Goal: Task Accomplishment & Management: Use online tool/utility

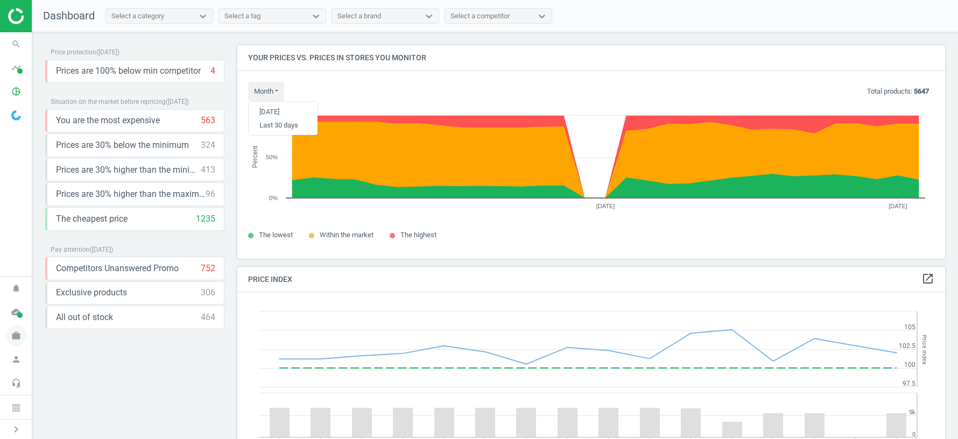
scroll to position [248, 708]
click at [18, 334] on icon "work" at bounding box center [16, 336] width 20 height 20
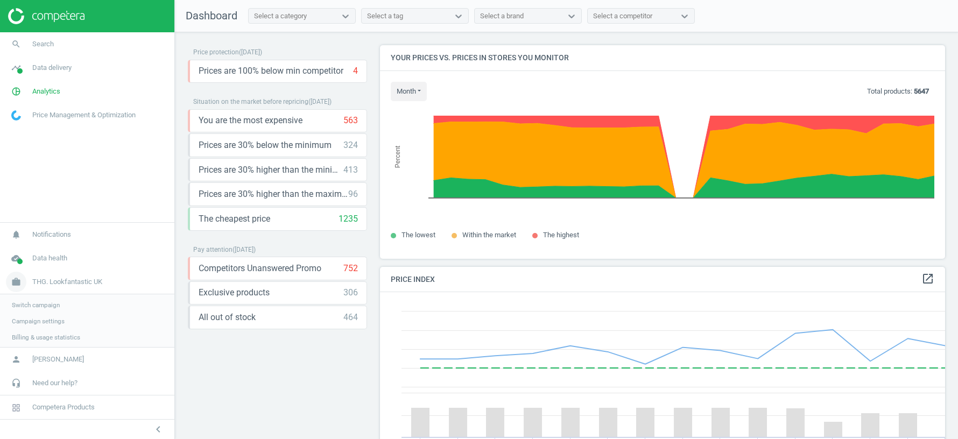
scroll to position [0, 0]
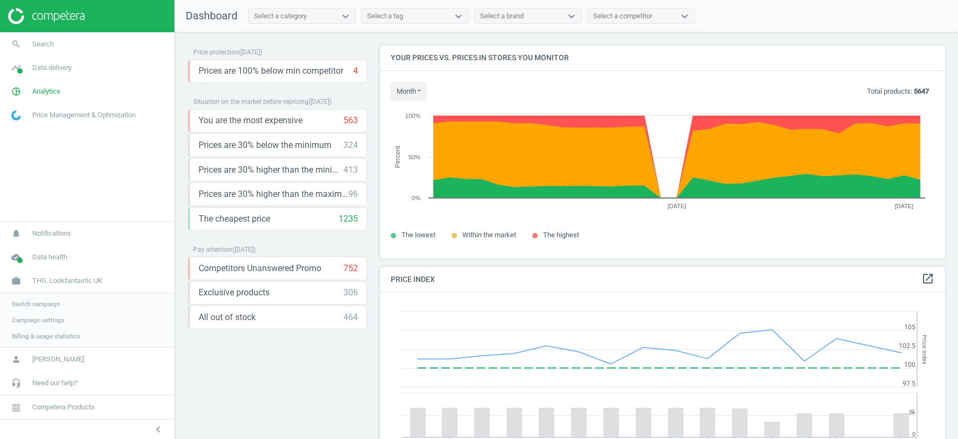
click at [46, 305] on span "Switch campaign" at bounding box center [36, 304] width 48 height 9
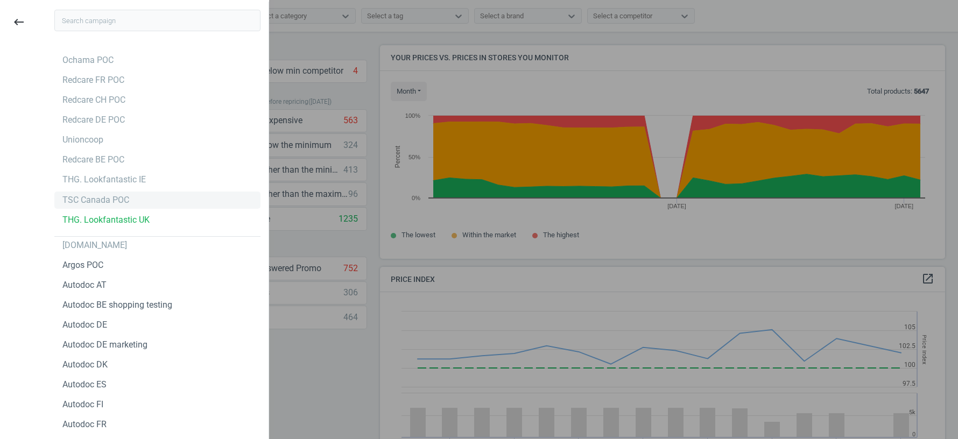
click at [97, 199] on div "TSC Canada POC" at bounding box center [95, 200] width 67 height 12
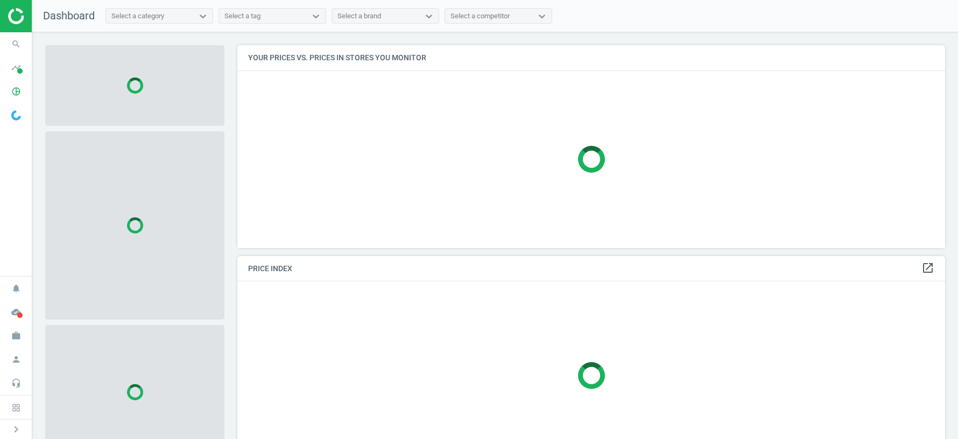
scroll to position [202, 708]
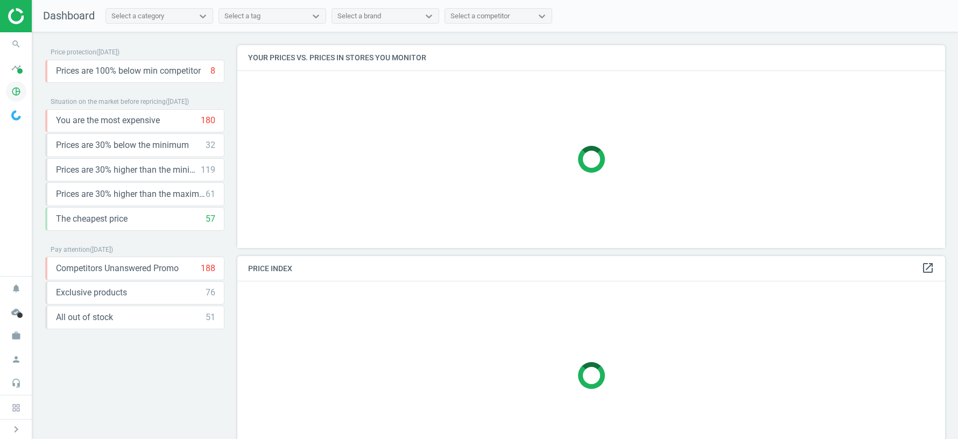
click at [12, 90] on icon "pie_chart_outlined" at bounding box center [16, 91] width 20 height 20
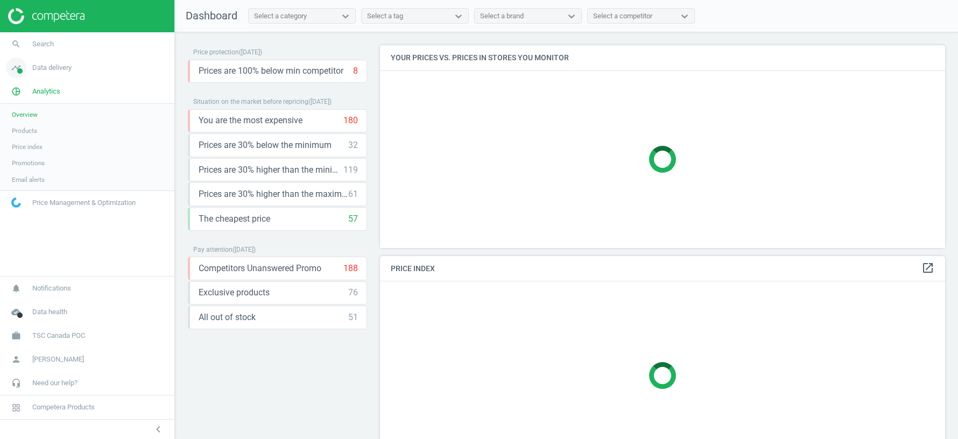
scroll to position [213, 565]
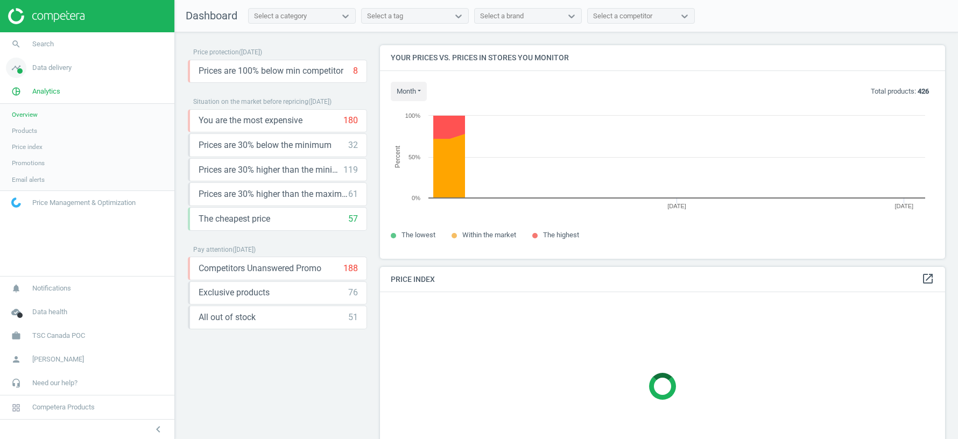
click at [40, 70] on span "Data delivery" at bounding box center [51, 68] width 39 height 10
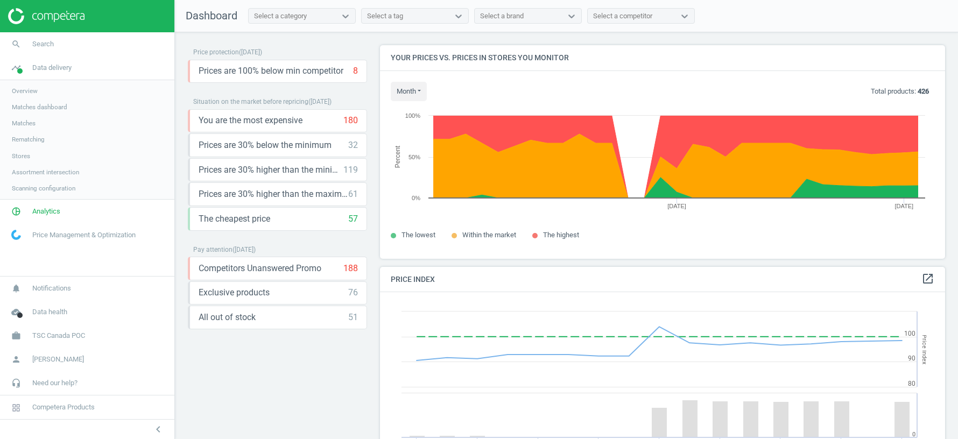
scroll to position [248, 565]
click at [20, 158] on span "Stores" at bounding box center [21, 156] width 18 height 9
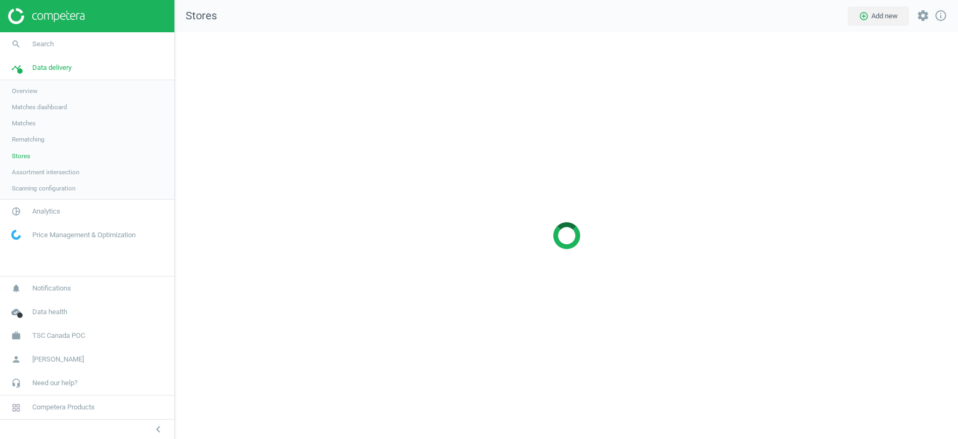
scroll to position [407, 783]
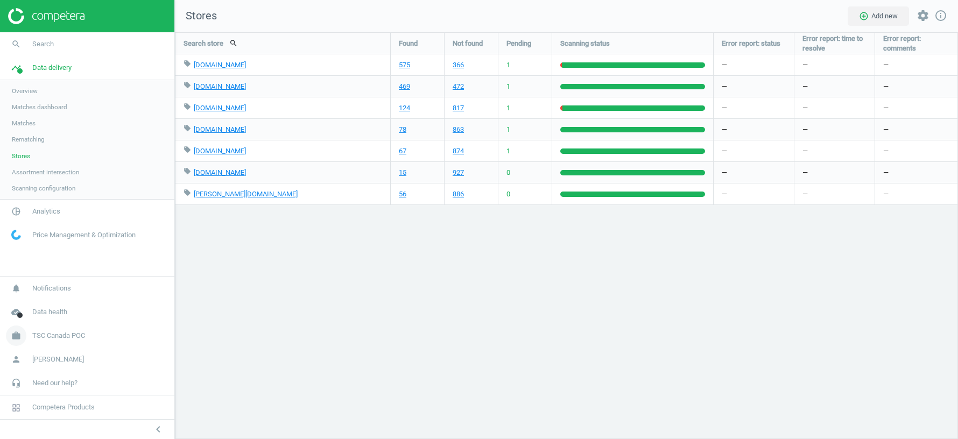
click at [69, 330] on link "work TSC Canada POC" at bounding box center [87, 336] width 174 height 24
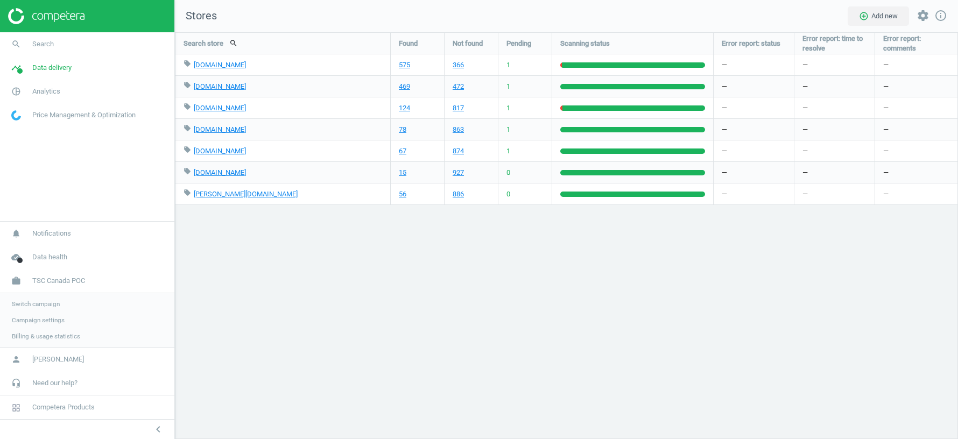
click at [51, 308] on span "Switch campaign" at bounding box center [36, 304] width 48 height 9
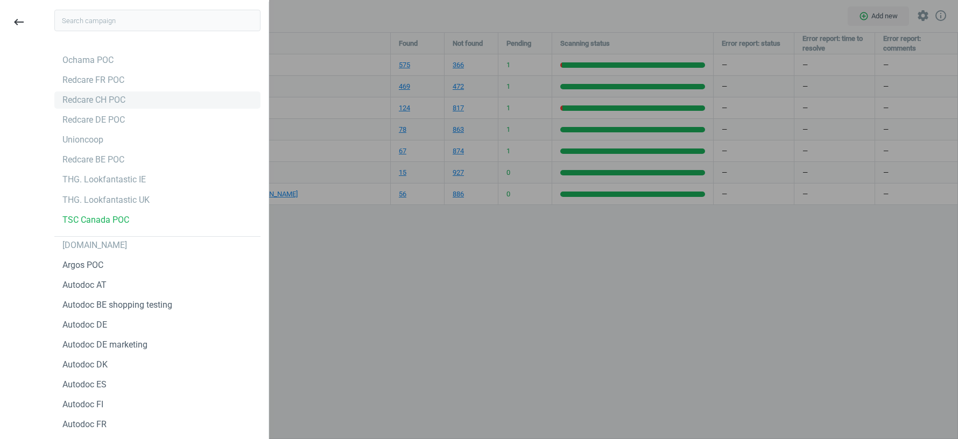
click at [78, 102] on div "Redcare CH POC" at bounding box center [93, 100] width 63 height 12
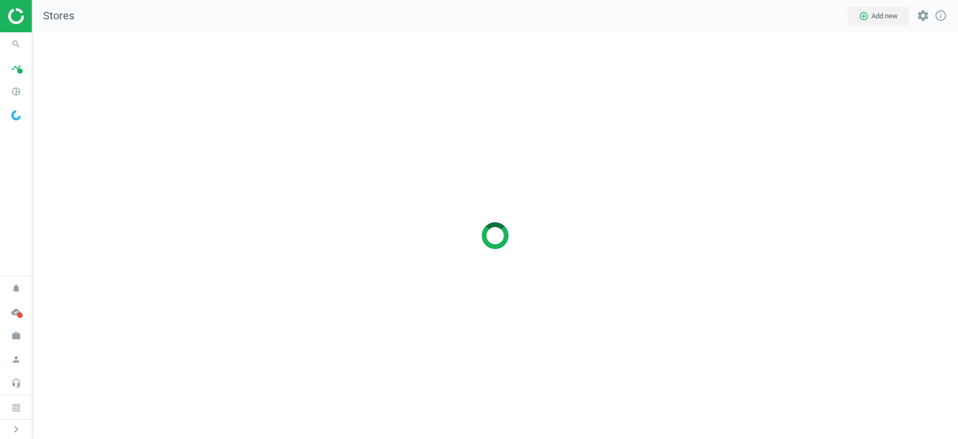
scroll to position [407, 926]
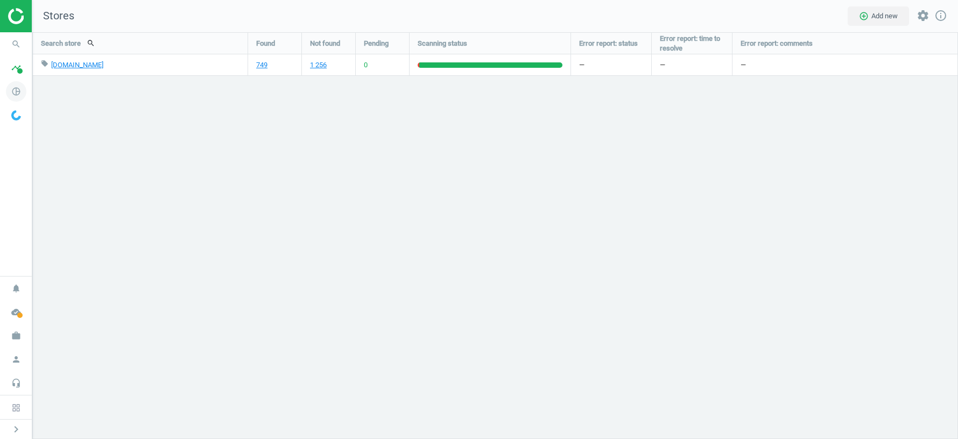
click at [12, 89] on icon "pie_chart_outlined" at bounding box center [16, 91] width 20 height 20
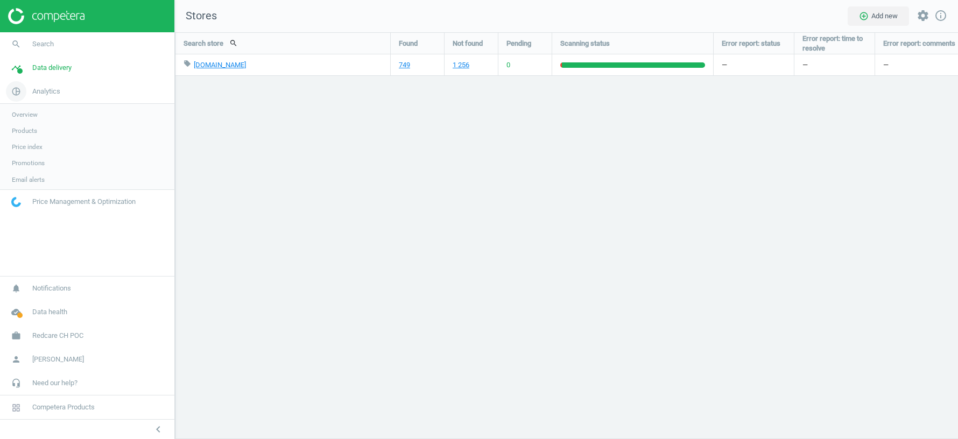
scroll to position [407, 783]
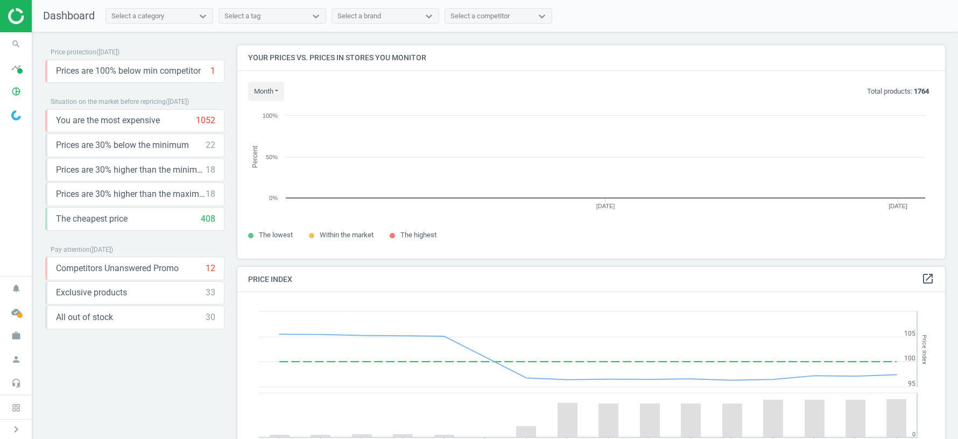
scroll to position [248, 708]
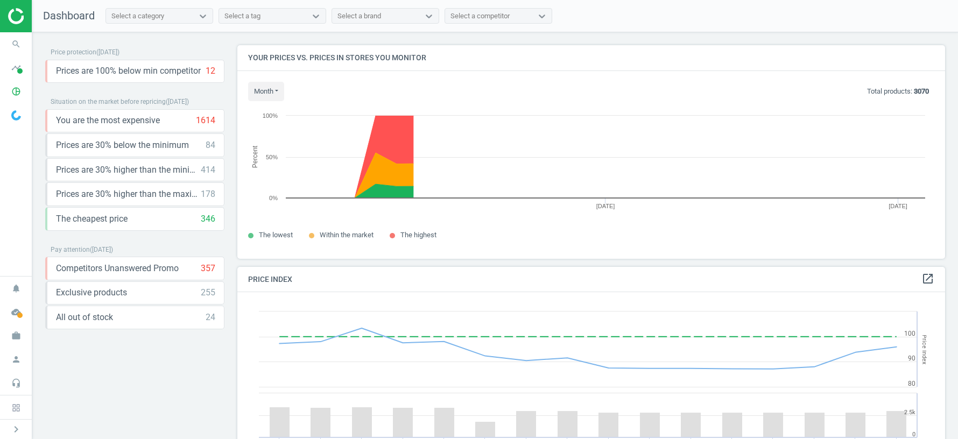
scroll to position [248, 708]
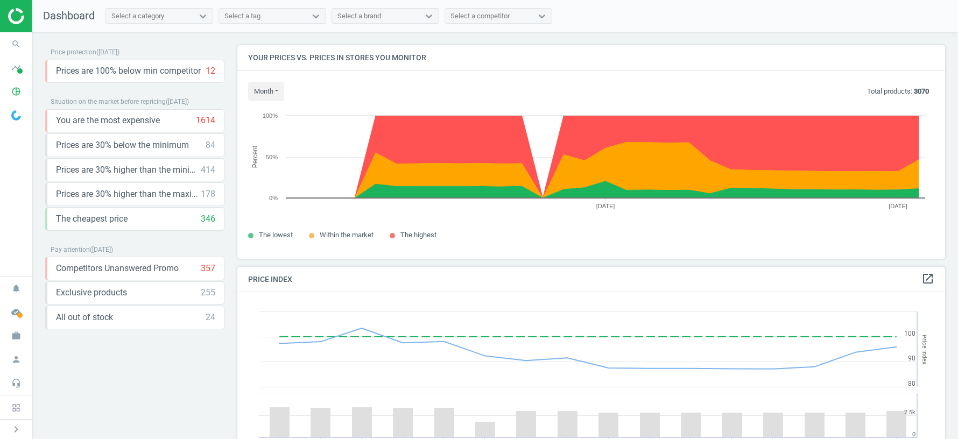
click at [327, 84] on div "month Today Last 30 days Total products: 3070" at bounding box center [591, 91] width 686 height 19
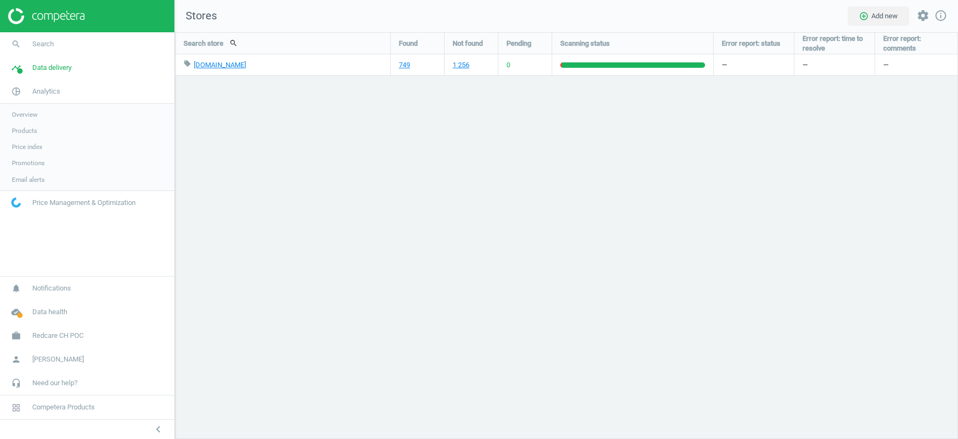
scroll to position [407, 783]
click at [29, 133] on span "Products" at bounding box center [24, 130] width 25 height 9
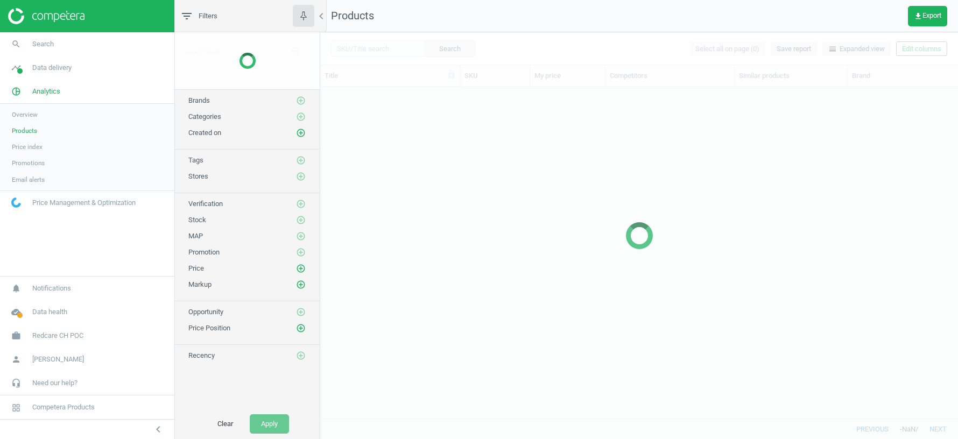
scroll to position [333, 638]
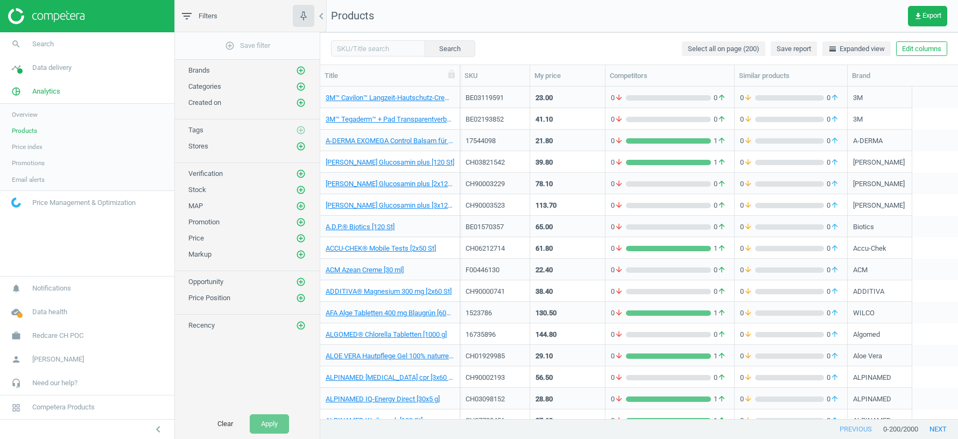
click at [39, 114] on link "Overview" at bounding box center [87, 115] width 174 height 16
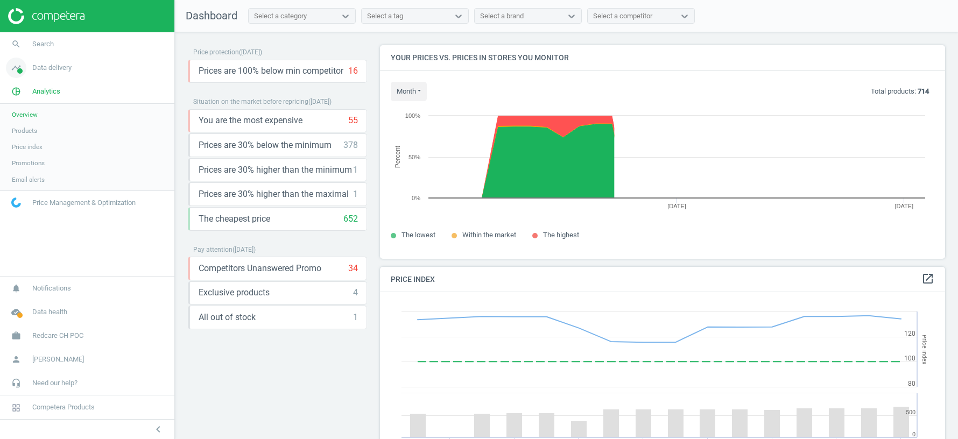
scroll to position [248, 565]
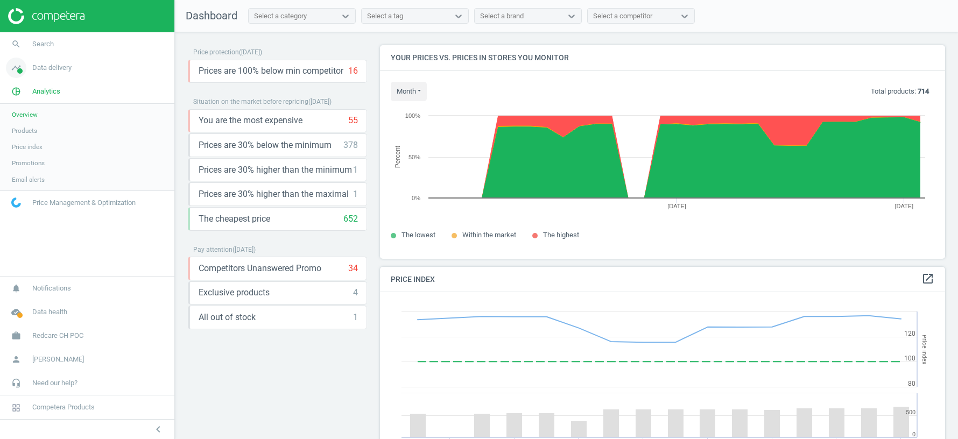
click at [54, 74] on link "timeline Data delivery" at bounding box center [87, 68] width 174 height 24
click at [26, 157] on span "Stores" at bounding box center [21, 156] width 18 height 9
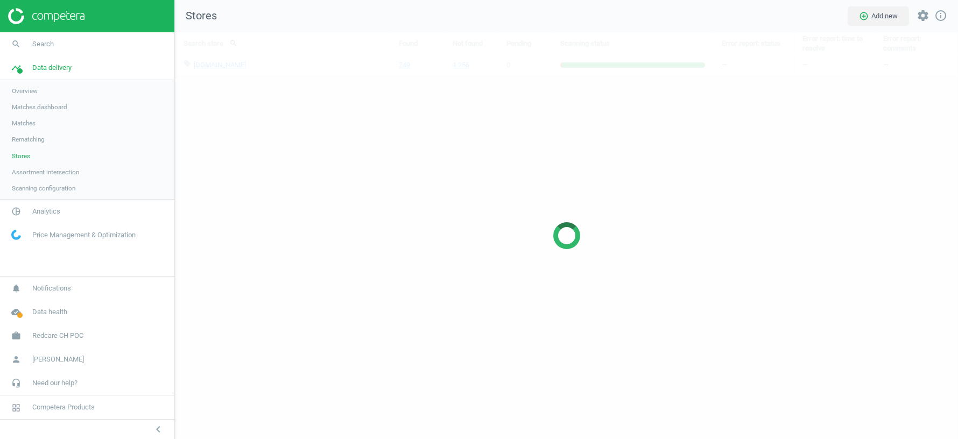
scroll to position [407, 783]
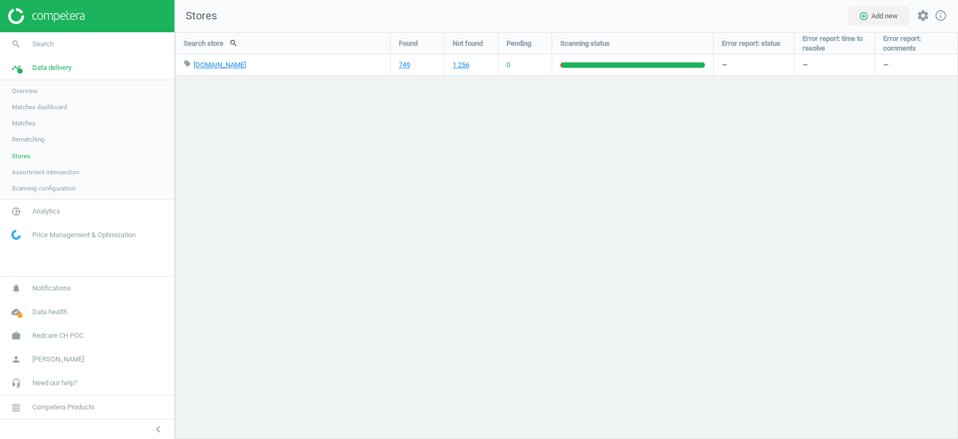
click at [33, 166] on link "Assortment intersection" at bounding box center [87, 172] width 174 height 16
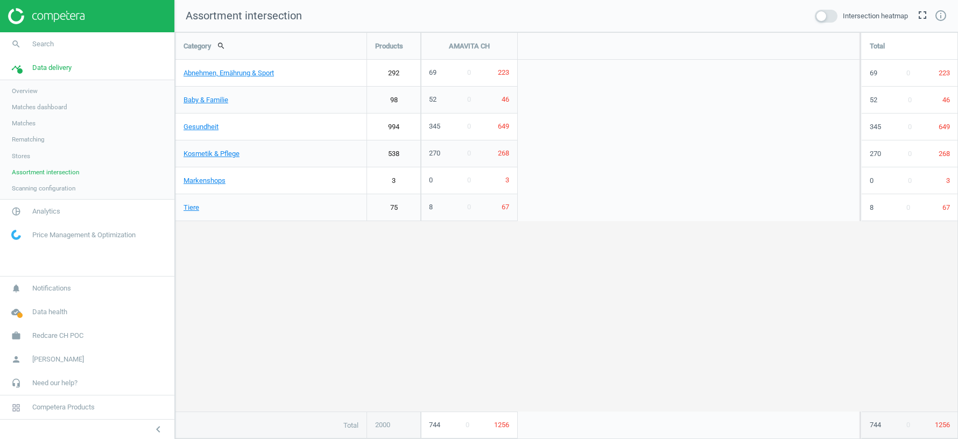
scroll to position [407, 783]
click at [824, 17] on span at bounding box center [826, 16] width 23 height 13
click at [0, 0] on input "checkbox" at bounding box center [0, 0] width 0 height 0
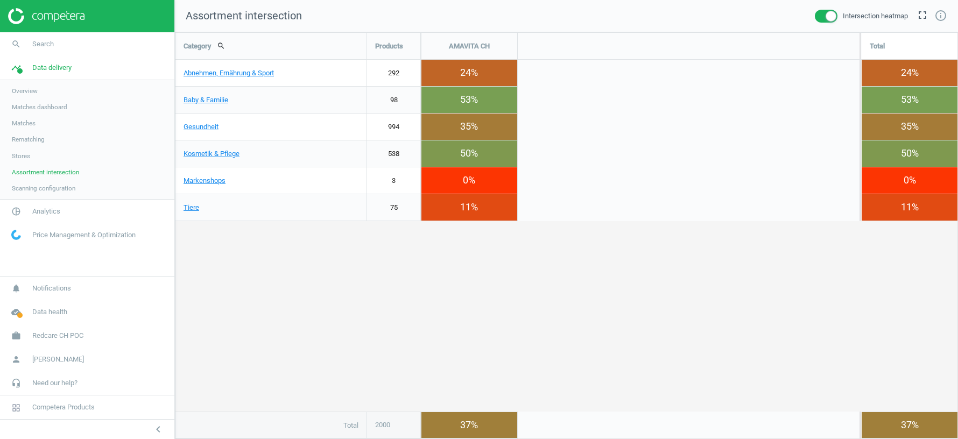
click at [57, 184] on span "Scanning configuration" at bounding box center [44, 188] width 64 height 9
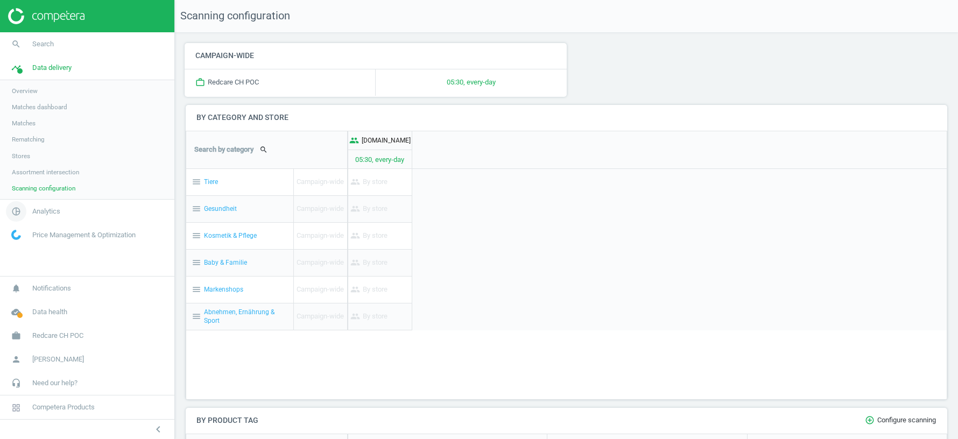
click at [45, 213] on span "Analytics" at bounding box center [46, 212] width 28 height 10
click at [27, 115] on span "Overview" at bounding box center [25, 114] width 26 height 9
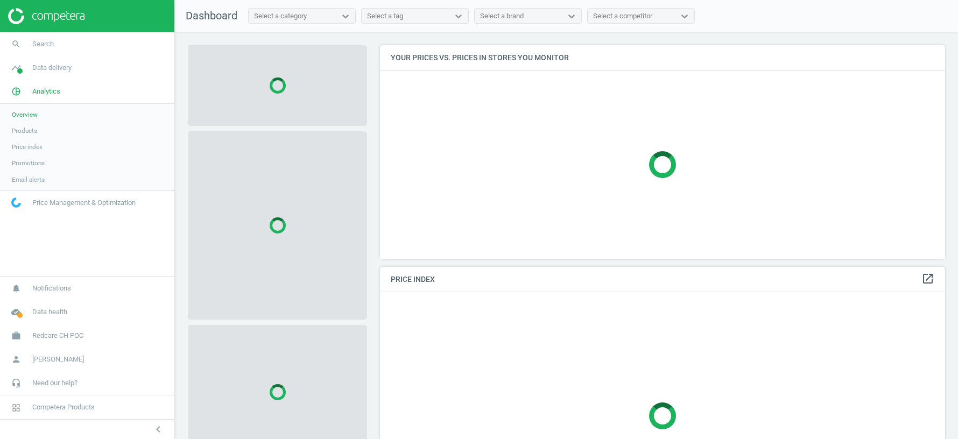
scroll to position [248, 565]
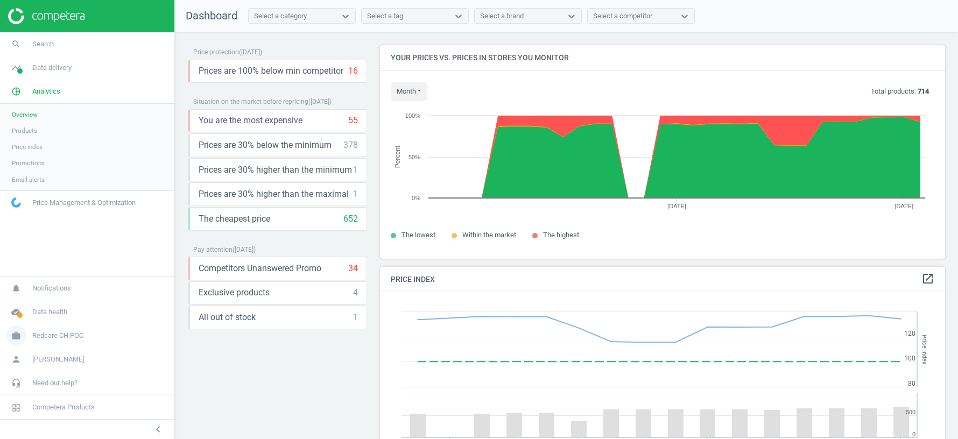
click at [46, 343] on link "work Redcare CH POC" at bounding box center [87, 336] width 174 height 24
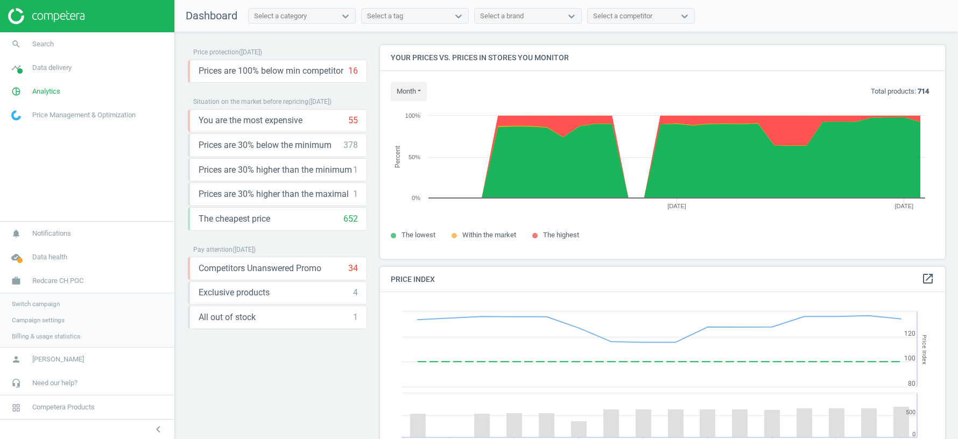
click at [36, 301] on span "Switch campaign" at bounding box center [36, 304] width 48 height 9
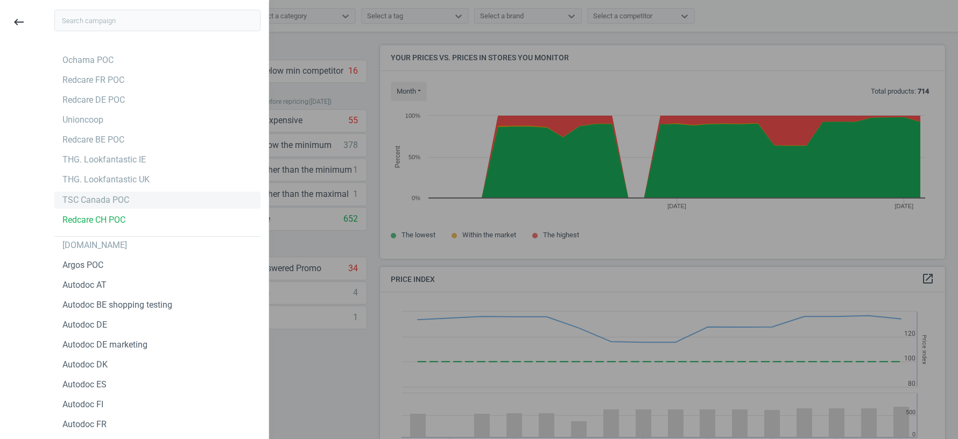
click at [113, 203] on div "TSC Canada POC" at bounding box center [95, 200] width 67 height 12
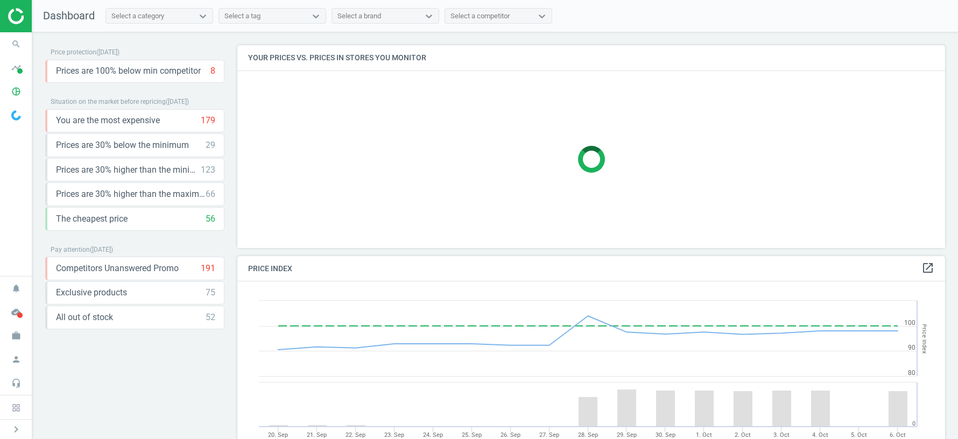
scroll to position [248, 708]
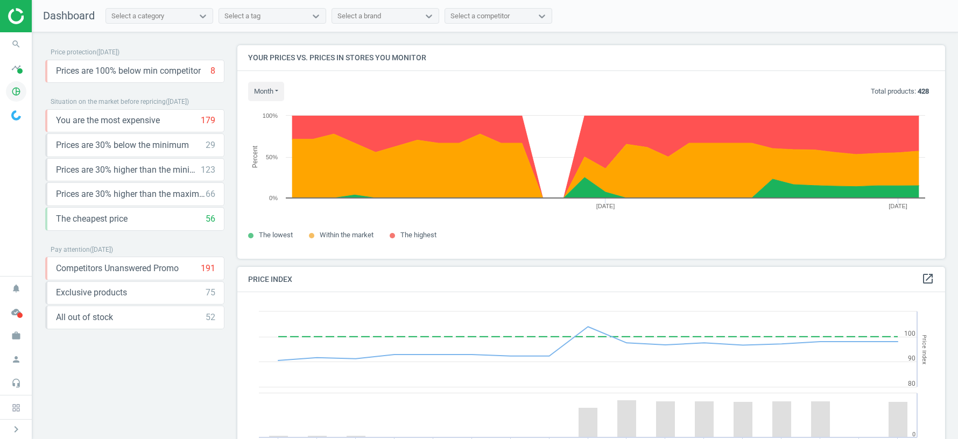
click at [14, 86] on icon "pie_chart_outlined" at bounding box center [16, 91] width 20 height 20
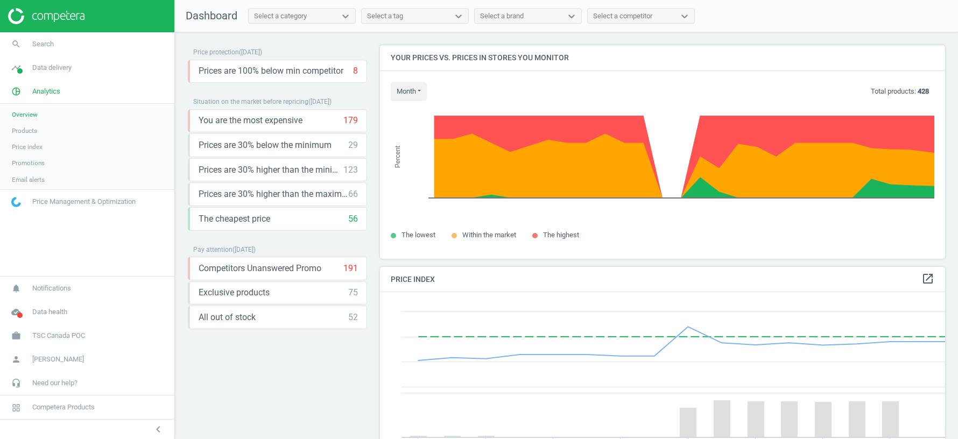
scroll to position [248, 565]
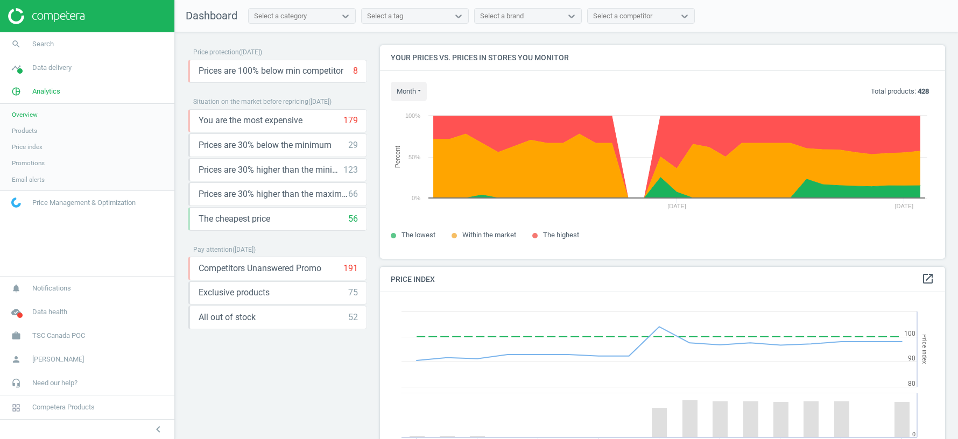
click at [33, 127] on span "Products" at bounding box center [24, 130] width 25 height 9
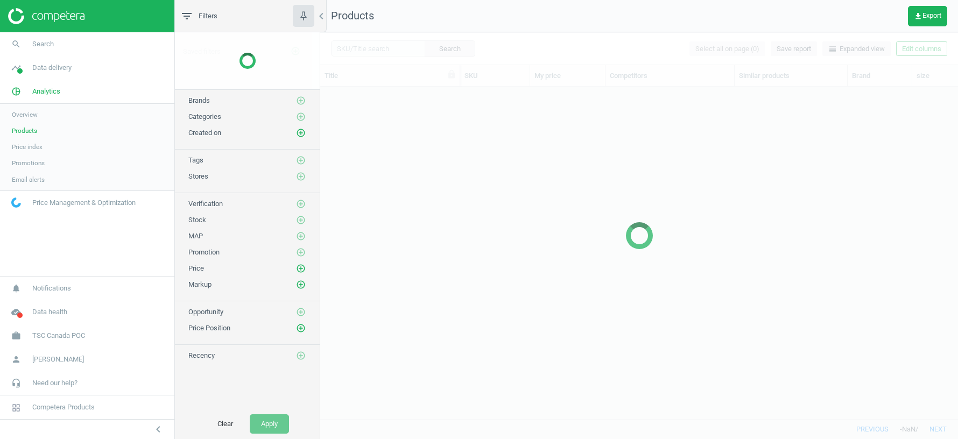
scroll to position [333, 638]
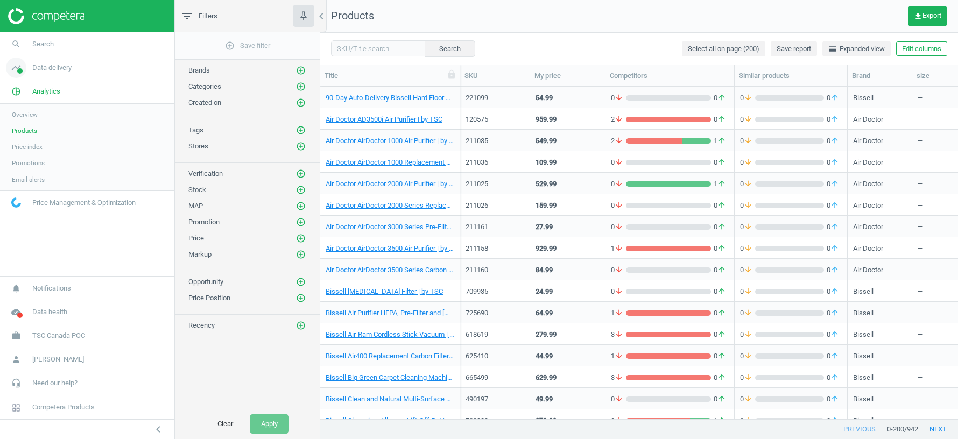
click at [57, 69] on span "Data delivery" at bounding box center [51, 68] width 39 height 10
click at [31, 89] on span "Overview" at bounding box center [25, 91] width 26 height 9
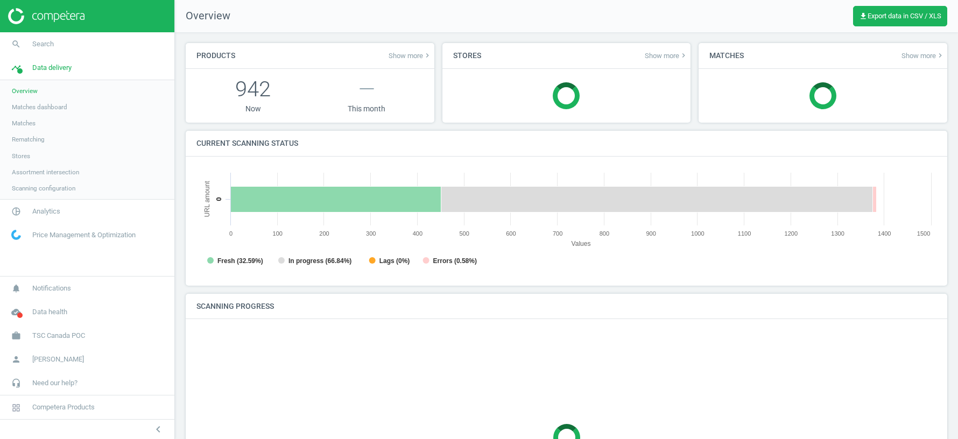
scroll to position [215, 740]
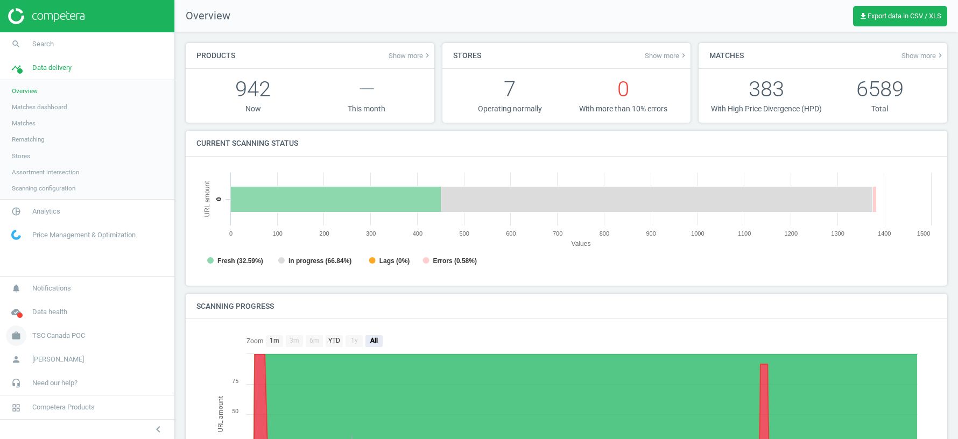
click at [63, 329] on link "work TSC Canada POC" at bounding box center [87, 336] width 174 height 24
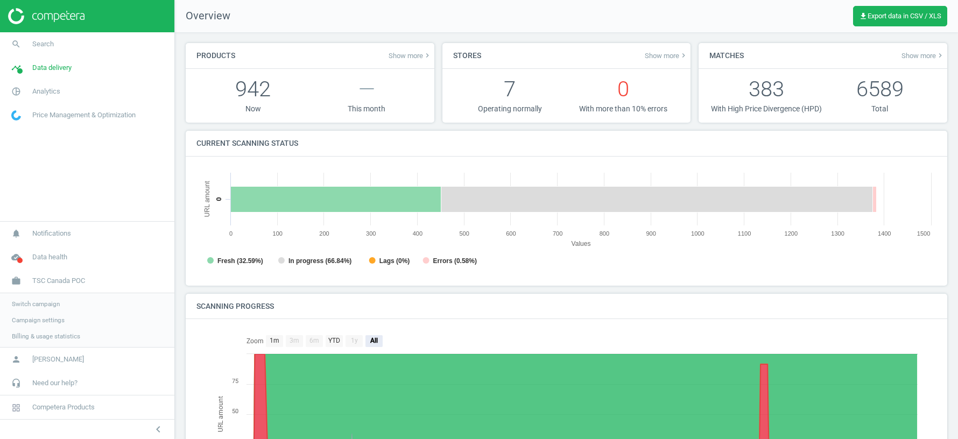
click at [48, 301] on span "Switch campaign" at bounding box center [36, 304] width 48 height 9
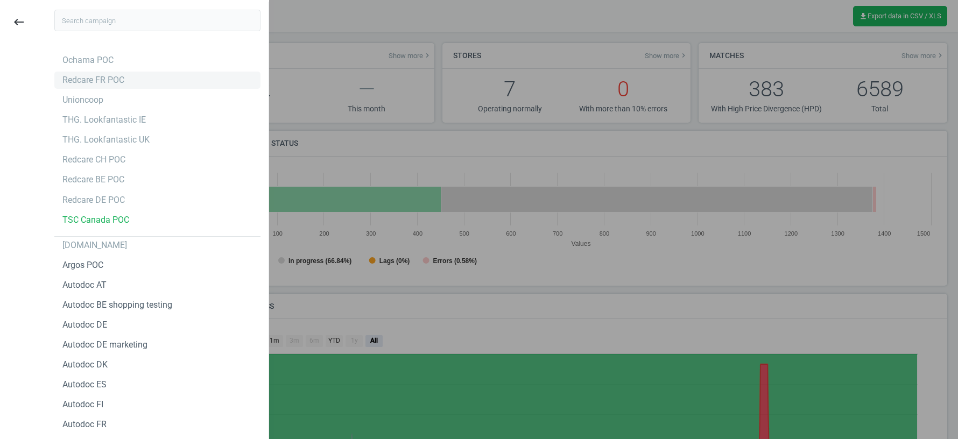
click at [96, 82] on div "Redcare FR POC" at bounding box center [93, 80] width 62 height 12
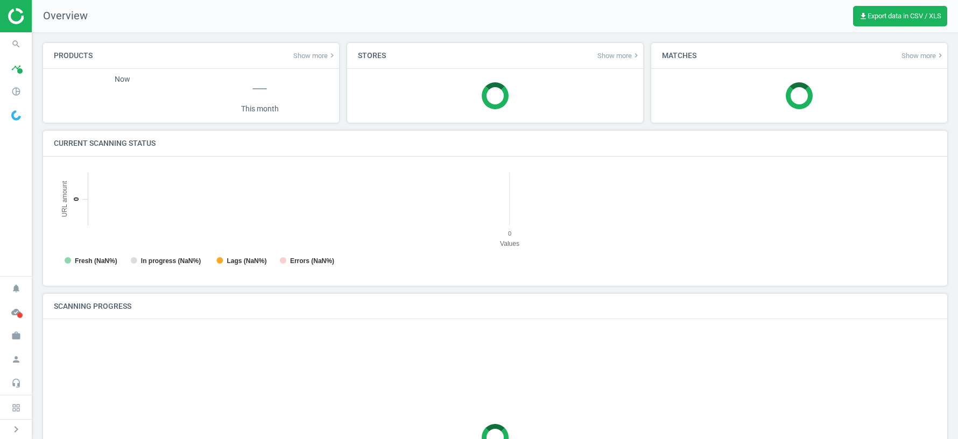
scroll to position [215, 883]
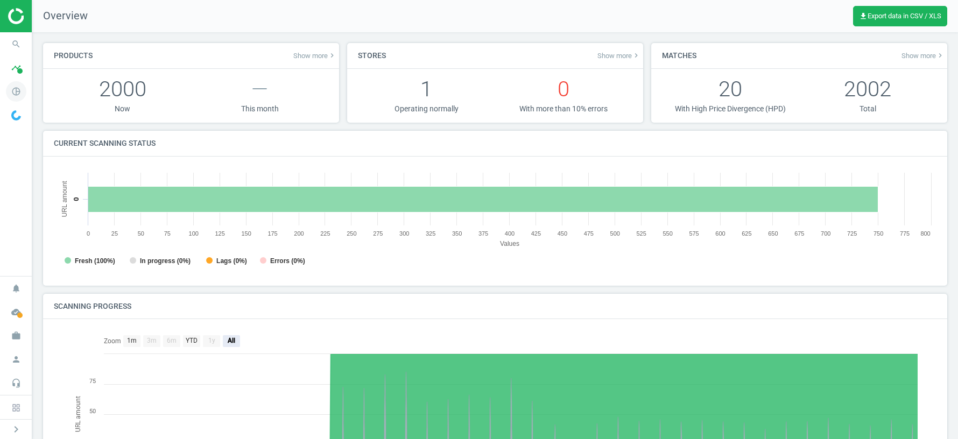
click at [15, 90] on icon "pie_chart_outlined" at bounding box center [16, 91] width 20 height 20
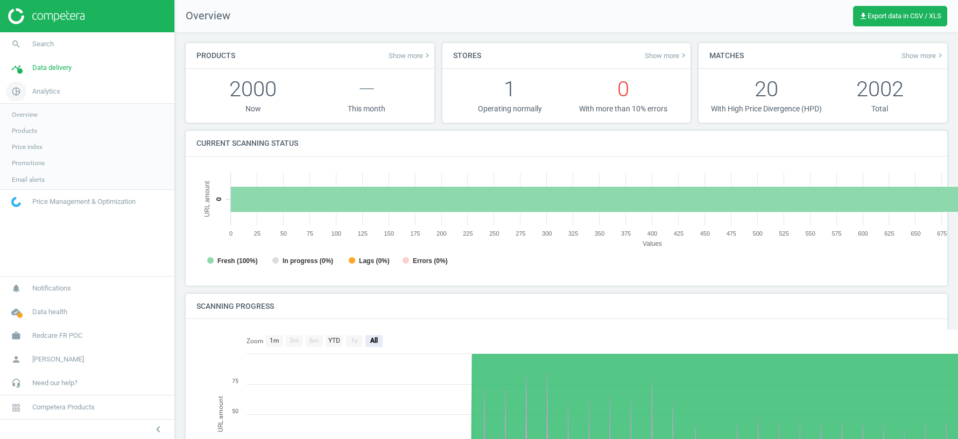
scroll to position [5, 5]
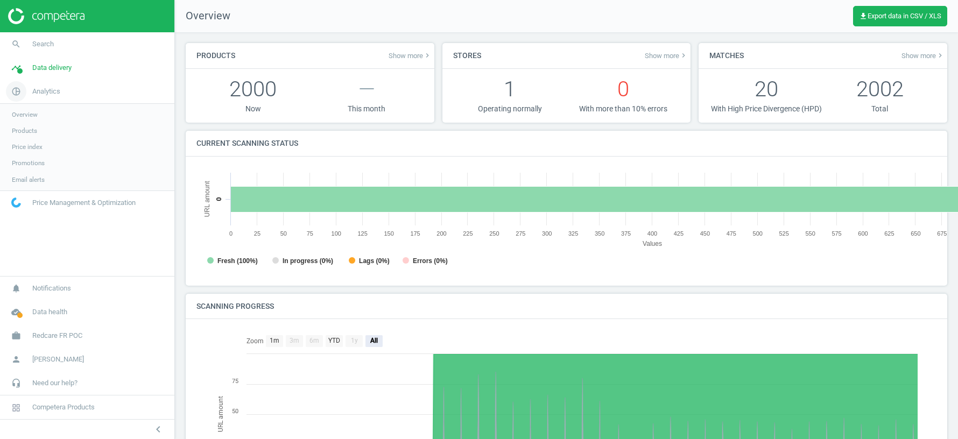
click at [60, 82] on link "pie_chart_outlined Analytics" at bounding box center [87, 92] width 174 height 24
click at [58, 66] on span "Data delivery" at bounding box center [51, 68] width 39 height 10
click at [40, 187] on span "Scanning configuration" at bounding box center [44, 188] width 64 height 9
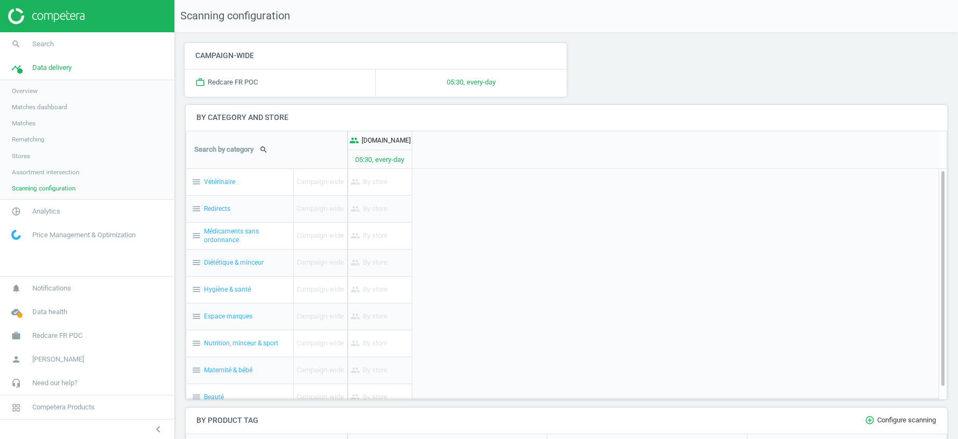
click at [23, 158] on span "Stores" at bounding box center [21, 156] width 18 height 9
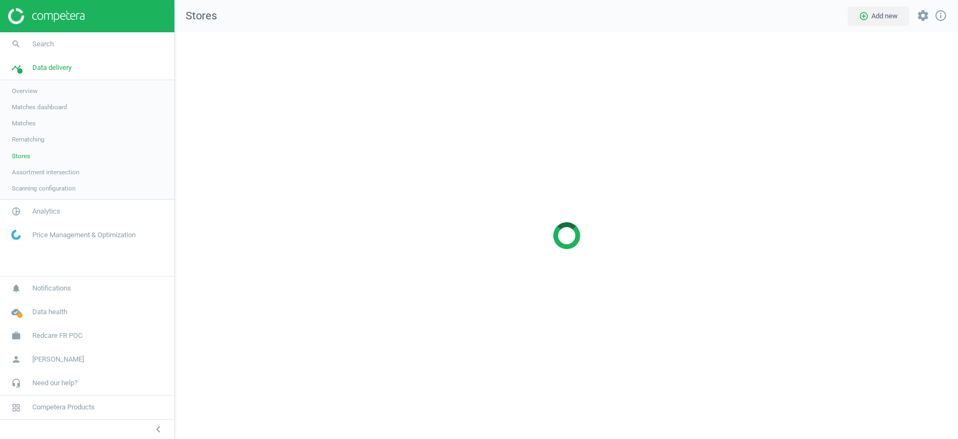
scroll to position [407, 783]
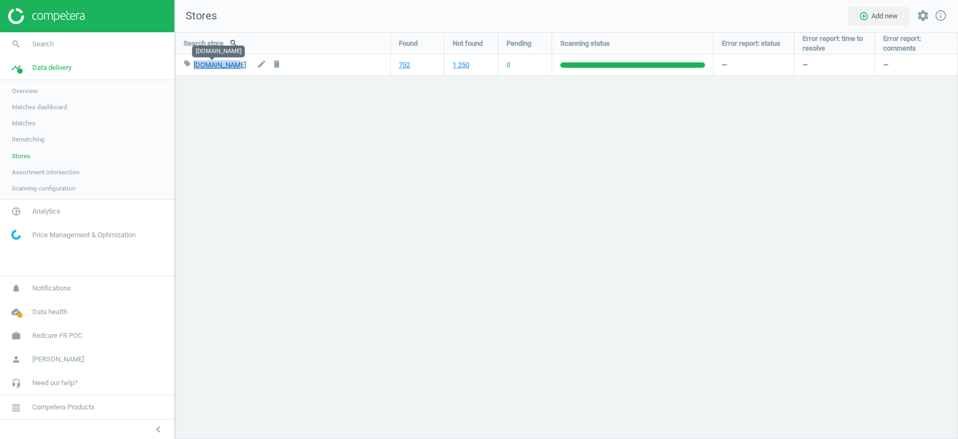
drag, startPoint x: 233, startPoint y: 66, endPoint x: 195, endPoint y: 67, distance: 37.7
click at [195, 67] on div "local_offer easypara.fr edit delete" at bounding box center [283, 64] width 199 height 21
copy link "easypara.fr"
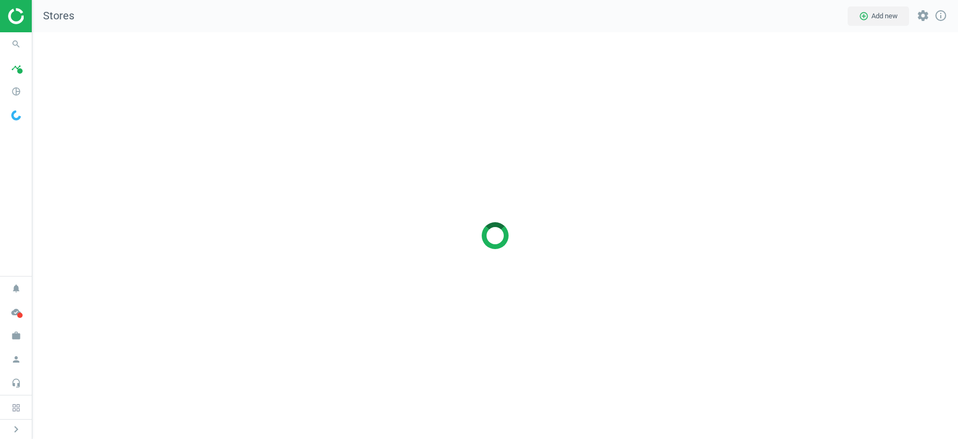
scroll to position [407, 926]
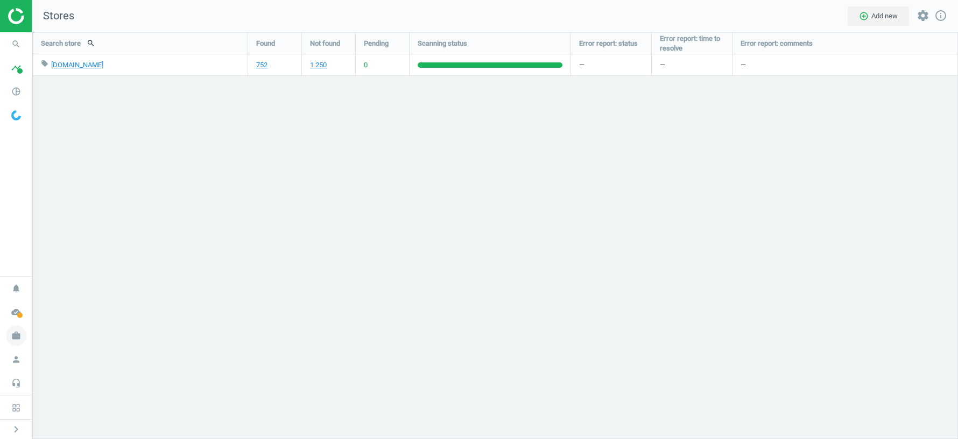
click at [13, 333] on icon "work" at bounding box center [16, 336] width 20 height 20
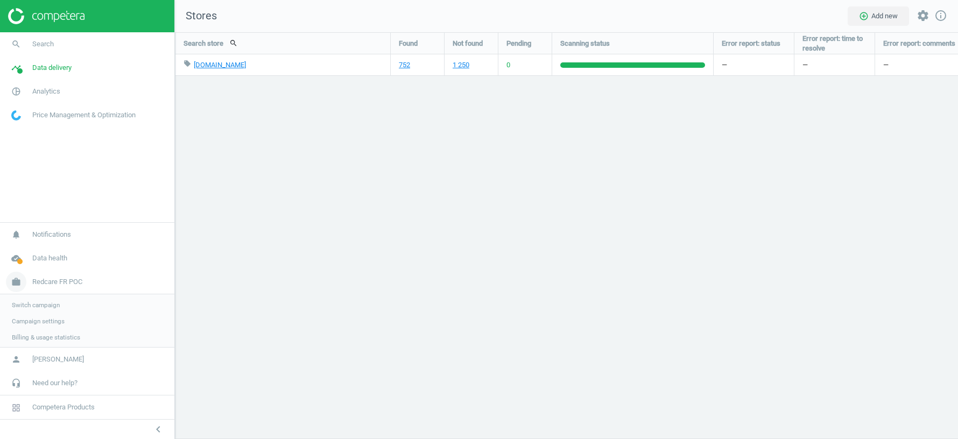
scroll to position [407, 783]
click at [41, 303] on span "Switch campaign" at bounding box center [36, 304] width 48 height 9
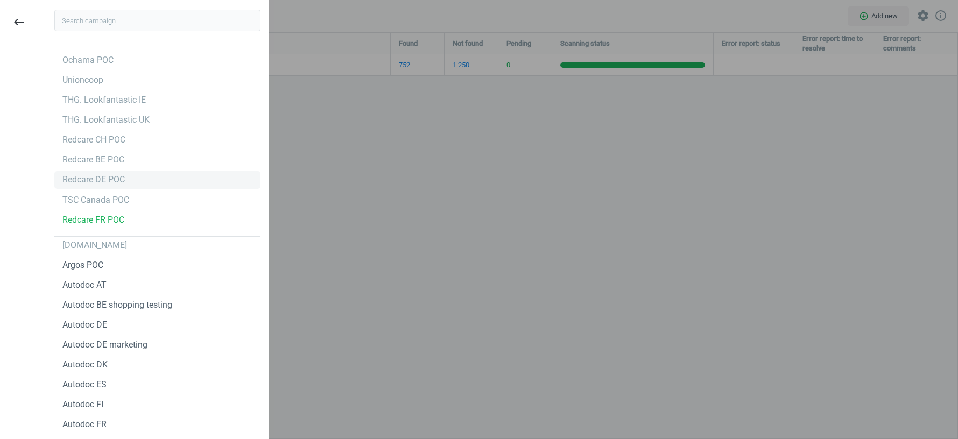
click at [102, 181] on div "Redcare DE POC" at bounding box center [93, 180] width 62 height 12
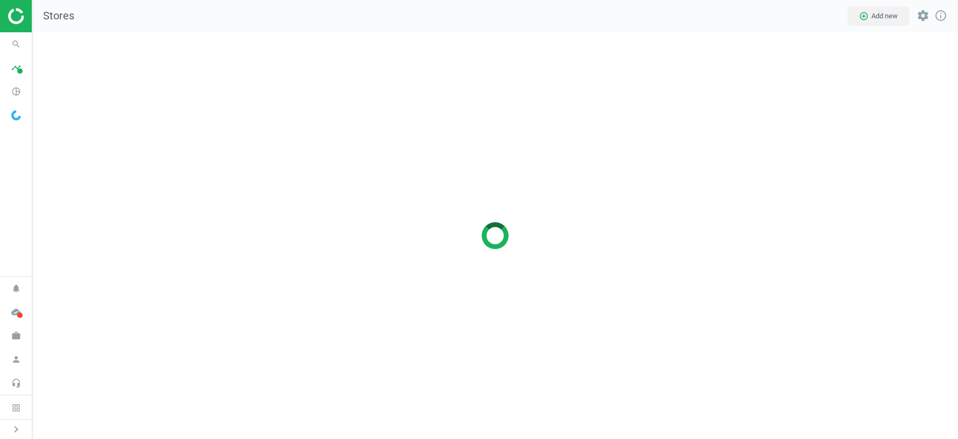
scroll to position [407, 926]
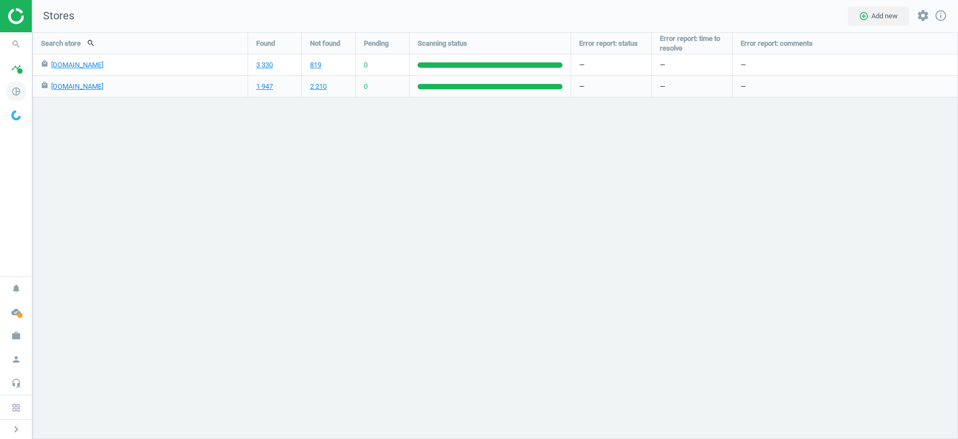
click at [19, 87] on icon "pie_chart_outlined" at bounding box center [16, 91] width 20 height 20
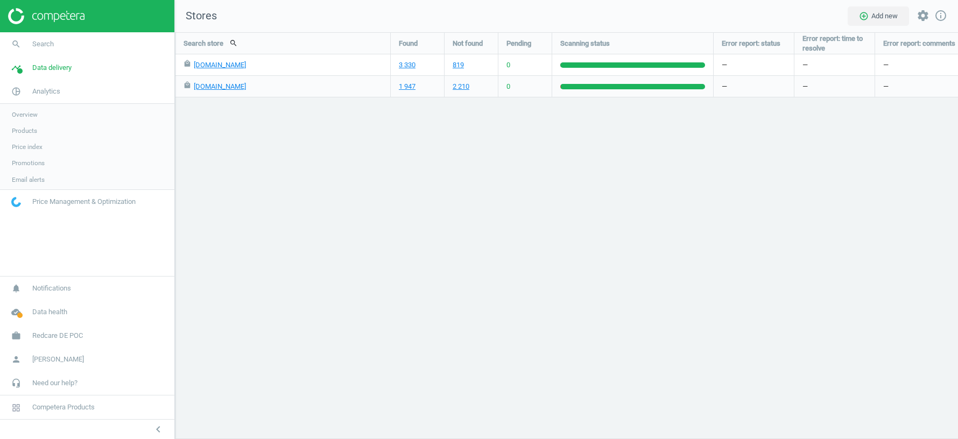
scroll to position [407, 783]
click at [62, 60] on link "timeline Data delivery" at bounding box center [87, 68] width 174 height 24
click at [37, 171] on span "Assortment intersection" at bounding box center [45, 172] width 67 height 9
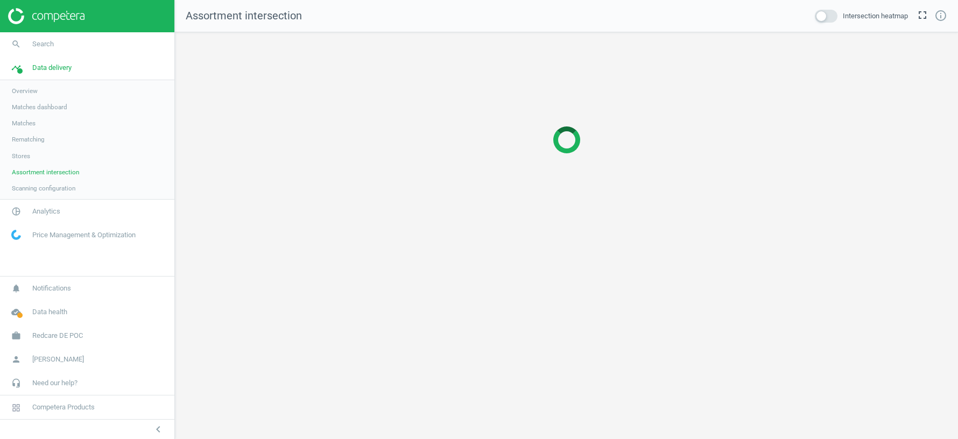
click at [828, 15] on span at bounding box center [826, 16] width 23 height 13
click at [0, 0] on input "checkbox" at bounding box center [0, 0] width 0 height 0
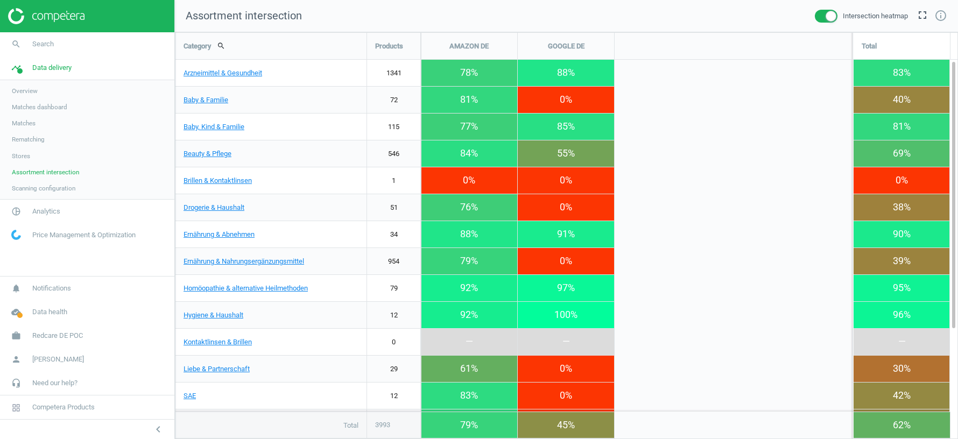
scroll to position [407, 783]
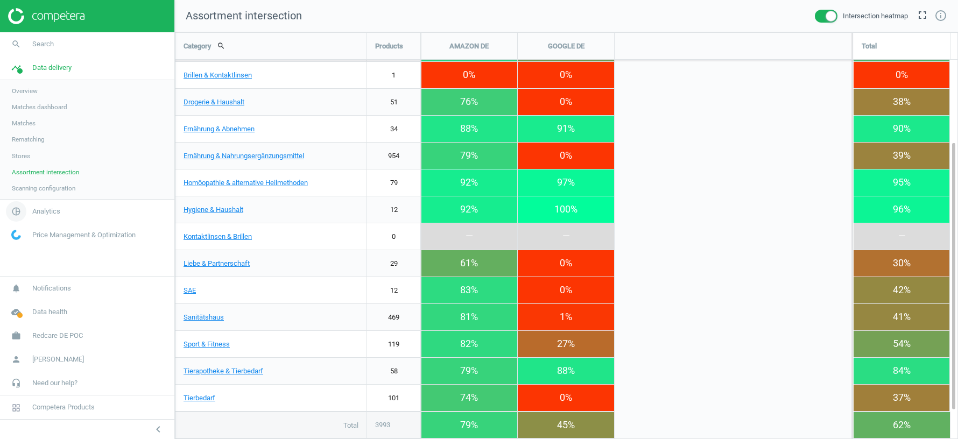
click at [38, 217] on link "pie_chart_outlined Analytics" at bounding box center [87, 212] width 174 height 24
click at [29, 132] on span "Products" at bounding box center [24, 130] width 25 height 9
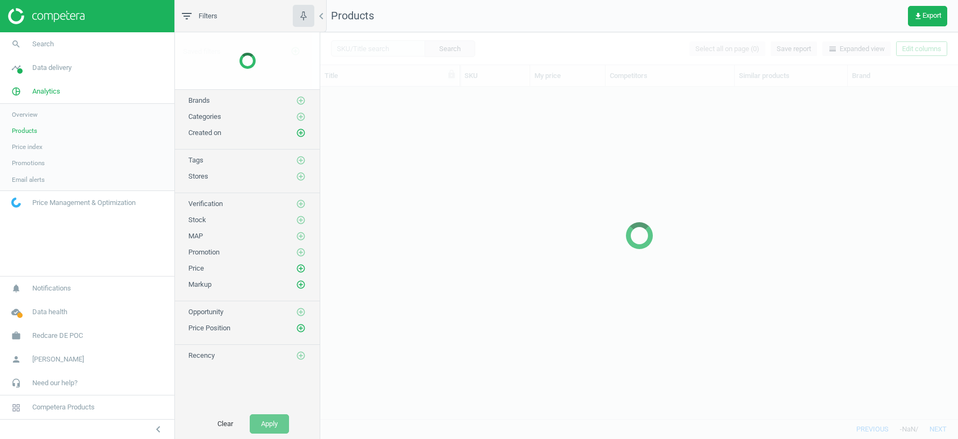
scroll to position [333, 638]
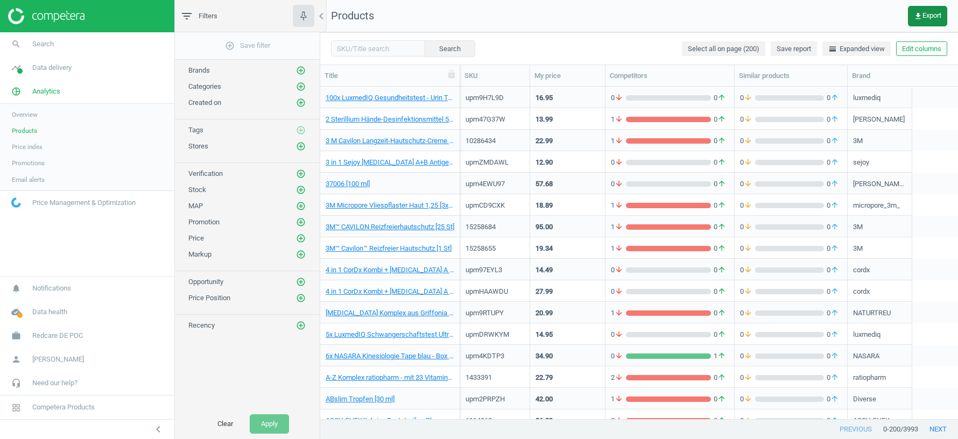
click at [924, 16] on span "get_app Export" at bounding box center [927, 16] width 27 height 9
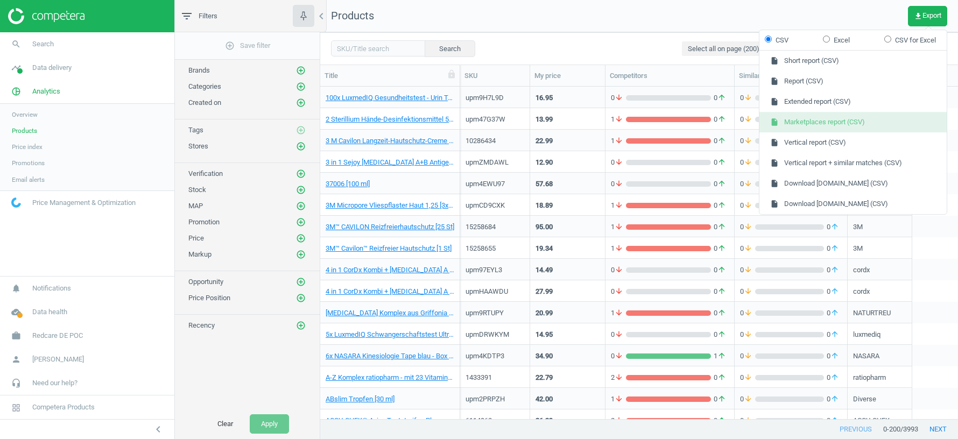
click at [811, 121] on button "insert_drive_file Marketplaces report (CSV)" at bounding box center [852, 122] width 187 height 20
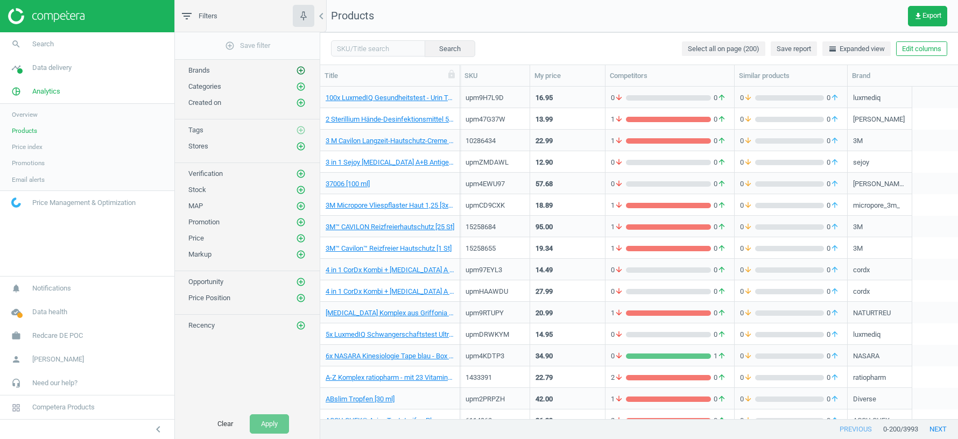
click at [299, 69] on icon "add_circle_outline" at bounding box center [301, 71] width 10 height 10
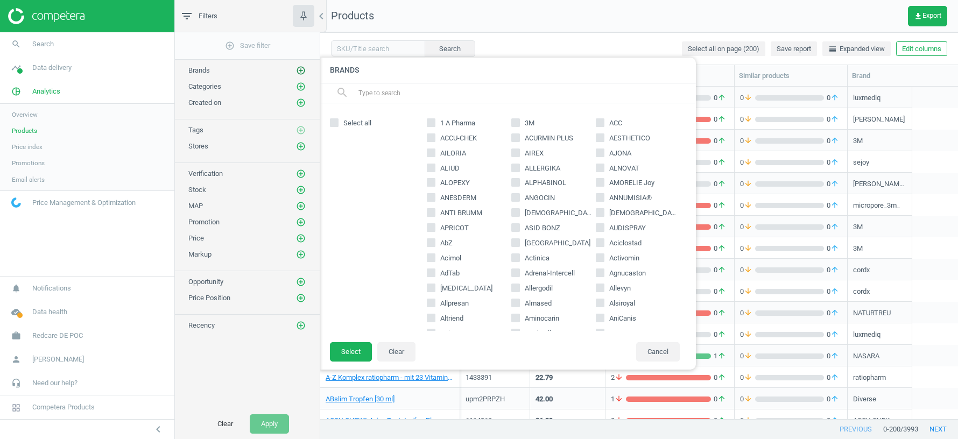
click at [299, 69] on icon "add_circle_outline" at bounding box center [301, 71] width 10 height 10
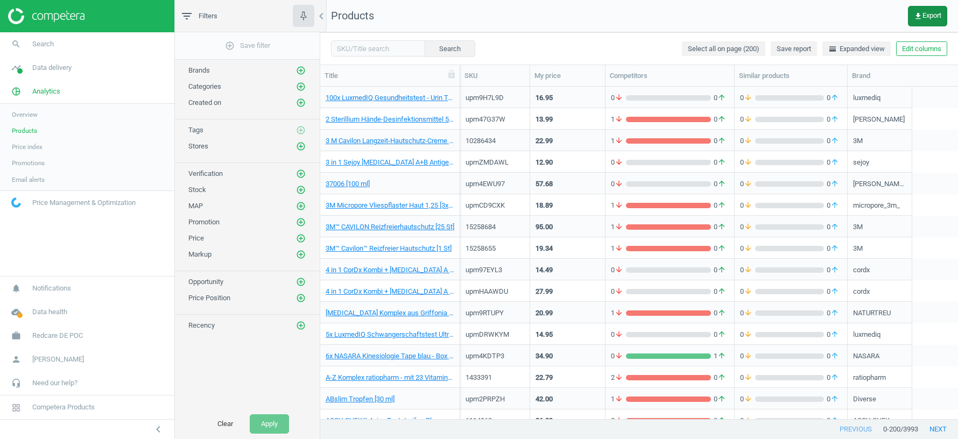
click at [924, 13] on span "get_app Export" at bounding box center [927, 16] width 27 height 9
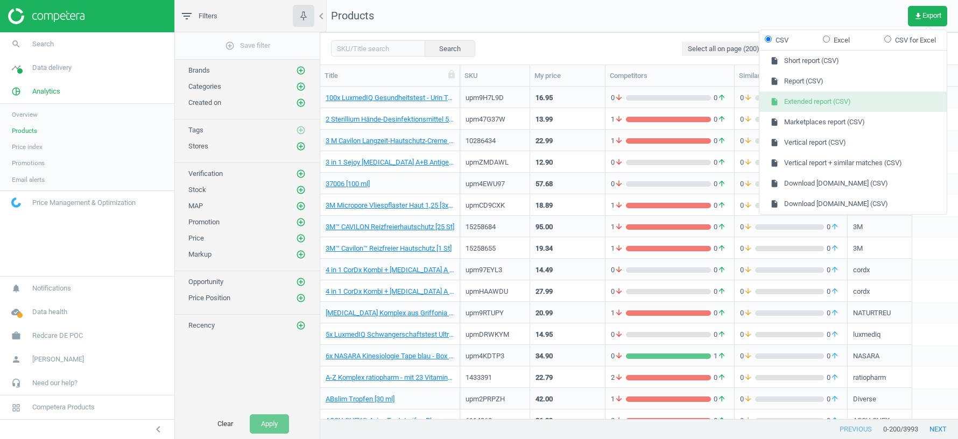
click at [831, 104] on button "insert_drive_file Extended report (CSV)" at bounding box center [852, 101] width 187 height 20
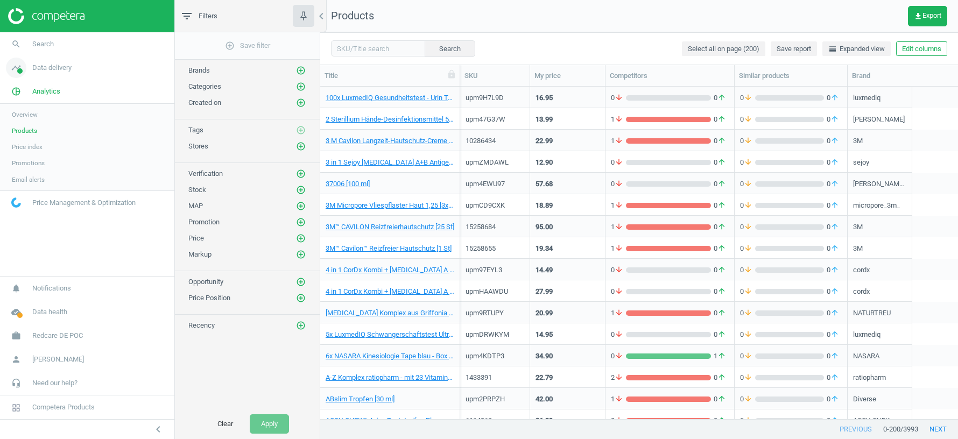
click at [64, 74] on link "timeline Data delivery" at bounding box center [87, 68] width 174 height 24
click at [23, 124] on span "Matches" at bounding box center [24, 123] width 24 height 9
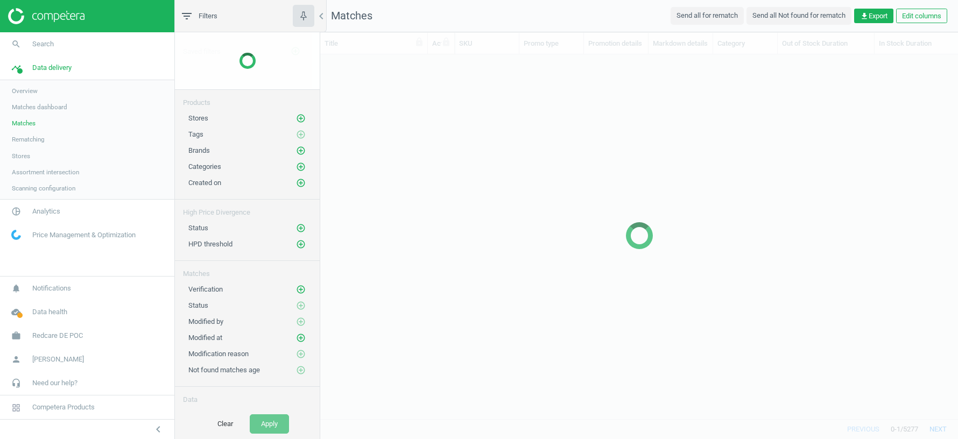
scroll to position [365, 638]
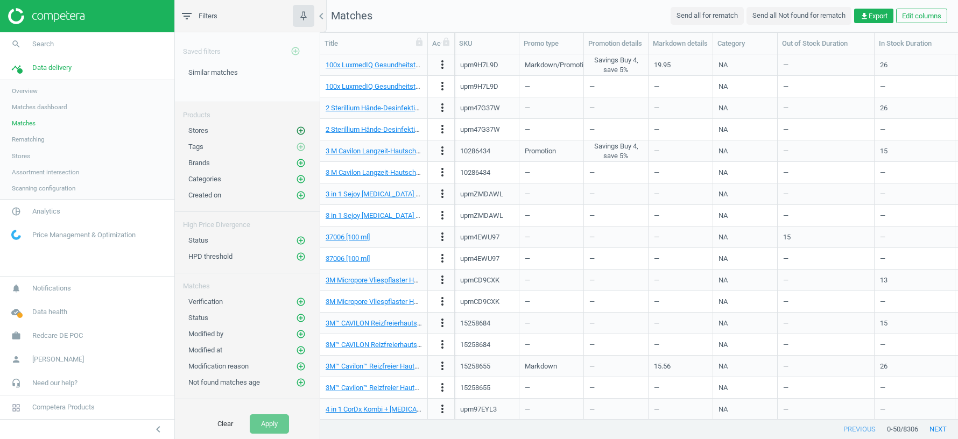
click at [302, 126] on icon "add_circle_outline" at bounding box center [301, 131] width 10 height 10
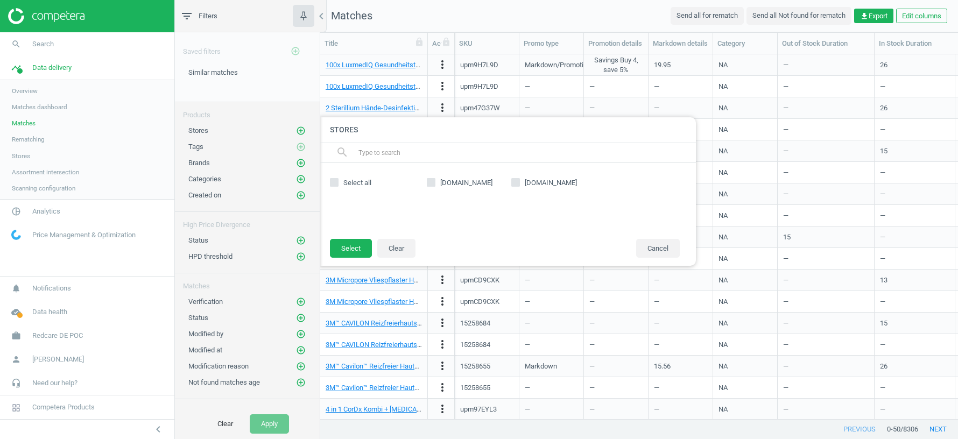
click at [428, 181] on input "amazon.de" at bounding box center [431, 182] width 7 height 7
checkbox input "true"
click at [359, 239] on button "Select" at bounding box center [351, 248] width 42 height 19
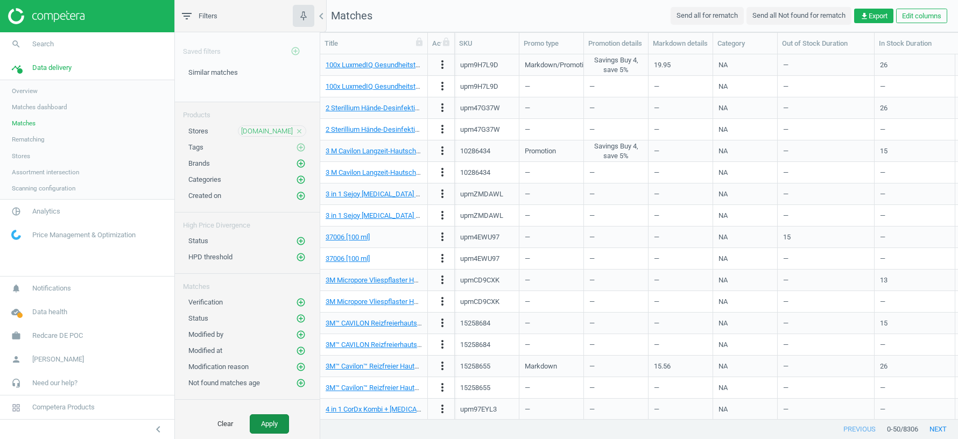
click at [271, 424] on button "Apply" at bounding box center [269, 423] width 39 height 19
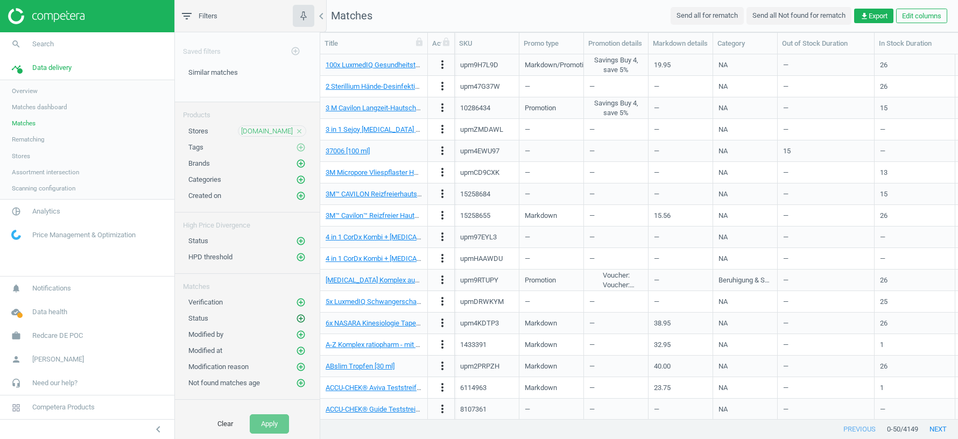
click at [302, 314] on icon "add_circle_outline" at bounding box center [301, 319] width 10 height 10
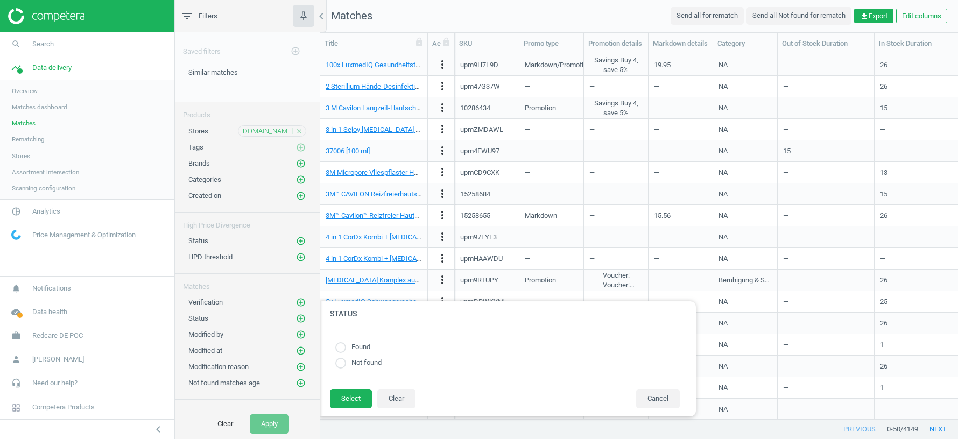
click at [341, 364] on input "radio" at bounding box center [340, 363] width 11 height 11
radio input "true"
click at [348, 402] on button "Select" at bounding box center [351, 398] width 42 height 19
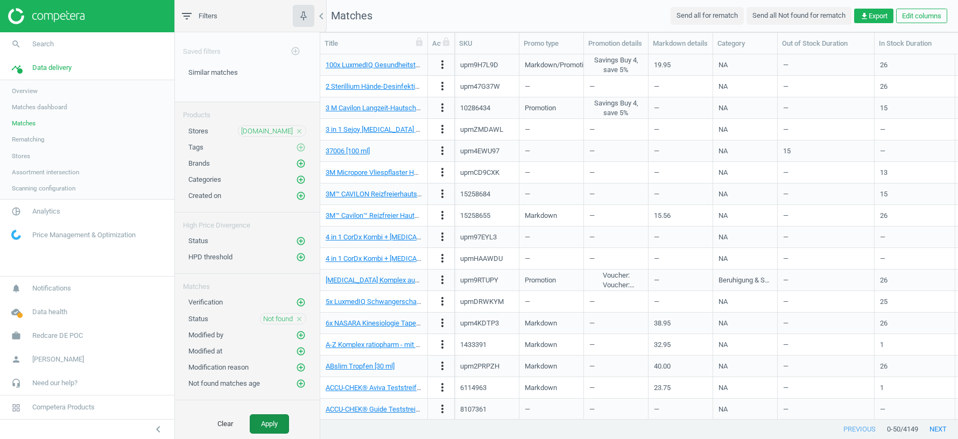
click at [266, 427] on button "Apply" at bounding box center [269, 423] width 39 height 19
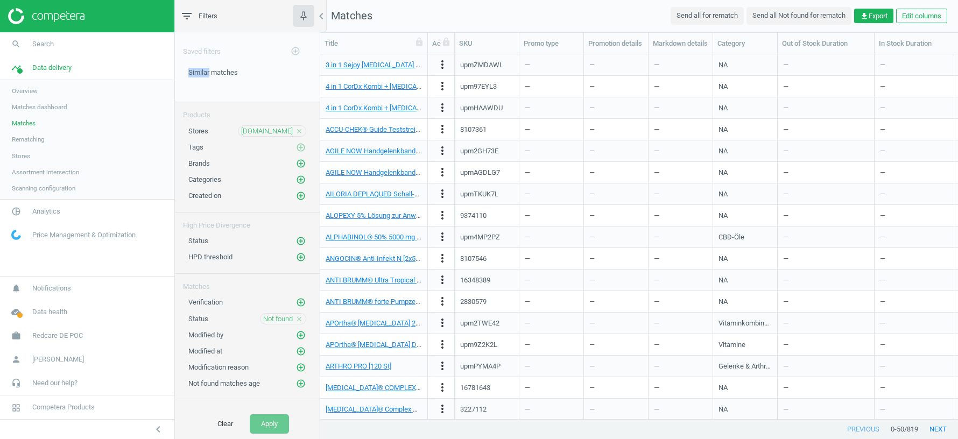
click at [203, 65] on div "Saved filters add_circle_outline Similar matches edit delete" at bounding box center [247, 67] width 145 height 70
click at [202, 76] on div "Similar matches edit delete" at bounding box center [247, 85] width 145 height 34
click at [195, 71] on span "Similar matches" at bounding box center [213, 72] width 50 height 8
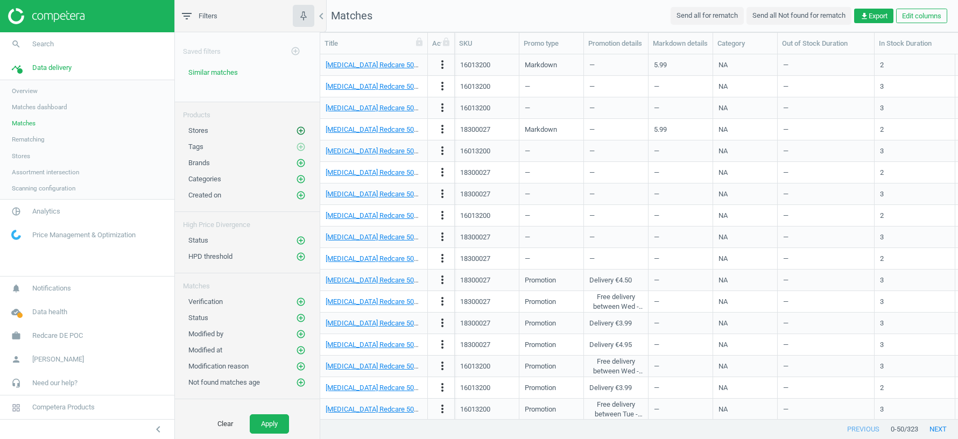
click at [300, 130] on icon "add_circle_outline" at bounding box center [301, 131] width 10 height 10
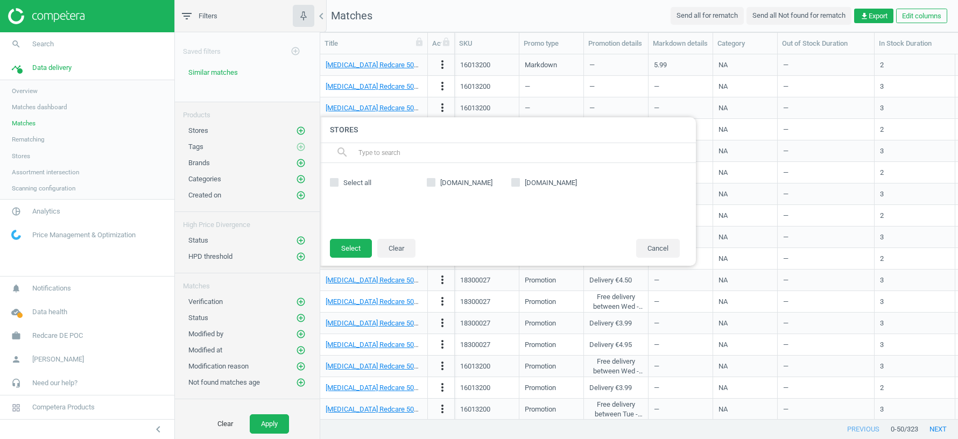
click at [433, 181] on input "amazon.de" at bounding box center [431, 182] width 7 height 7
checkbox input "true"
click at [354, 247] on button "Select" at bounding box center [351, 248] width 42 height 19
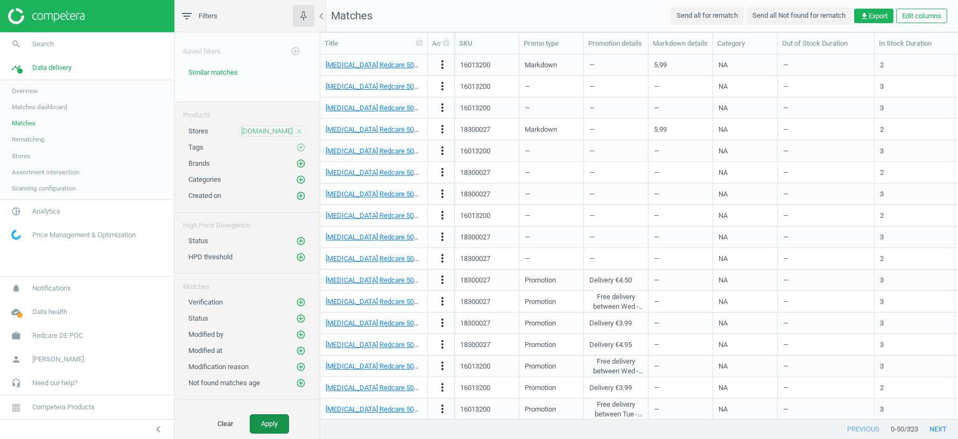
click at [272, 424] on button "Apply" at bounding box center [269, 423] width 39 height 19
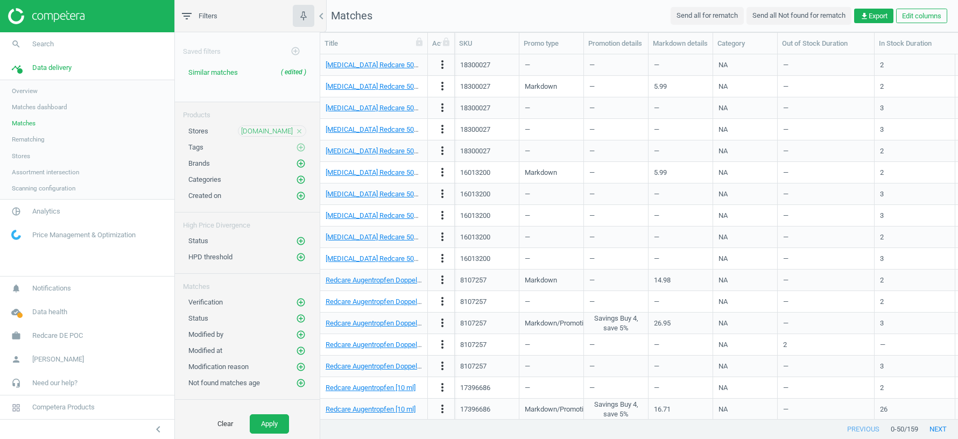
click at [278, 135] on div "amazon.de close" at bounding box center [272, 130] width 68 height 11
click at [275, 131] on span "amazon.de" at bounding box center [267, 131] width 52 height 10
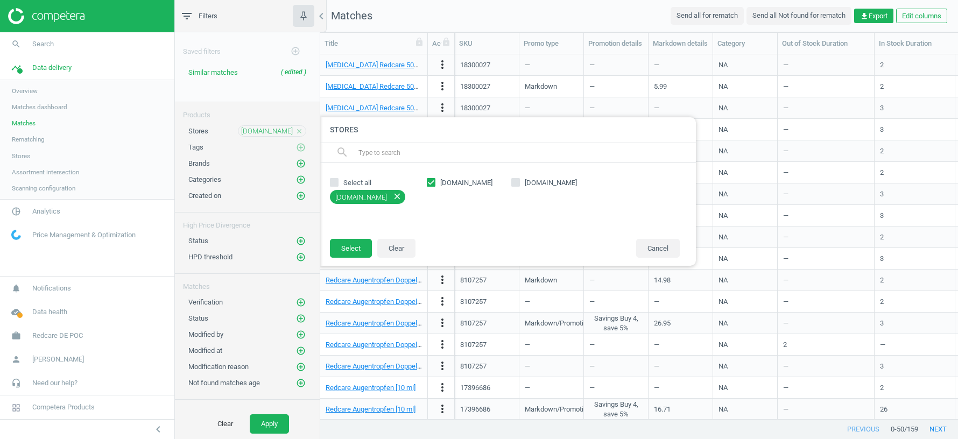
click at [431, 181] on input "amazon.de" at bounding box center [431, 182] width 7 height 7
checkbox input "false"
click at [517, 180] on input "google.de" at bounding box center [515, 182] width 7 height 7
checkbox input "true"
click at [345, 252] on button "Select" at bounding box center [351, 248] width 42 height 19
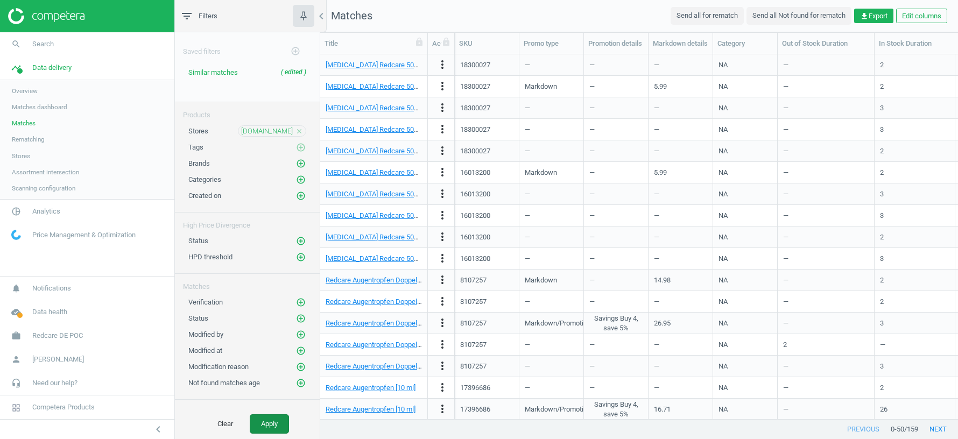
click at [264, 428] on button "Apply" at bounding box center [269, 423] width 39 height 19
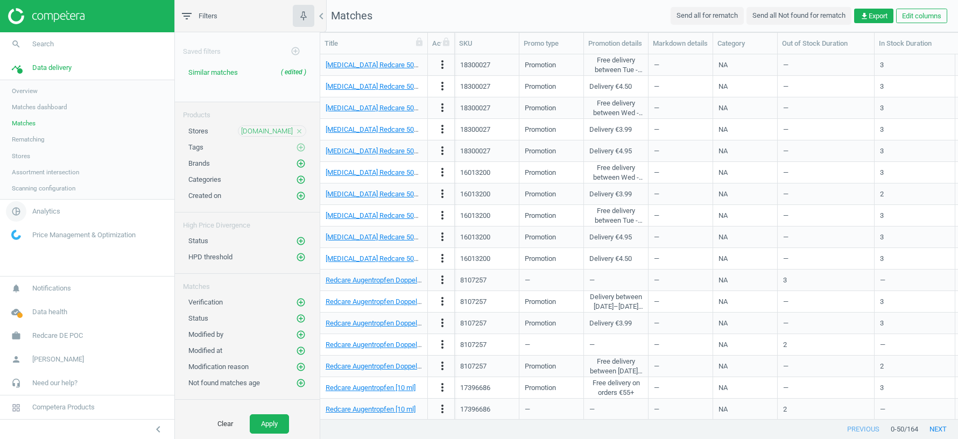
click at [47, 213] on span "Analytics" at bounding box center [46, 212] width 28 height 10
click at [29, 128] on span "Products" at bounding box center [24, 130] width 25 height 9
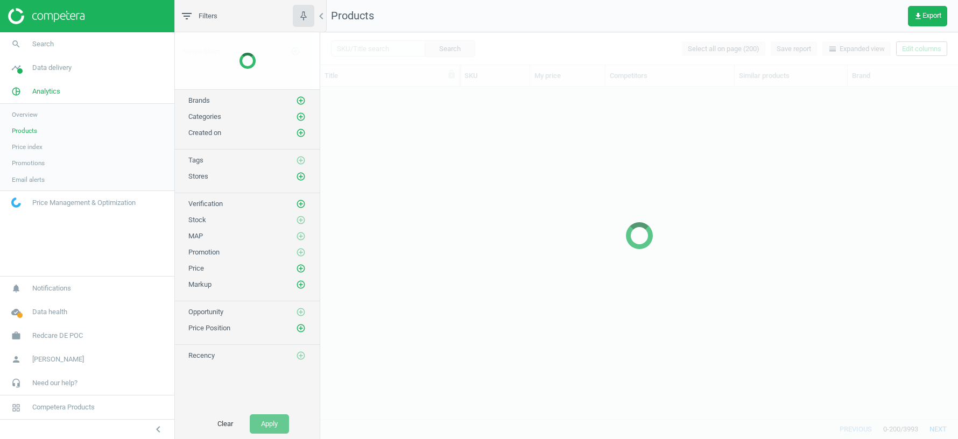
scroll to position [333, 638]
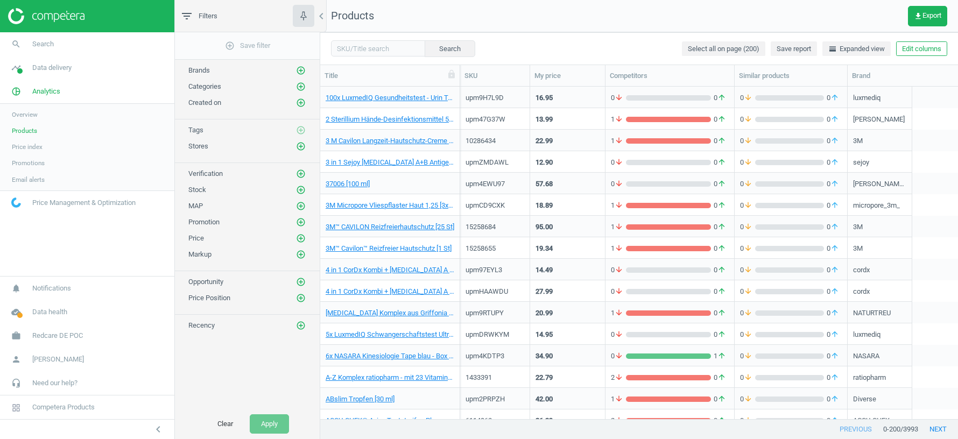
click at [21, 115] on span "Overview" at bounding box center [25, 114] width 26 height 9
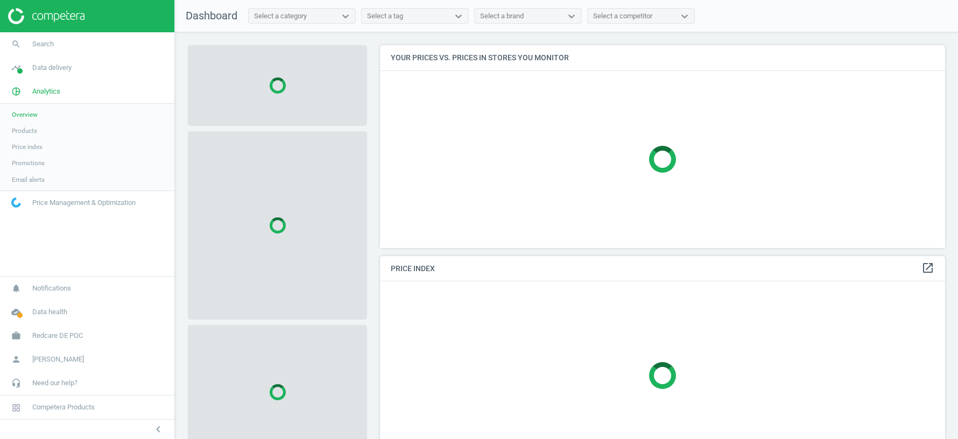
scroll to position [202, 565]
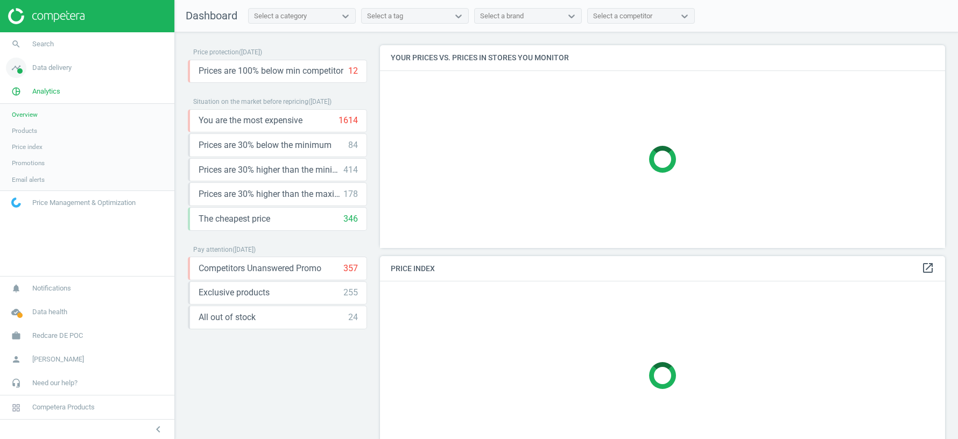
click at [65, 60] on link "timeline Data delivery" at bounding box center [87, 68] width 174 height 24
click at [21, 90] on span "Overview" at bounding box center [25, 91] width 26 height 9
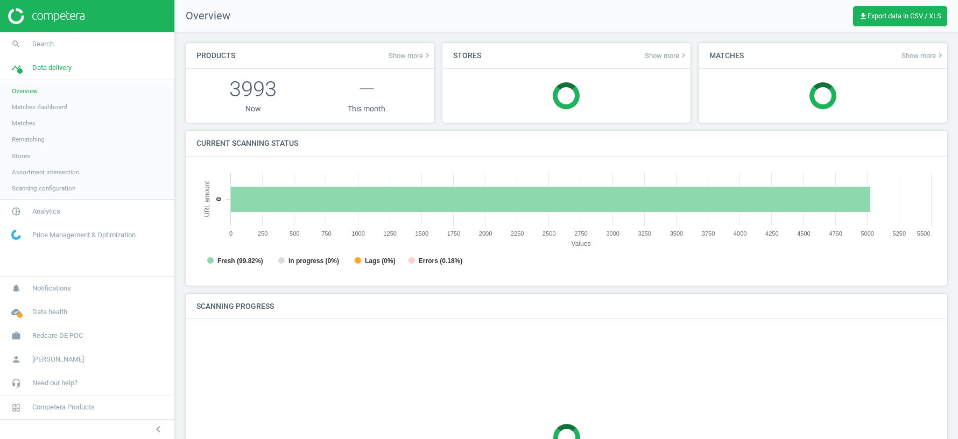
scroll to position [215, 740]
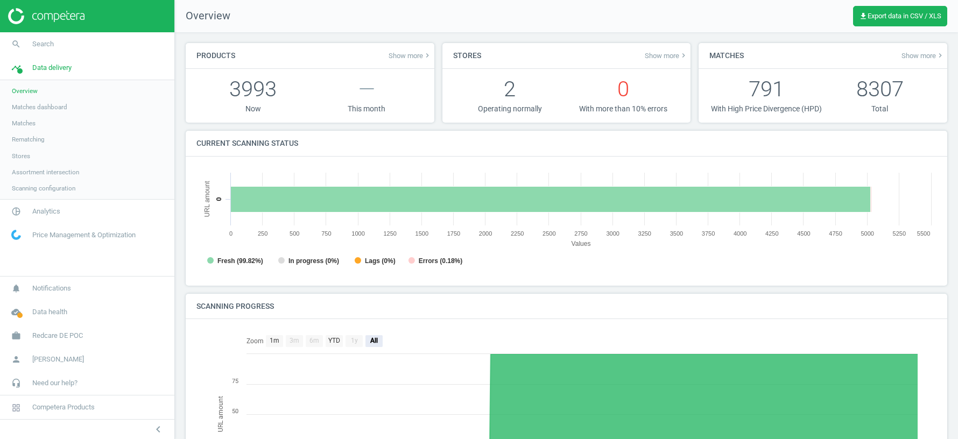
click at [28, 124] on span "Matches" at bounding box center [24, 123] width 24 height 9
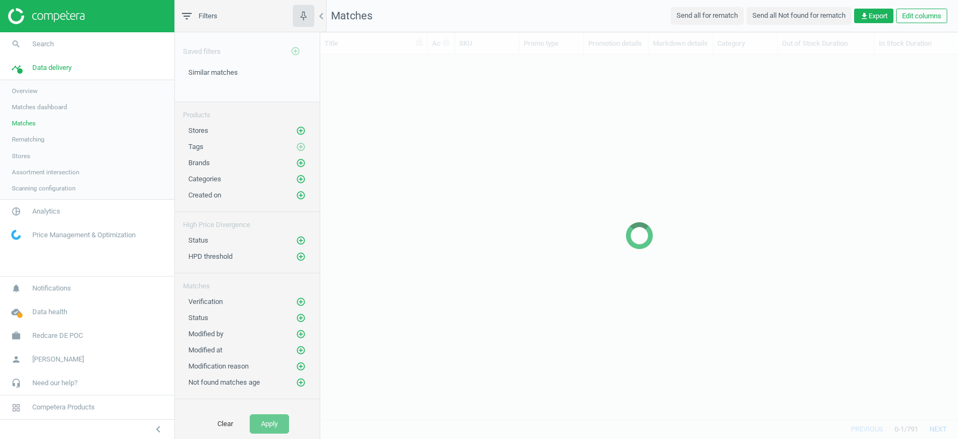
scroll to position [365, 638]
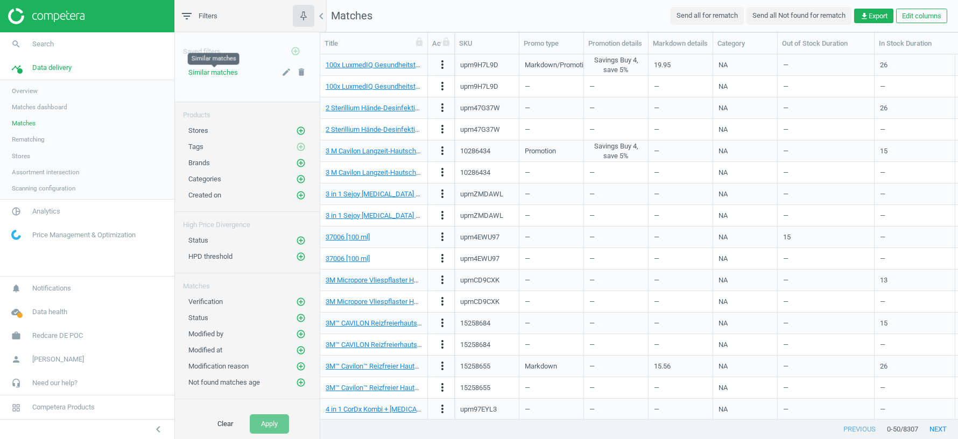
click at [220, 70] on span "Similar matches" at bounding box center [213, 72] width 50 height 8
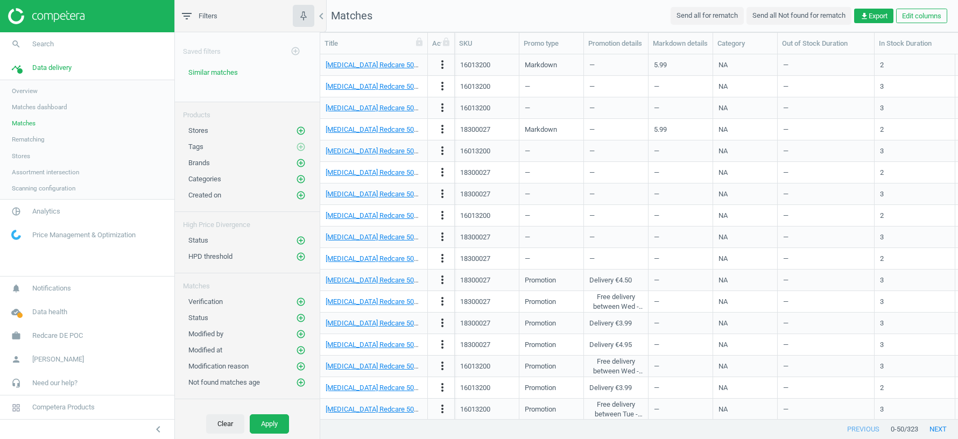
click at [223, 426] on button "Clear" at bounding box center [225, 423] width 38 height 19
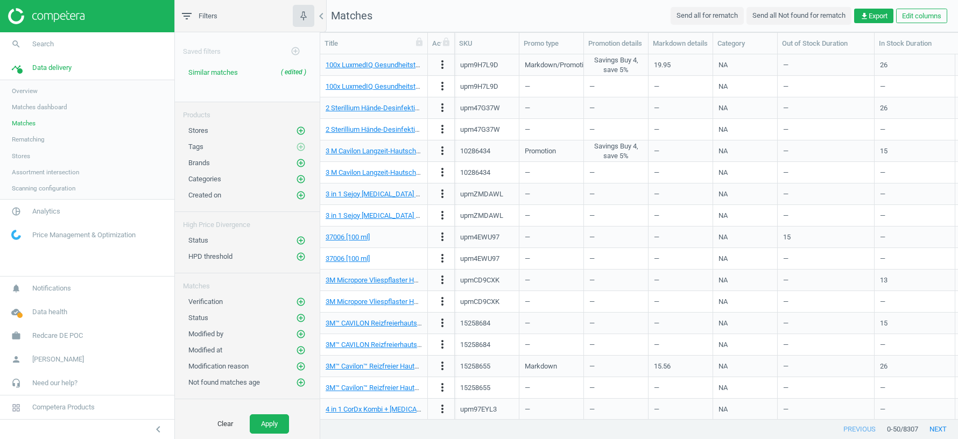
click at [40, 171] on span "Assortment intersection" at bounding box center [45, 172] width 67 height 9
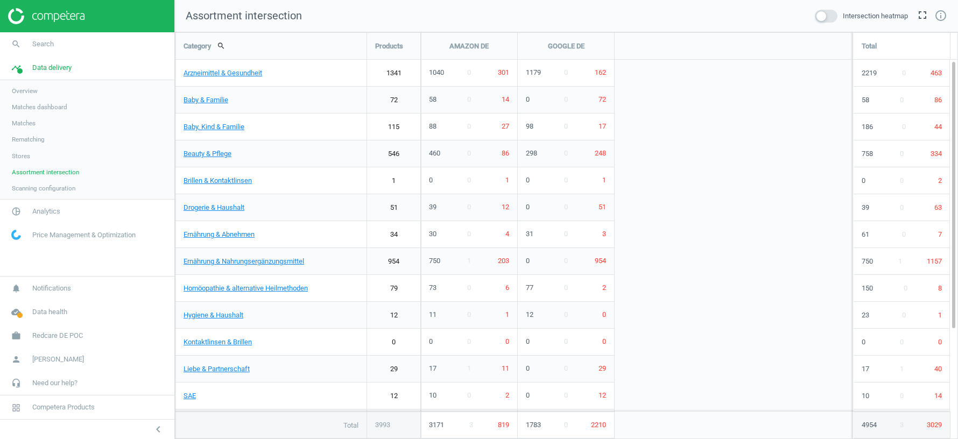
scroll to position [407, 783]
click at [829, 15] on span at bounding box center [826, 16] width 23 height 13
click at [0, 0] on input "checkbox" at bounding box center [0, 0] width 0 height 0
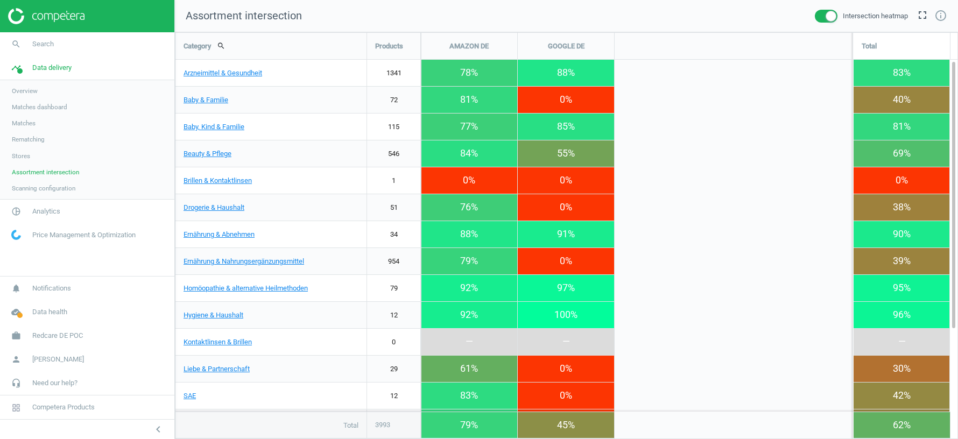
click at [823, 15] on span at bounding box center [826, 16] width 23 height 13
click at [0, 0] on input "checkbox" at bounding box center [0, 0] width 0 height 0
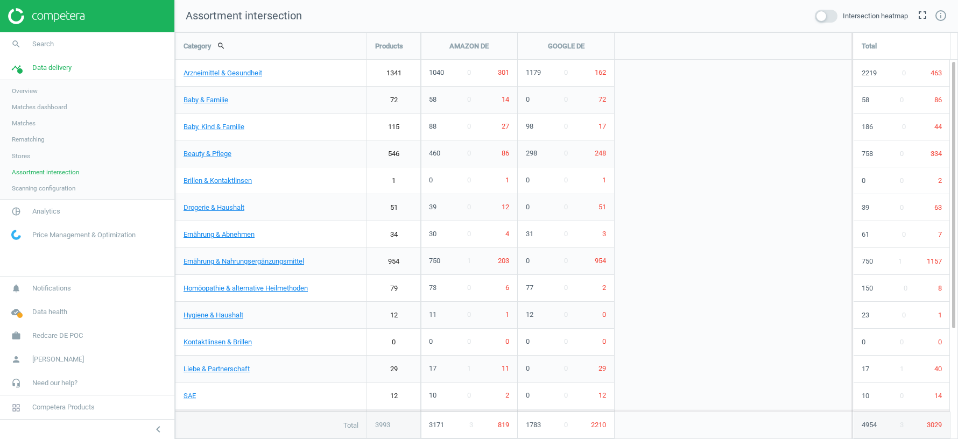
click at [828, 14] on span at bounding box center [826, 16] width 23 height 13
click at [0, 0] on input "checkbox" at bounding box center [0, 0] width 0 height 0
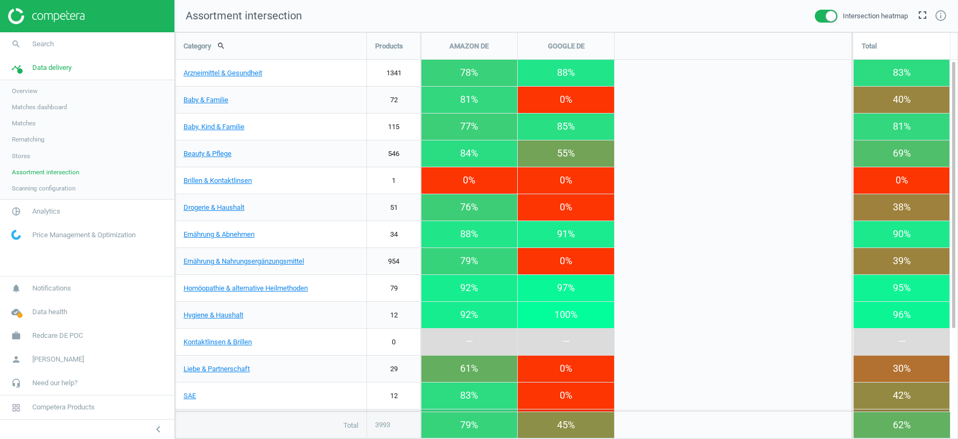
click at [815, 13] on span at bounding box center [826, 16] width 23 height 13
click at [0, 0] on input "checkbox" at bounding box center [0, 0] width 0 height 0
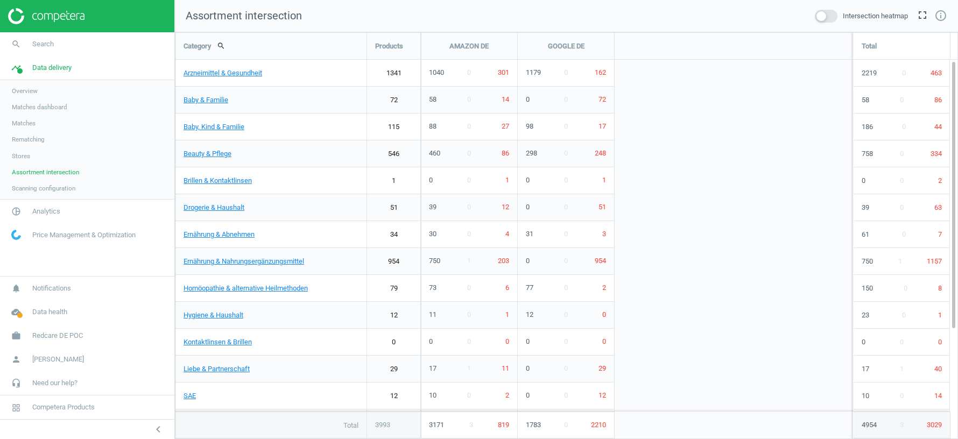
click at [24, 121] on span "Matches" at bounding box center [24, 123] width 24 height 9
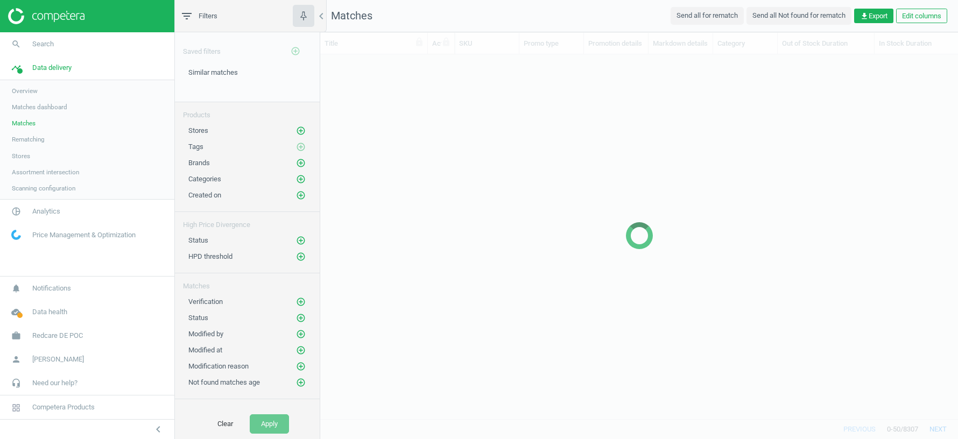
scroll to position [365, 638]
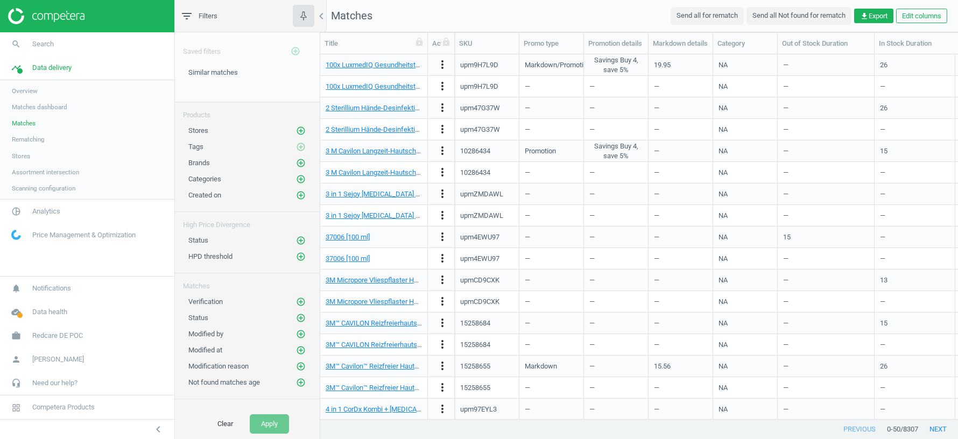
click at [41, 170] on span "Assortment intersection" at bounding box center [45, 172] width 67 height 9
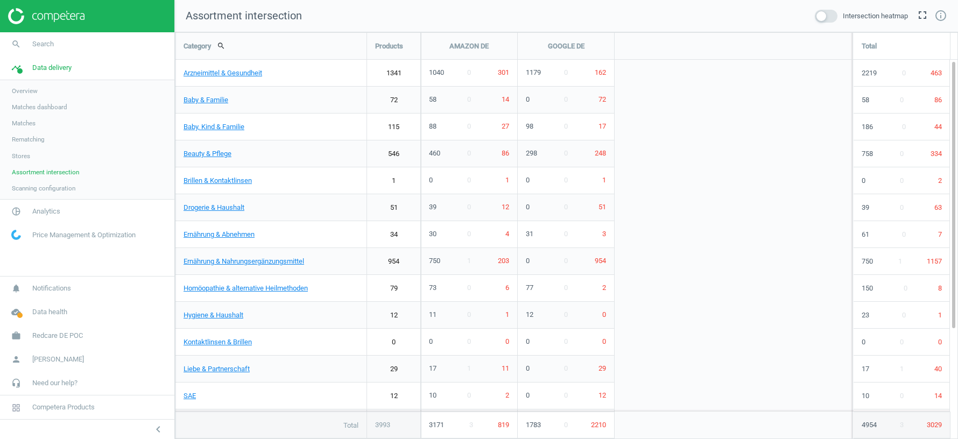
scroll to position [407, 783]
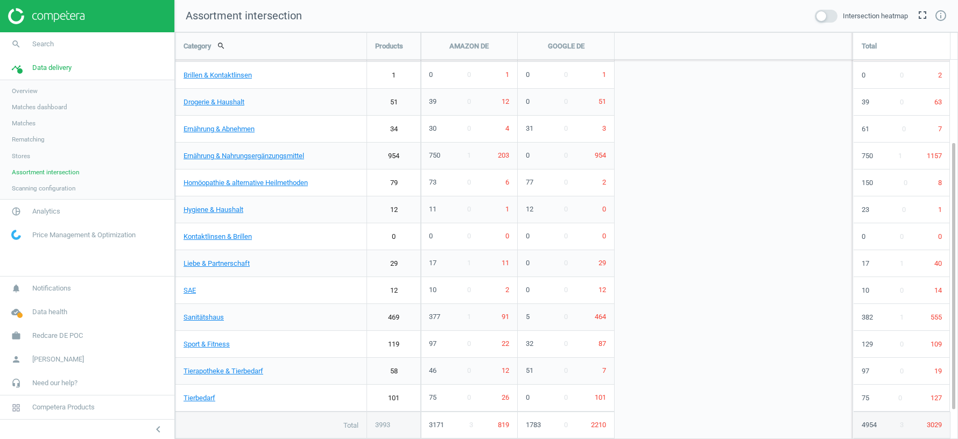
click at [25, 124] on span "Matches" at bounding box center [24, 123] width 24 height 9
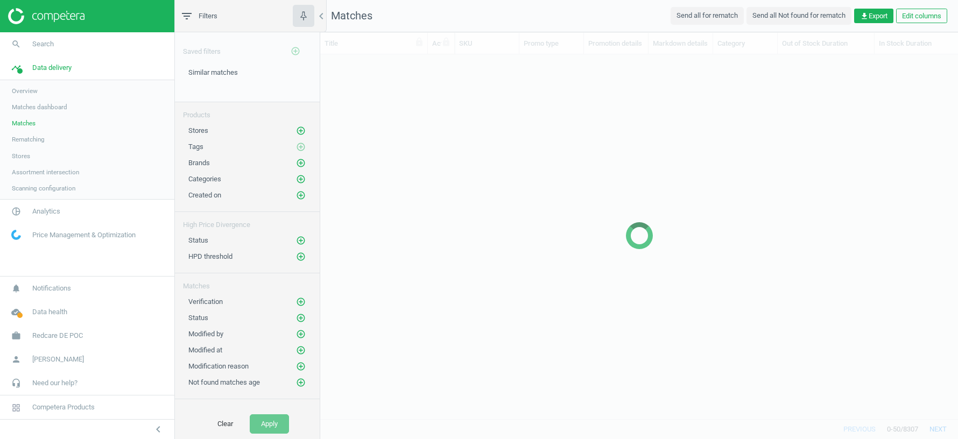
scroll to position [365, 638]
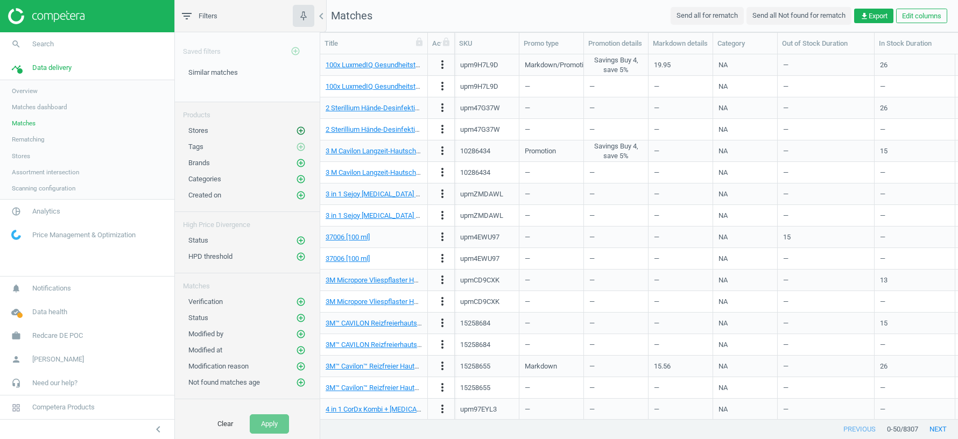
click at [301, 126] on icon "add_circle_outline" at bounding box center [301, 131] width 10 height 10
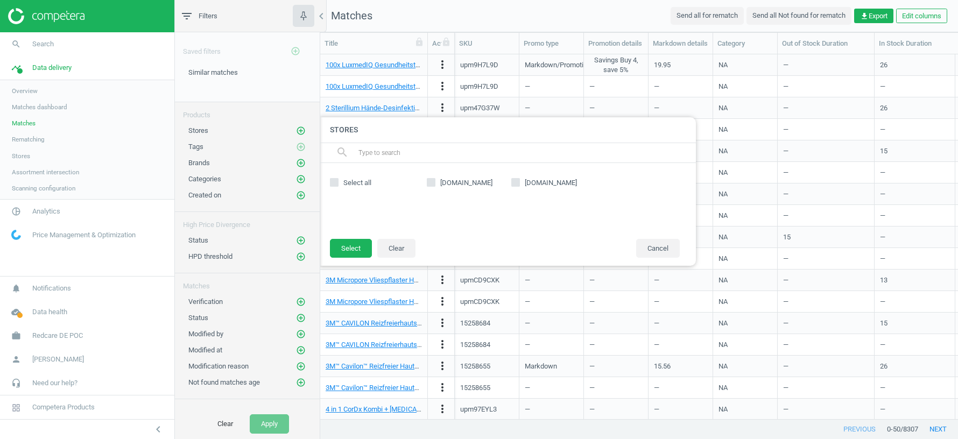
click at [428, 180] on input "amazon.de" at bounding box center [431, 182] width 7 height 7
checkbox input "true"
click at [351, 244] on button "Select" at bounding box center [351, 248] width 42 height 19
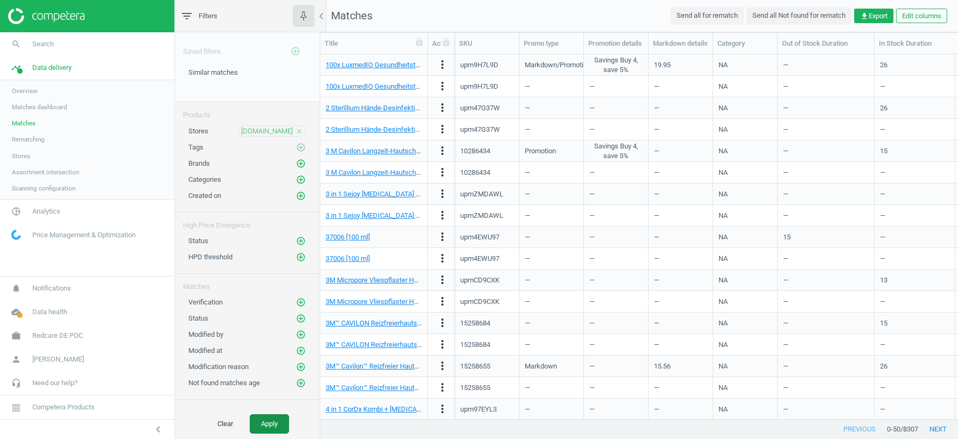
click at [271, 427] on button "Apply" at bounding box center [269, 423] width 39 height 19
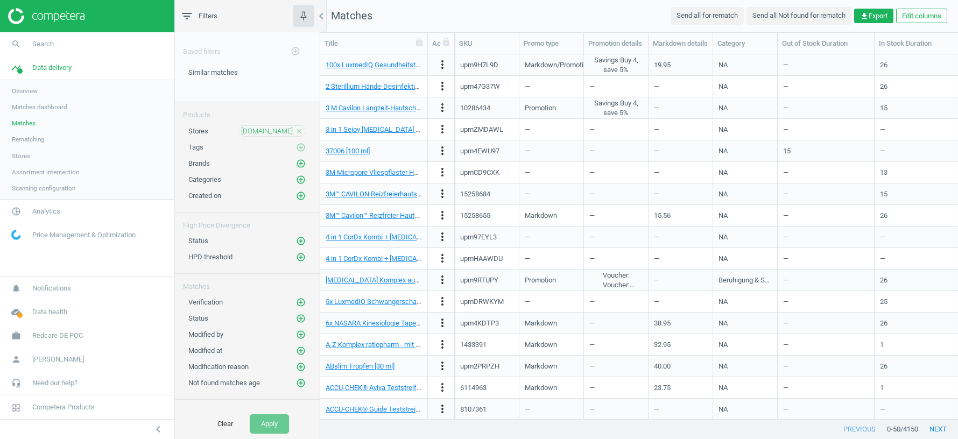
click at [300, 131] on icon "close" at bounding box center [299, 132] width 8 height 8
click at [277, 421] on button "Apply" at bounding box center [269, 423] width 39 height 19
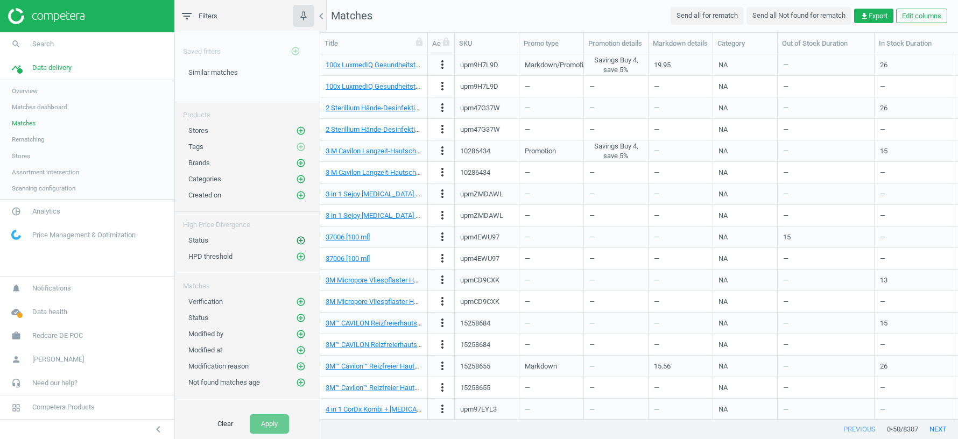
click at [299, 236] on icon "add_circle_outline" at bounding box center [301, 241] width 10 height 10
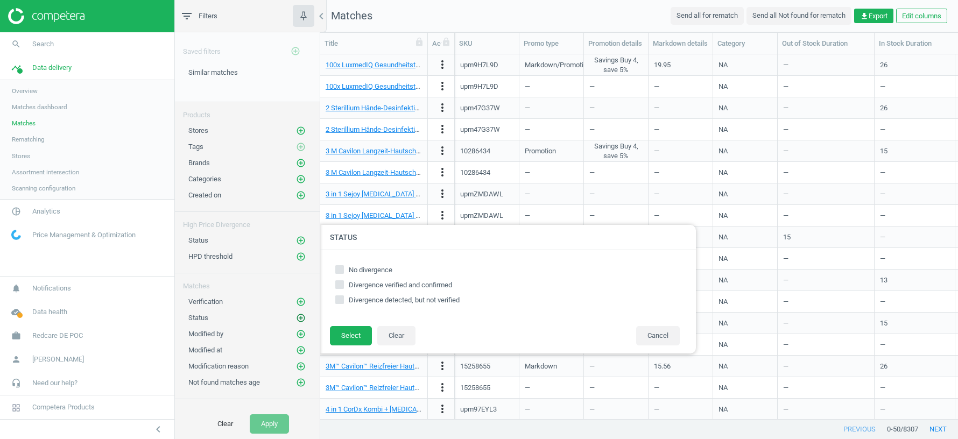
click at [299, 313] on icon "add_circle_outline" at bounding box center [301, 318] width 10 height 10
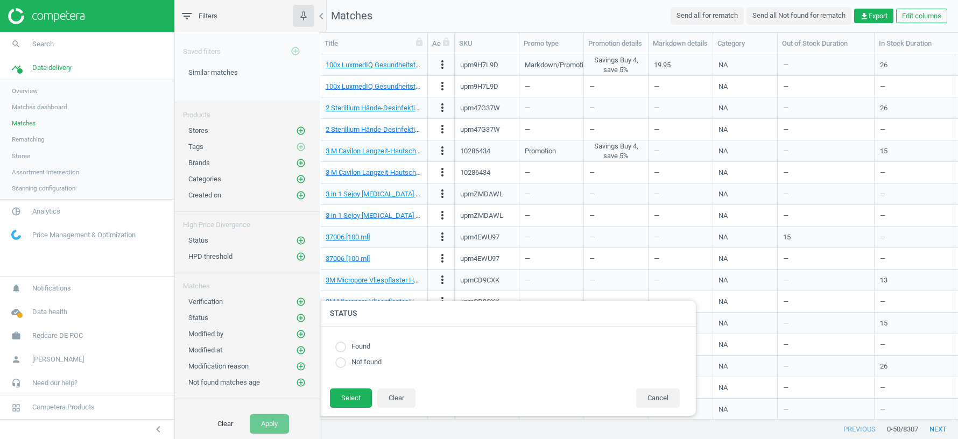
click at [341, 340] on div "Found Not found" at bounding box center [507, 357] width 355 height 40
click at [341, 351] on input "radio" at bounding box center [340, 347] width 11 height 11
radio input "true"
click at [342, 402] on button "Select" at bounding box center [351, 398] width 42 height 19
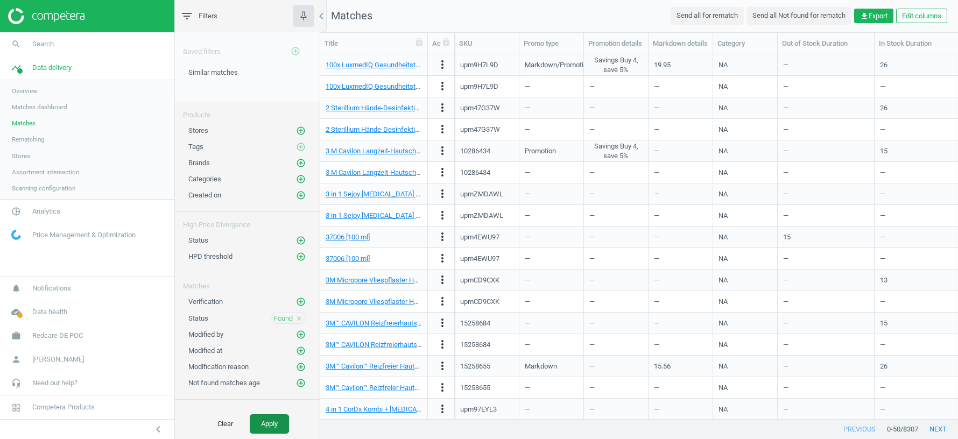
click at [268, 431] on button "Apply" at bounding box center [269, 423] width 39 height 19
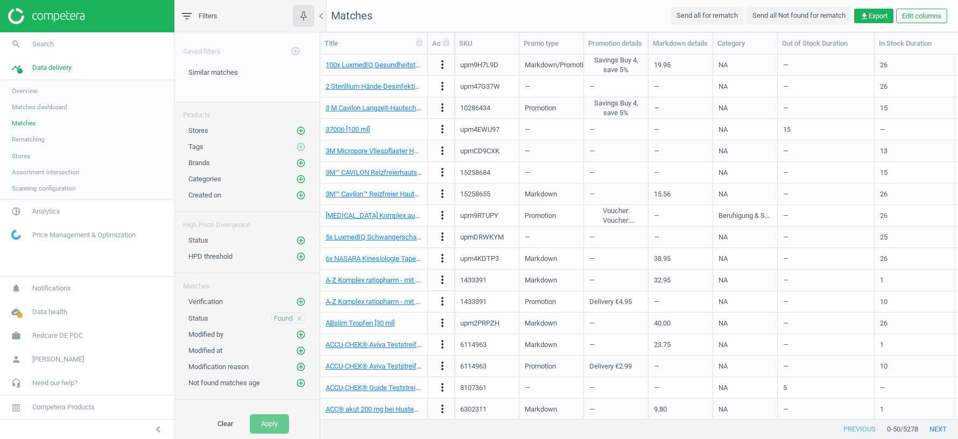
click at [24, 146] on link "Rematching" at bounding box center [87, 139] width 174 height 16
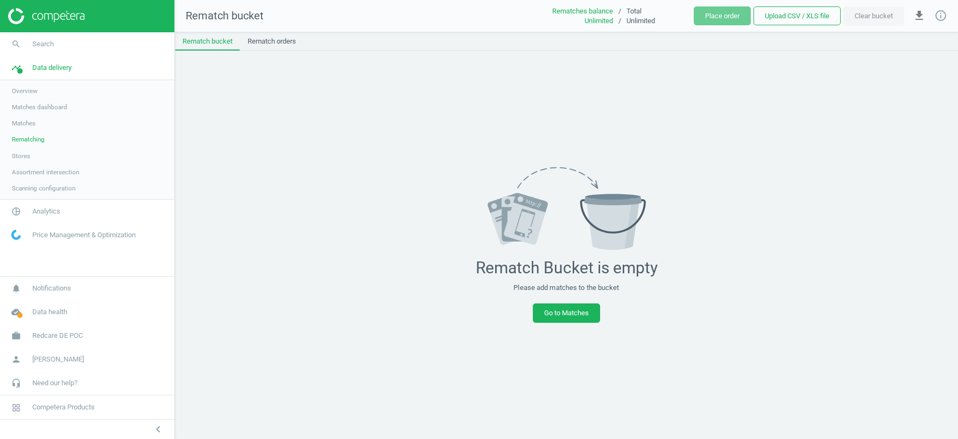
click at [26, 160] on link "Stores" at bounding box center [87, 156] width 174 height 16
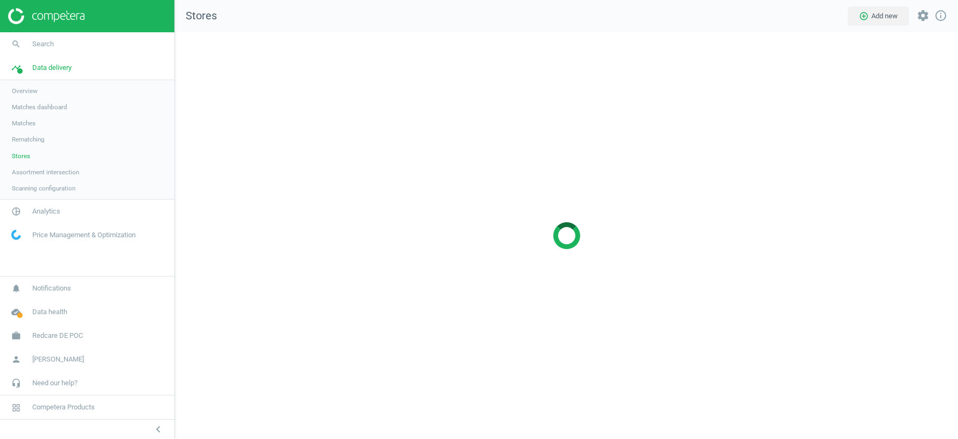
scroll to position [407, 783]
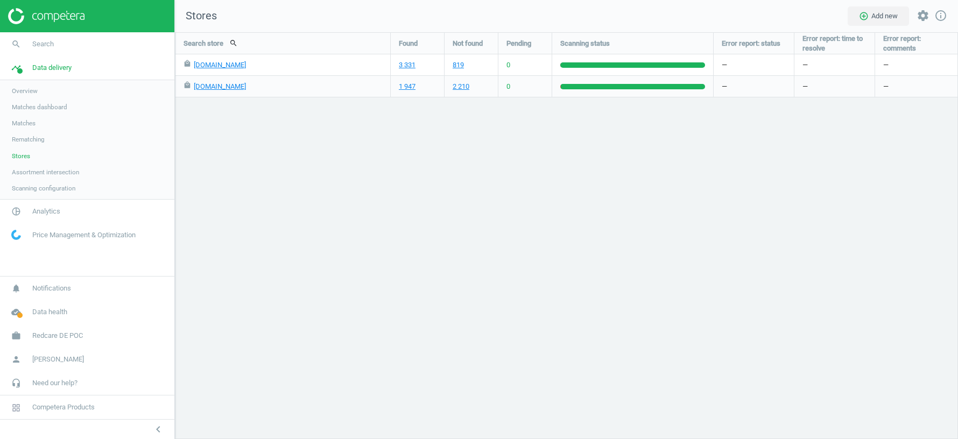
click at [37, 171] on span "Assortment intersection" at bounding box center [45, 172] width 67 height 9
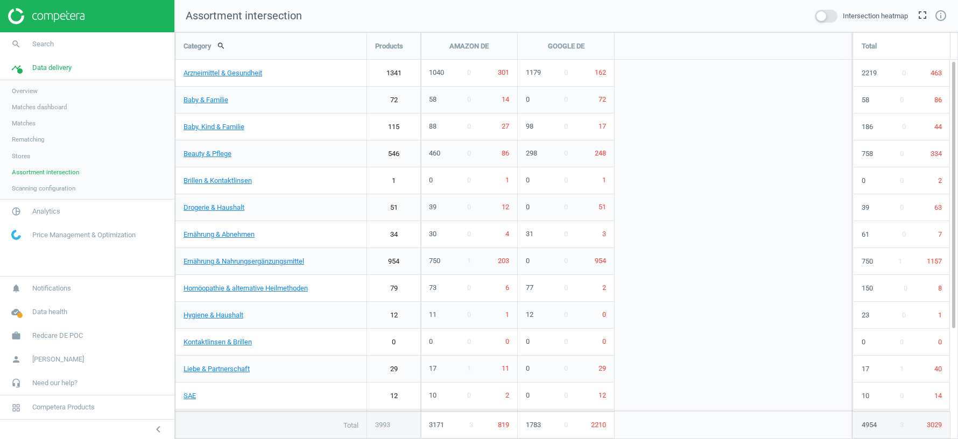
scroll to position [407, 783]
click at [826, 16] on span at bounding box center [826, 16] width 23 height 13
click at [0, 0] on input "checkbox" at bounding box center [0, 0] width 0 height 0
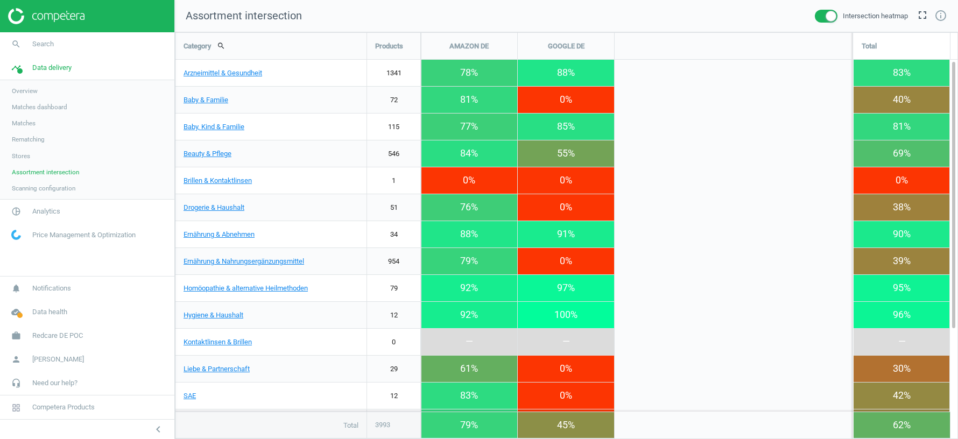
click at [826, 16] on span at bounding box center [826, 16] width 23 height 13
click at [0, 0] on input "checkbox" at bounding box center [0, 0] width 0 height 0
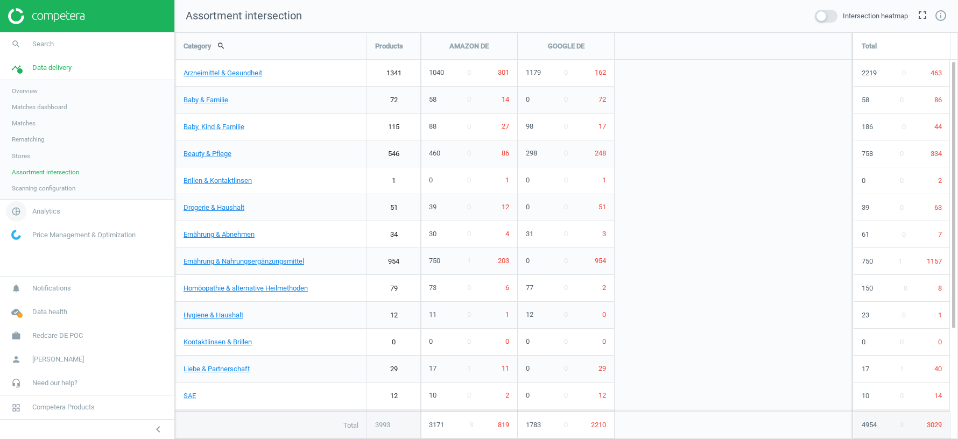
click at [53, 207] on span "Analytics" at bounding box center [46, 212] width 28 height 10
click at [26, 132] on span "Products" at bounding box center [24, 130] width 25 height 9
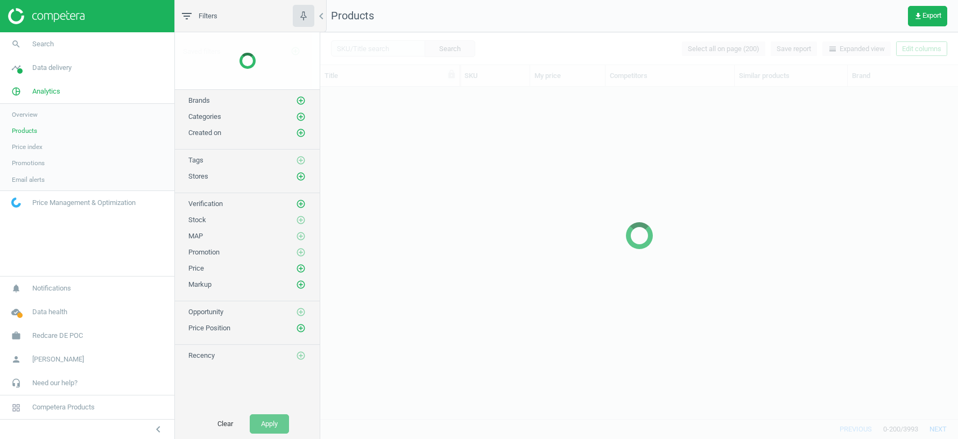
scroll to position [333, 638]
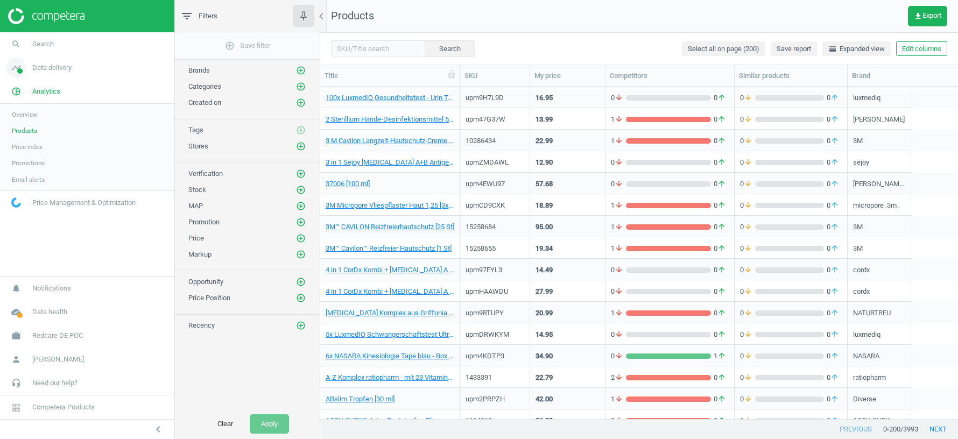
click at [62, 72] on span "Data delivery" at bounding box center [51, 68] width 39 height 10
click at [26, 125] on span "Matches" at bounding box center [24, 123] width 24 height 9
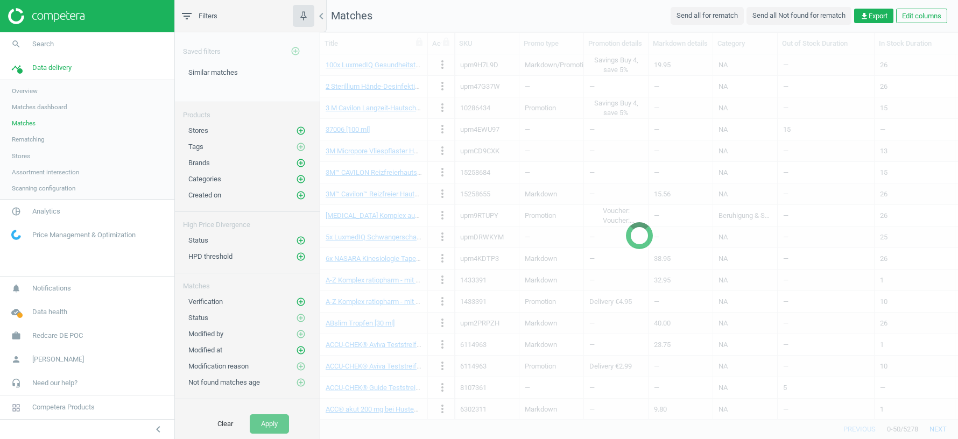
scroll to position [365, 638]
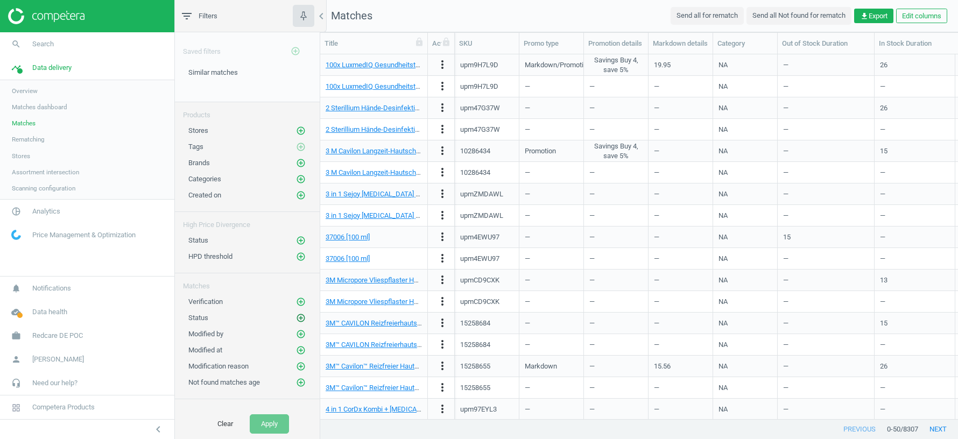
click at [303, 313] on icon "add_circle_outline" at bounding box center [301, 318] width 10 height 10
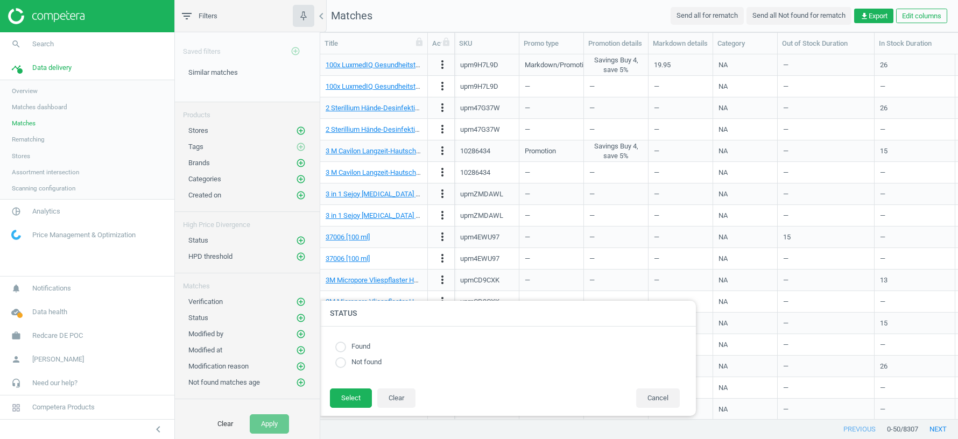
click at [343, 347] on input "radio" at bounding box center [340, 347] width 11 height 11
radio input "true"
click at [352, 405] on button "Select" at bounding box center [351, 398] width 42 height 19
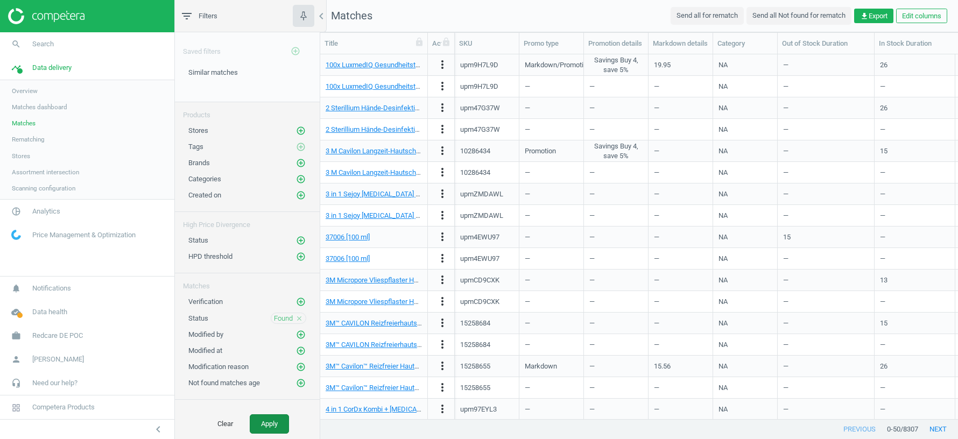
click at [272, 421] on button "Apply" at bounding box center [269, 423] width 39 height 19
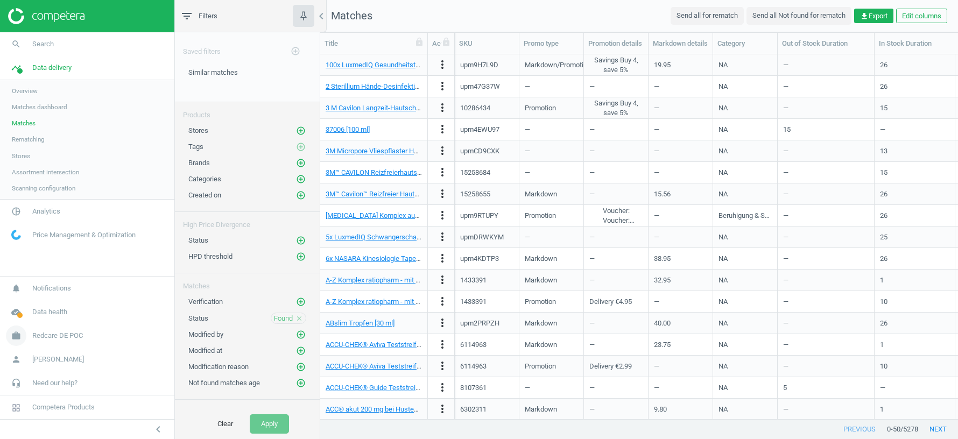
click at [44, 333] on span "Redcare DE POC" at bounding box center [57, 336] width 51 height 10
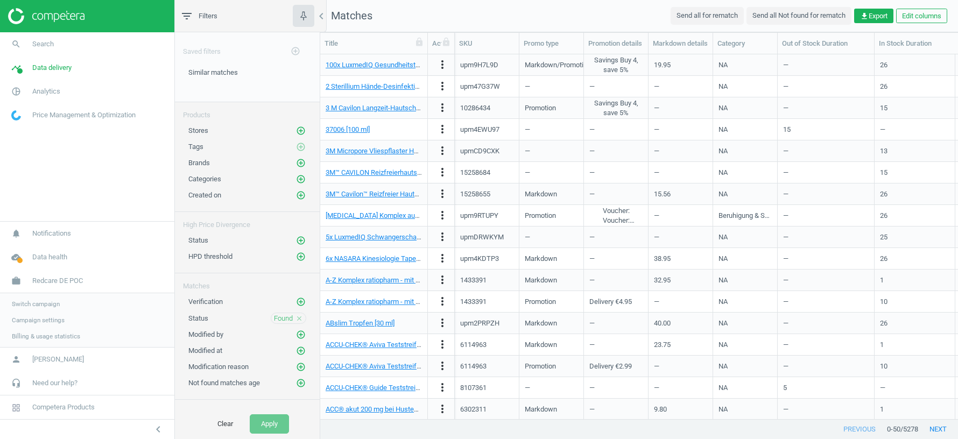
click at [41, 308] on span "Switch campaign" at bounding box center [36, 304] width 48 height 9
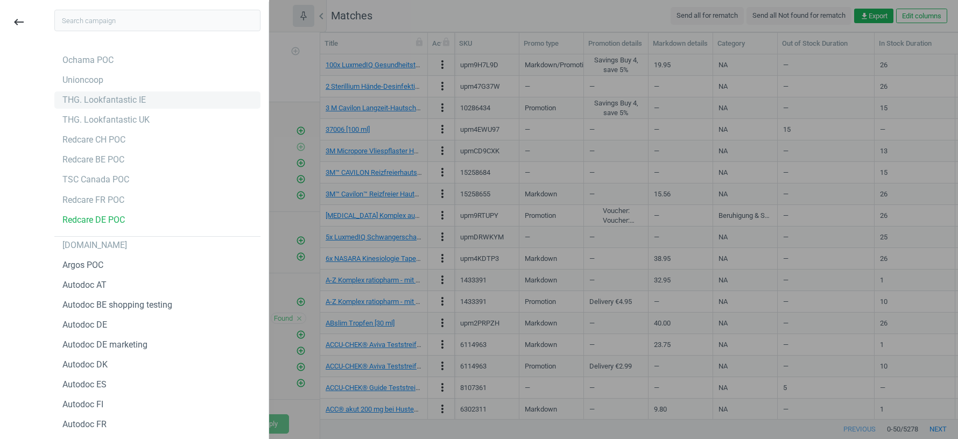
click at [103, 100] on div "THG. Lookfantastic IE" at bounding box center [103, 100] width 83 height 12
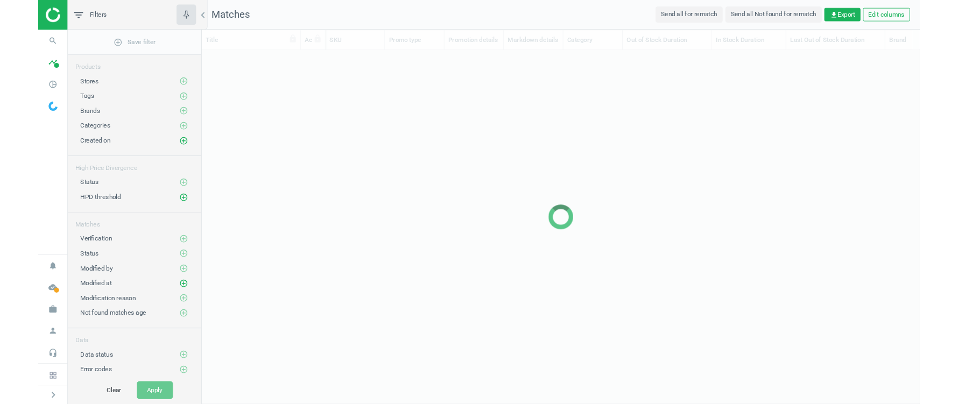
scroll to position [365, 780]
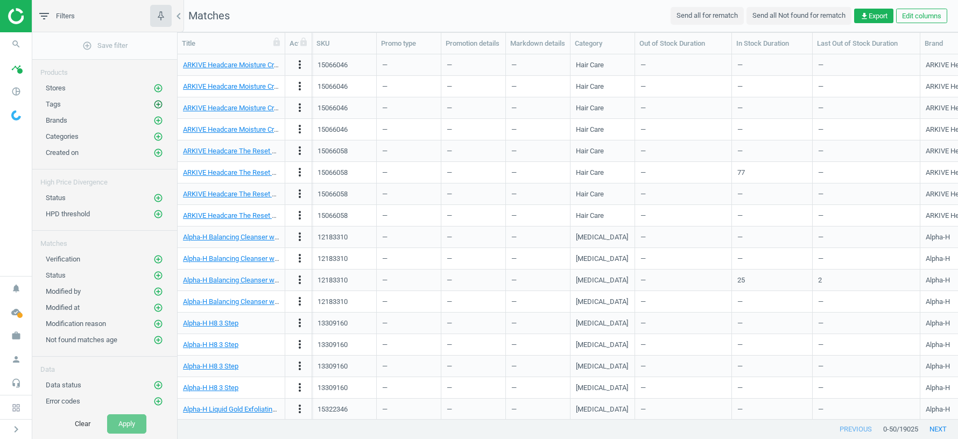
click at [156, 104] on icon "add_circle_outline" at bounding box center [158, 105] width 10 height 10
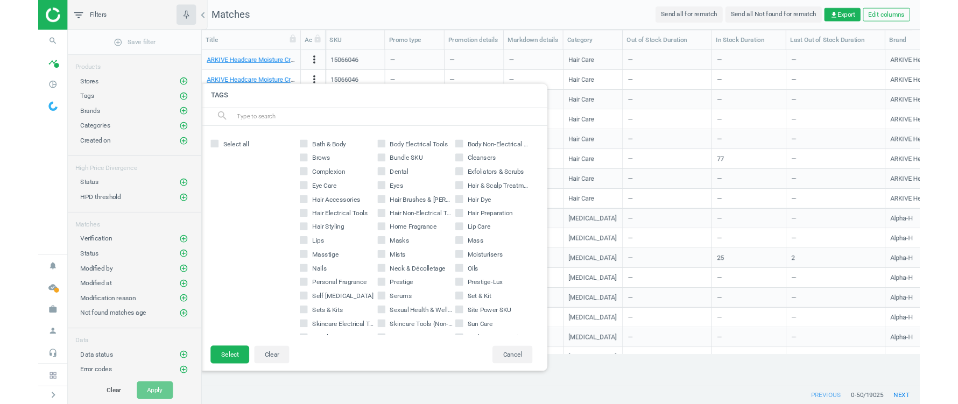
scroll to position [330, 780]
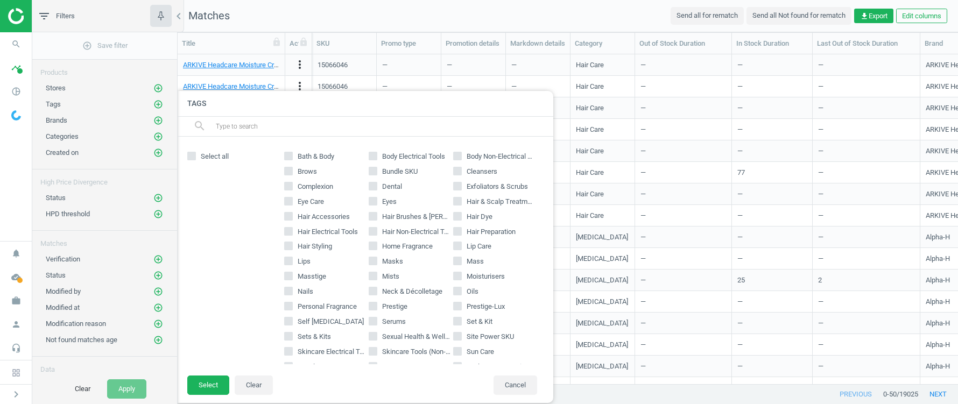
click at [611, 25] on div at bounding box center [657, 202] width 958 height 404
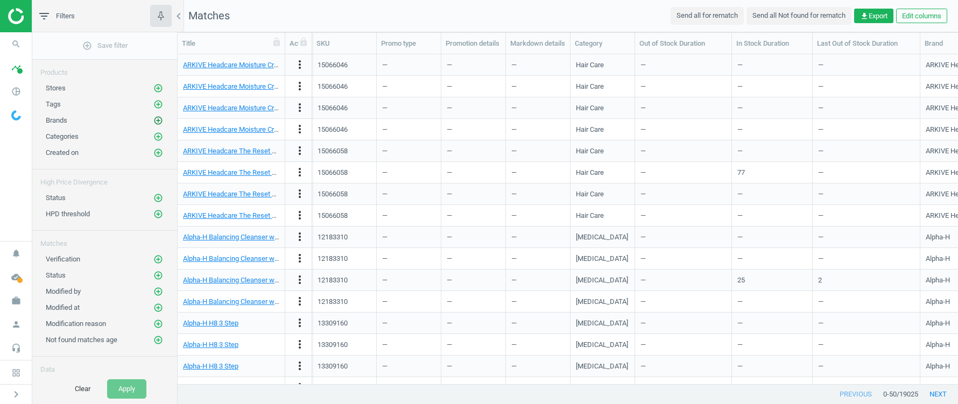
click at [159, 119] on icon "add_circle_outline" at bounding box center [158, 121] width 10 height 10
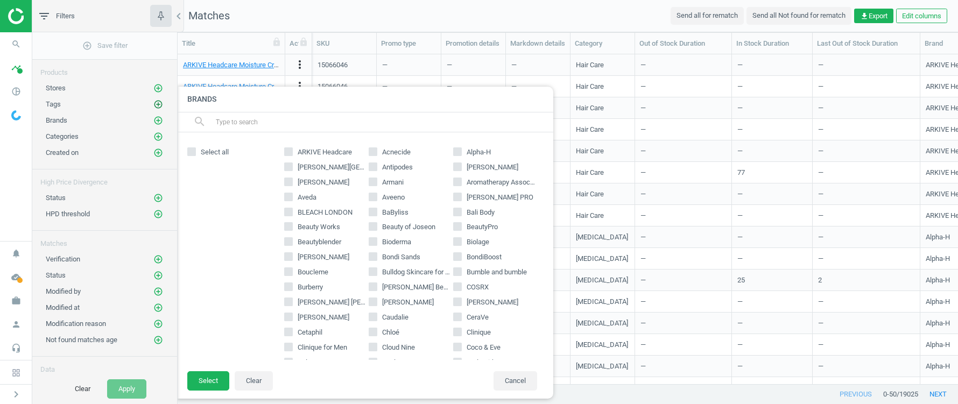
click at [157, 104] on icon "add_circle_outline" at bounding box center [158, 105] width 10 height 10
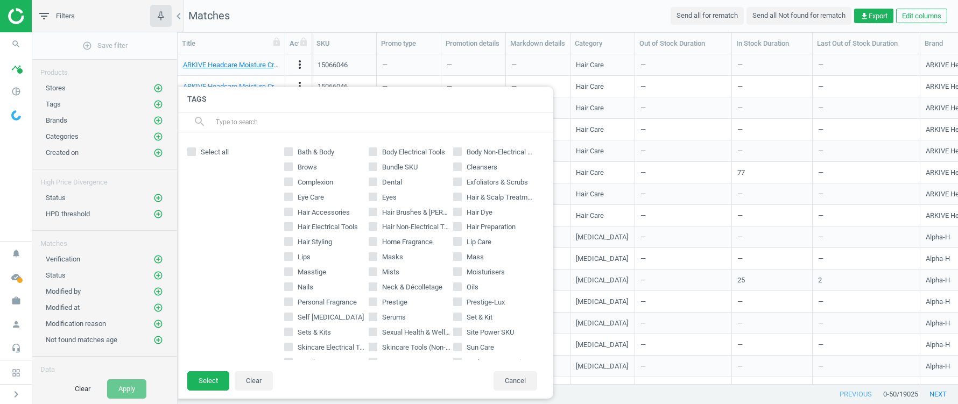
click at [287, 155] on icon at bounding box center [288, 151] width 9 height 9
click at [287, 155] on input "Bath & Body" at bounding box center [288, 151] width 7 height 7
checkbox input "true"
click at [206, 385] on button "Select" at bounding box center [208, 380] width 42 height 19
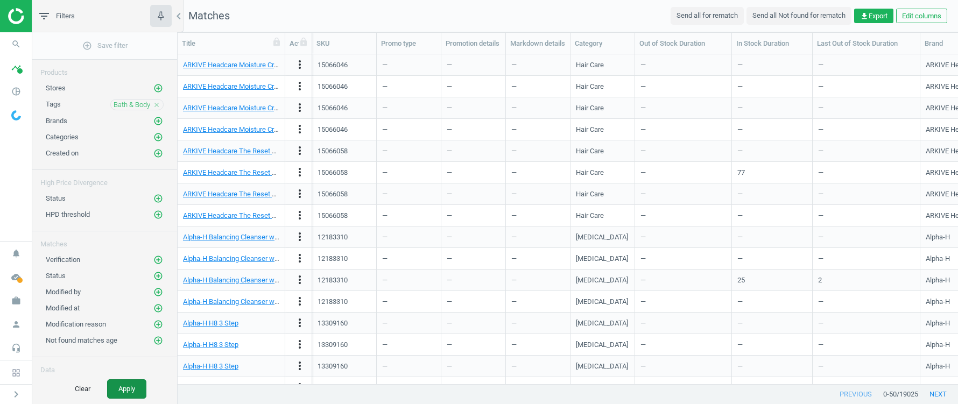
click at [115, 396] on button "Apply" at bounding box center [126, 388] width 39 height 19
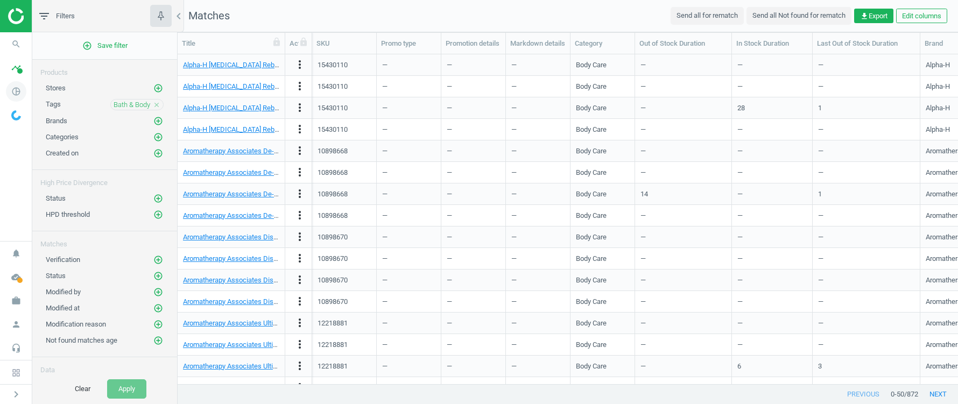
click at [15, 94] on icon "pie_chart_outlined" at bounding box center [16, 91] width 20 height 20
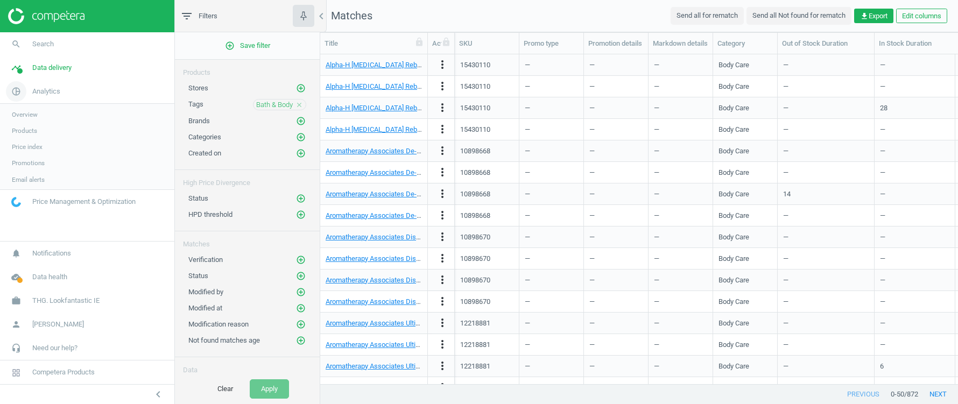
scroll to position [330, 638]
click at [58, 72] on span "Data delivery" at bounding box center [51, 68] width 39 height 10
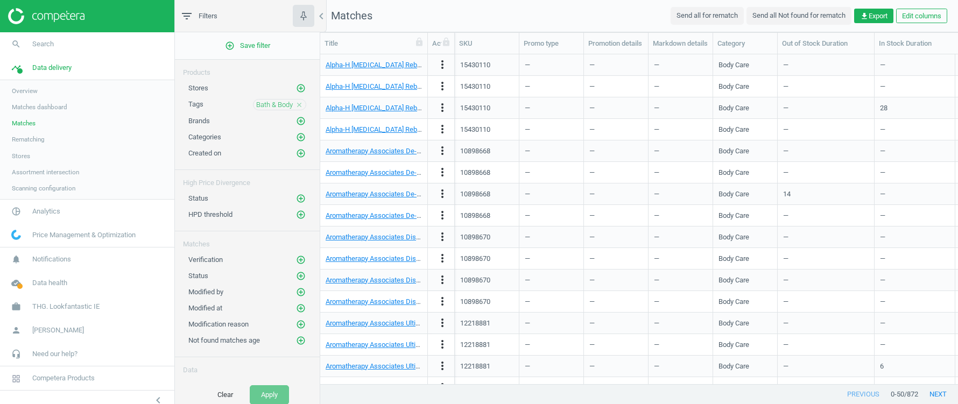
click at [34, 140] on span "Rematching" at bounding box center [28, 139] width 33 height 9
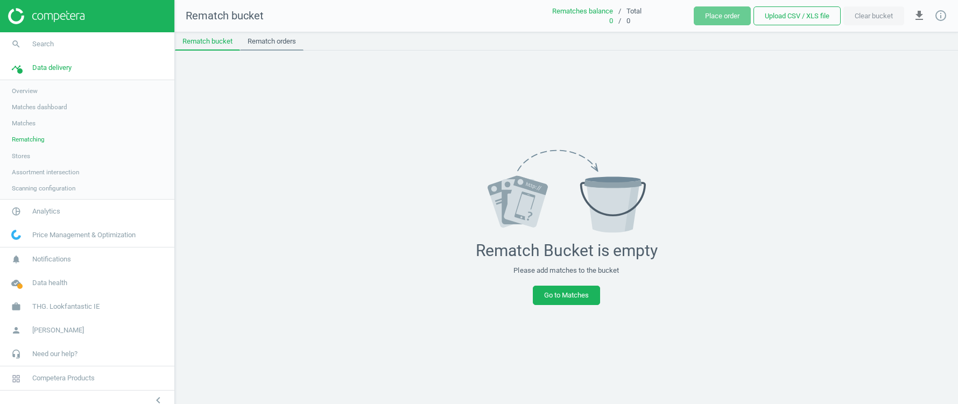
click at [276, 37] on link "Rematch orders" at bounding box center [272, 41] width 64 height 18
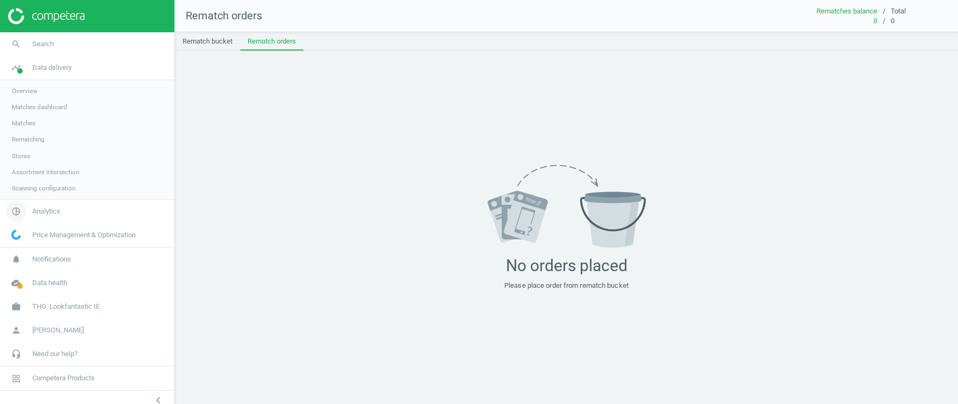
click at [39, 211] on span "Analytics" at bounding box center [46, 212] width 28 height 10
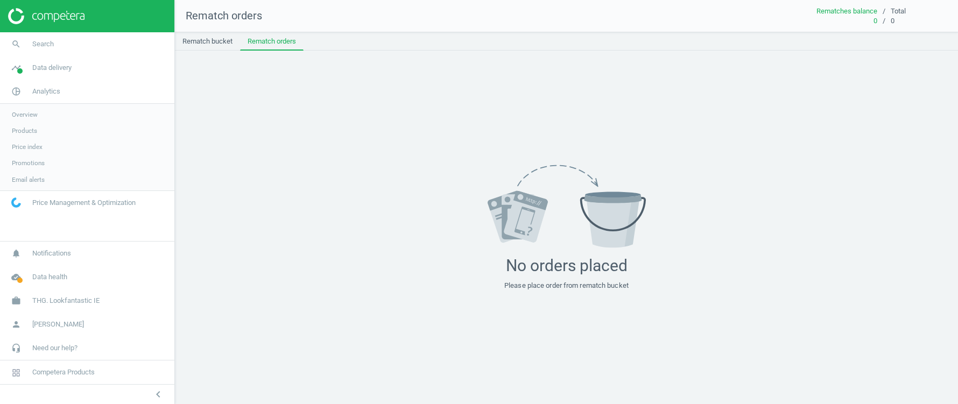
click at [24, 115] on span "Overview" at bounding box center [25, 114] width 26 height 9
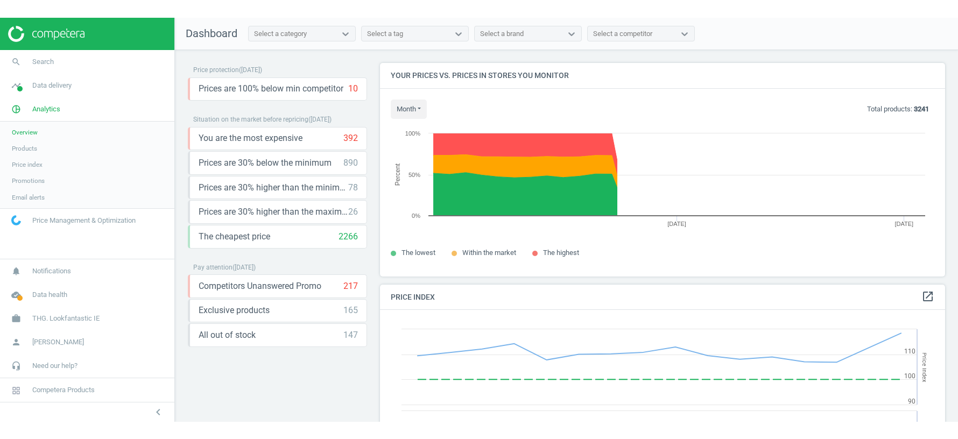
scroll to position [248, 565]
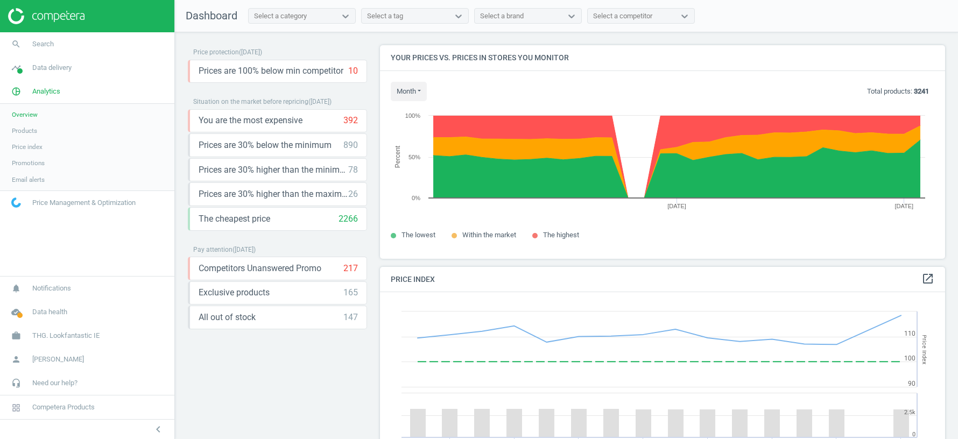
click at [28, 130] on span "Products" at bounding box center [24, 130] width 25 height 9
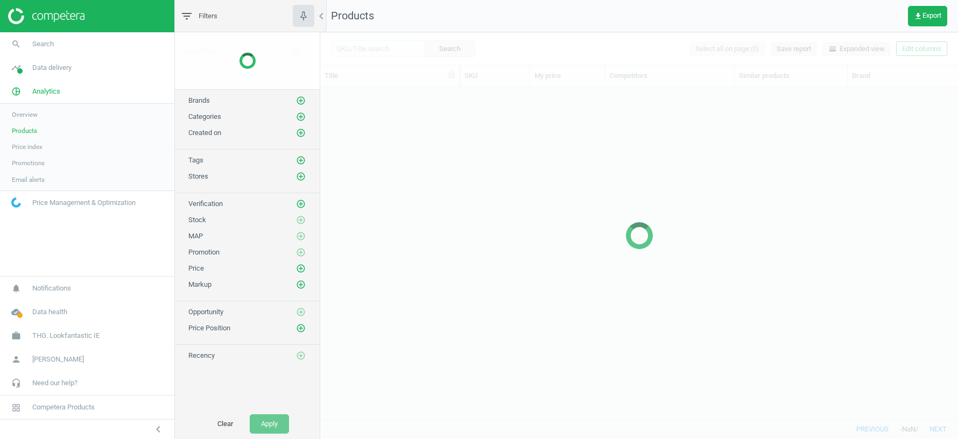
scroll to position [333, 638]
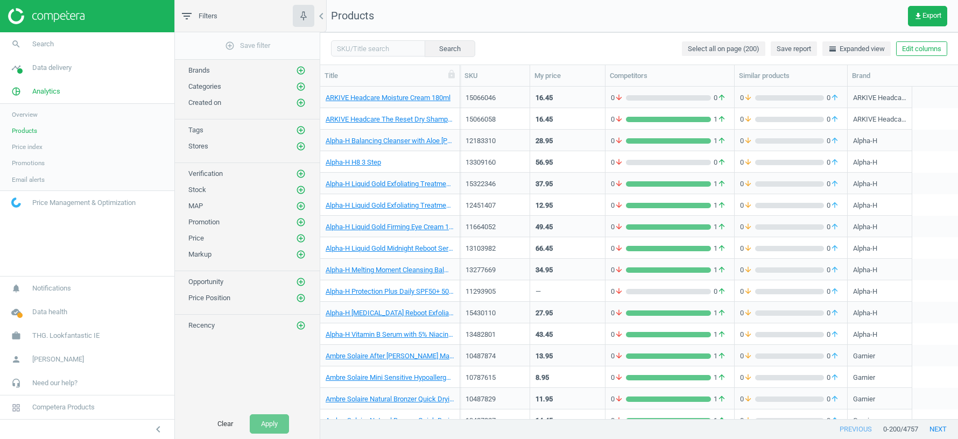
click at [579, 142] on div "28.95" at bounding box center [568, 140] width 64 height 19
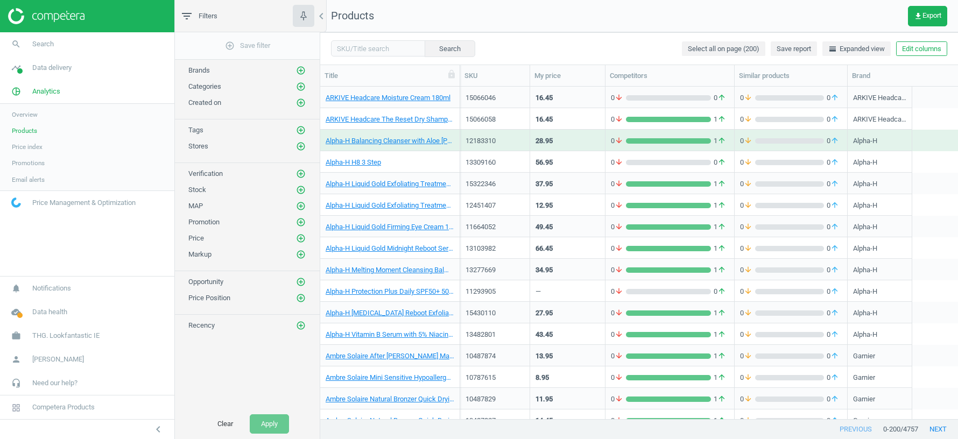
click at [579, 142] on div "28.95" at bounding box center [568, 140] width 64 height 19
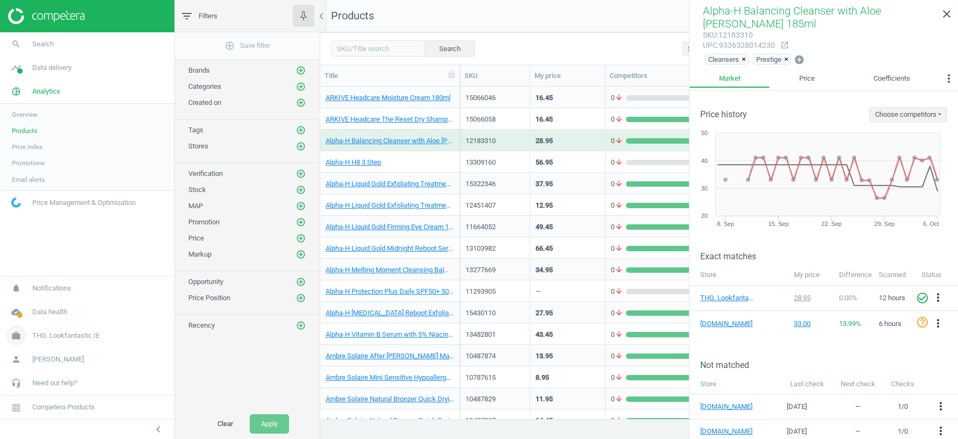
click at [44, 335] on span "THG. Lookfantastic IE" at bounding box center [65, 336] width 67 height 10
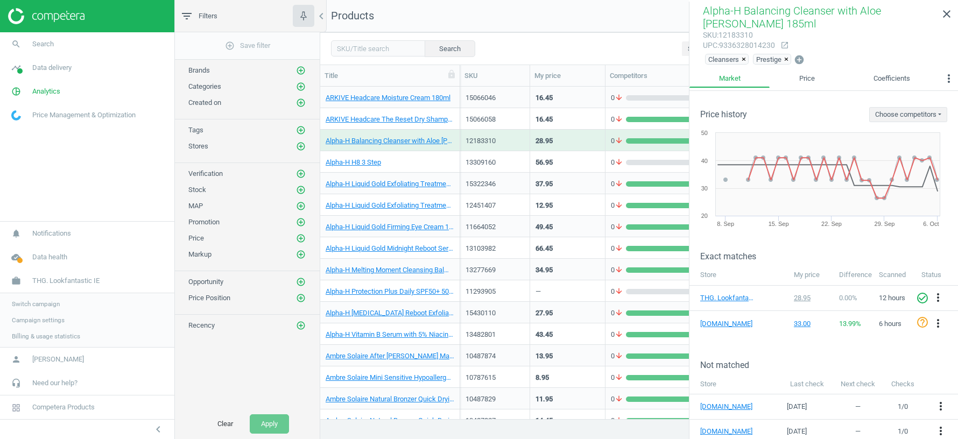
click at [29, 307] on span "Switch campaign" at bounding box center [36, 304] width 48 height 9
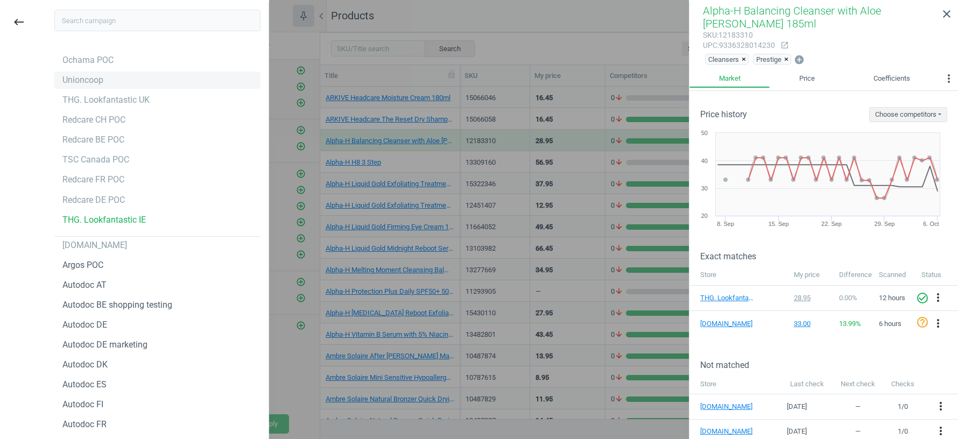
click at [87, 83] on div "Unioncoop" at bounding box center [82, 80] width 41 height 12
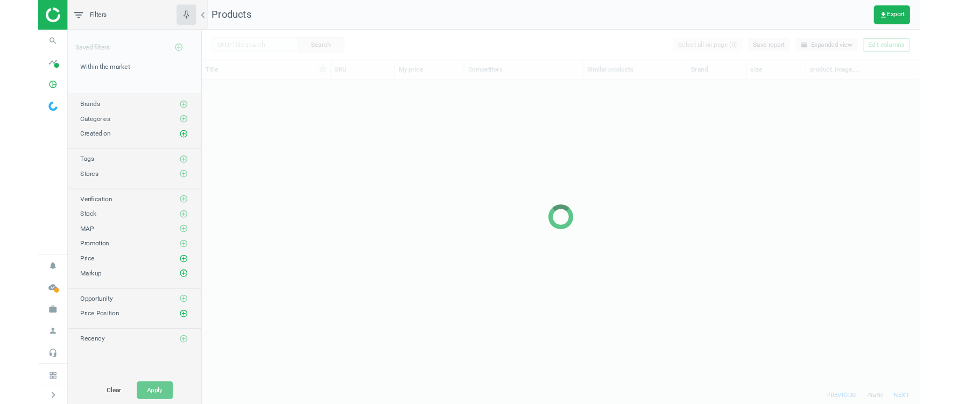
scroll to position [333, 780]
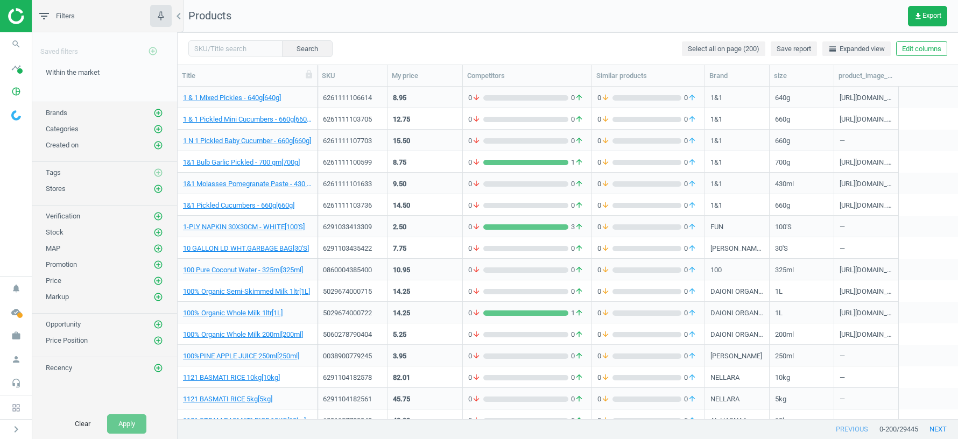
click at [441, 120] on div "12.75" at bounding box center [425, 118] width 64 height 19
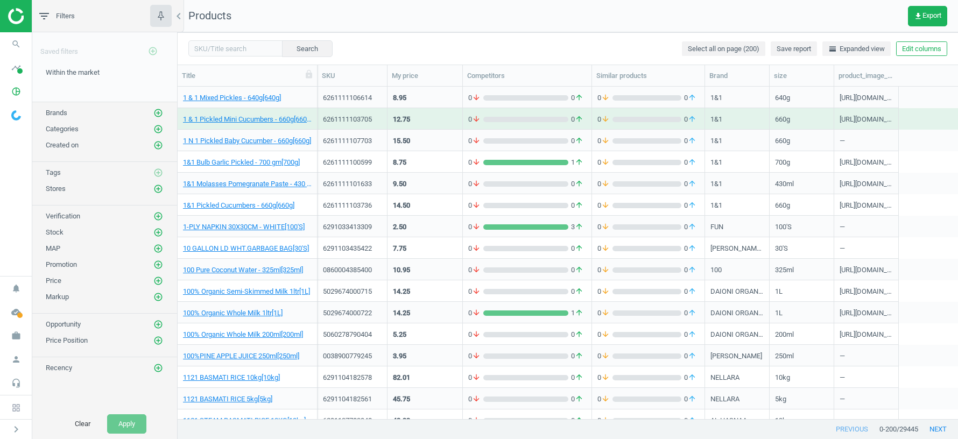
click at [441, 120] on div "12.75" at bounding box center [425, 118] width 64 height 19
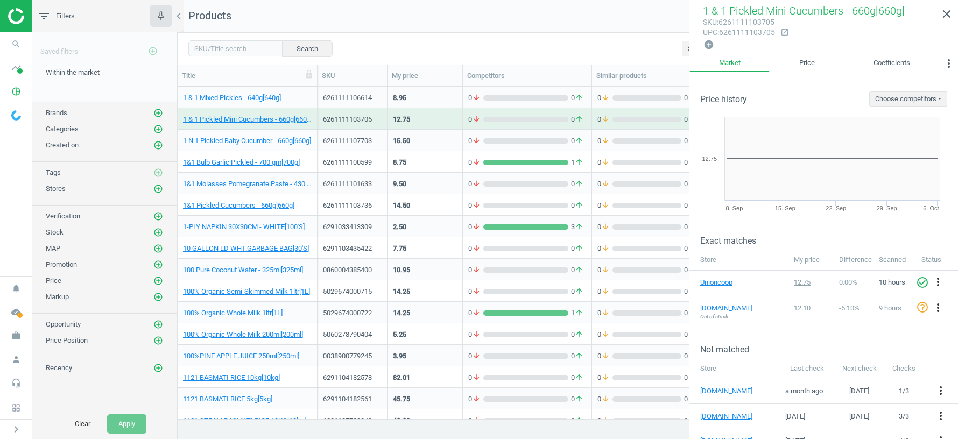
click at [432, 92] on div "8.95" at bounding box center [425, 97] width 64 height 19
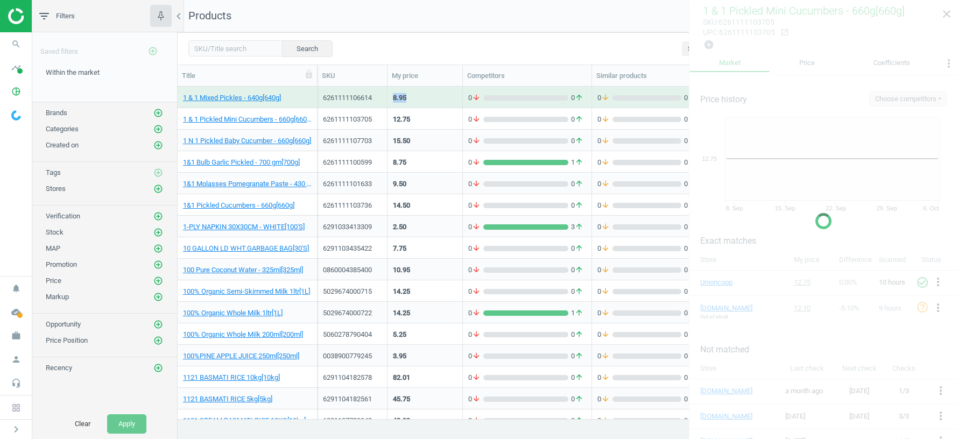
click at [432, 92] on div "8.95" at bounding box center [425, 97] width 64 height 19
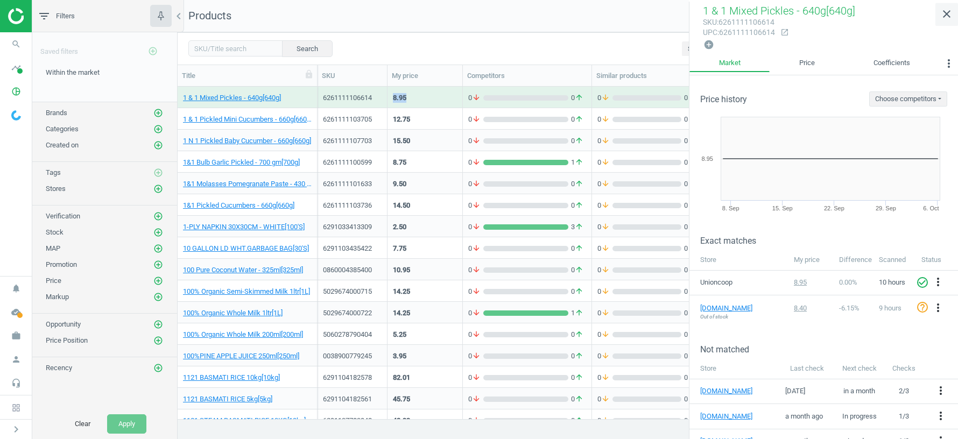
click at [946, 13] on icon "close" at bounding box center [946, 14] width 13 height 13
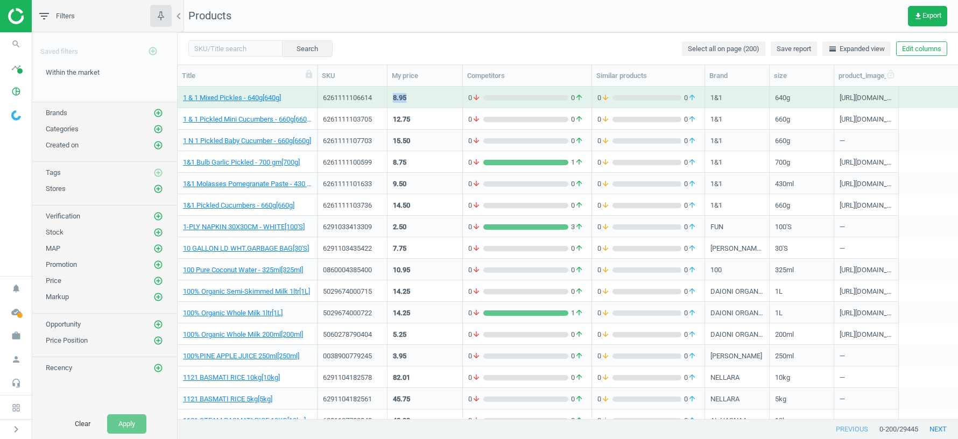
click at [897, 78] on div "product_image_url" at bounding box center [866, 75] width 65 height 21
click at [863, 101] on div "https://www.unioncoop.ae/media/catalog/product/6/2/6261111106614_1.jpg" at bounding box center [866, 99] width 53 height 13
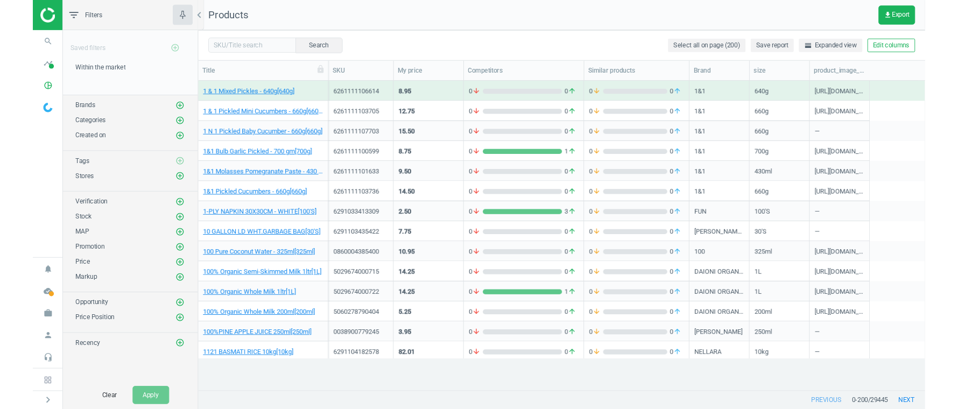
scroll to position [298, 780]
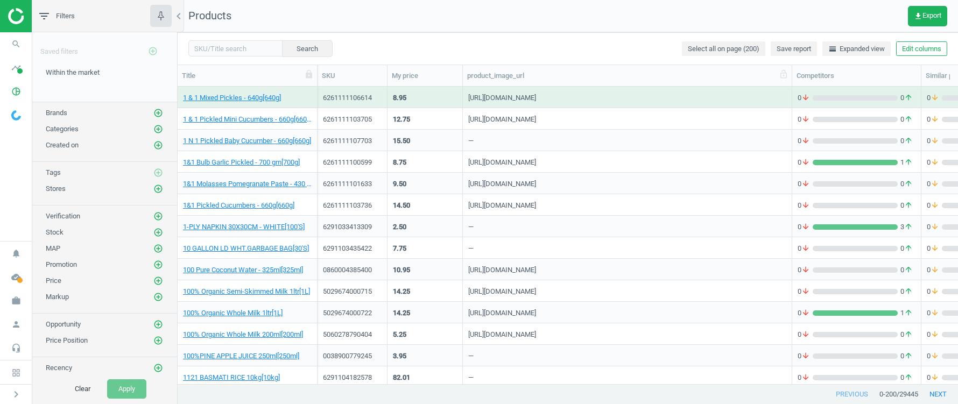
drag, startPoint x: 527, startPoint y: 75, endPoint x: 793, endPoint y: 84, distance: 266.0
click at [793, 84] on div at bounding box center [791, 75] width 11 height 21
click at [536, 98] on div "https://www.unioncoop.ae/media/catalog/product/6/2/6261111106614_1.jpg" at bounding box center [502, 99] width 68 height 13
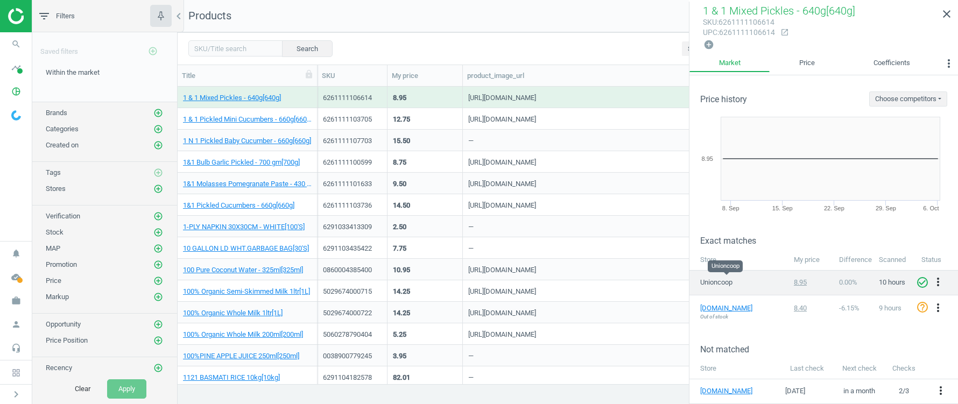
drag, startPoint x: 702, startPoint y: 280, endPoint x: 729, endPoint y: 279, distance: 26.9
click at [730, 280] on span "Unioncoop" at bounding box center [727, 283] width 54 height 10
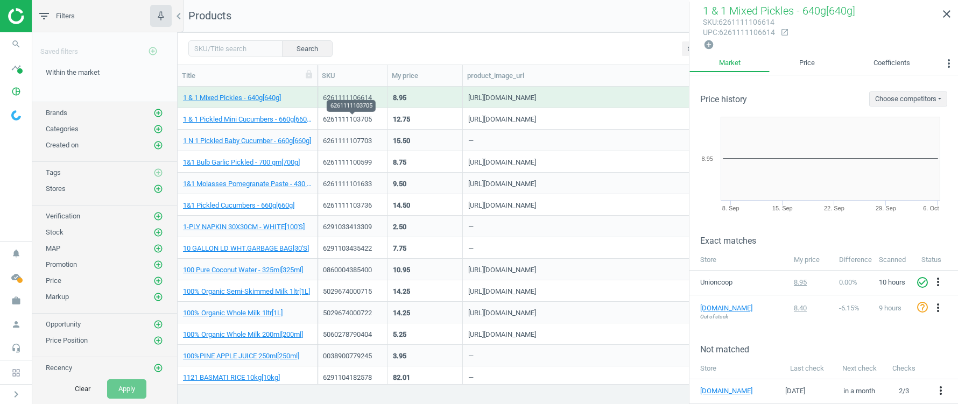
click at [338, 117] on div "6261111103705" at bounding box center [352, 120] width 59 height 10
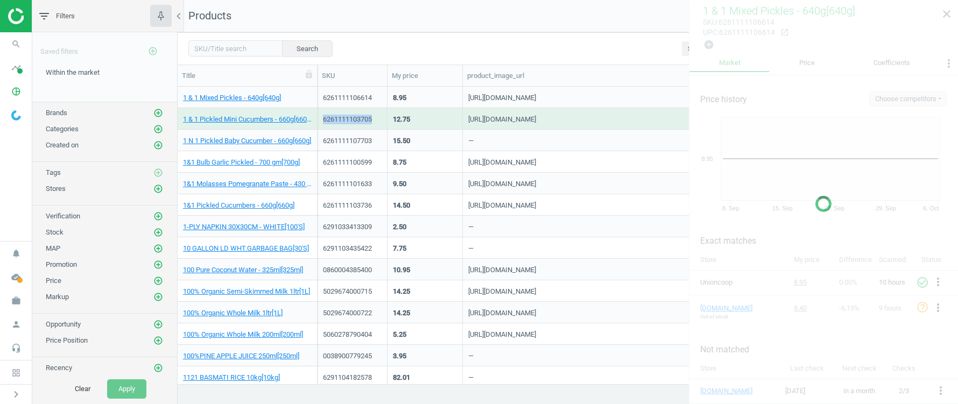
click at [338, 117] on div "6261111103705" at bounding box center [352, 120] width 59 height 10
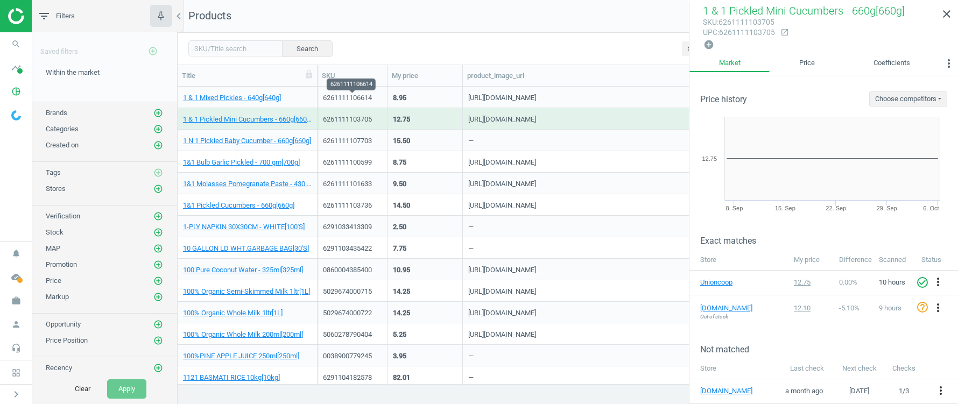
click at [343, 94] on div "6261111106614" at bounding box center [352, 98] width 59 height 10
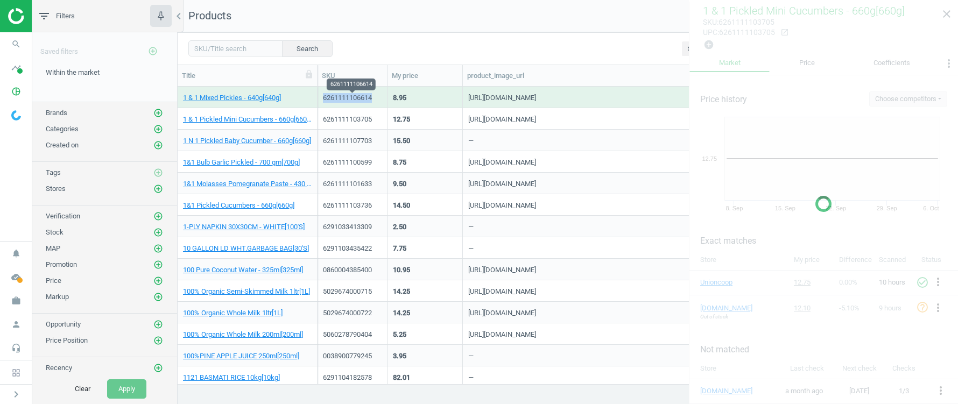
click at [343, 94] on div "6261111106614" at bounding box center [352, 98] width 59 height 10
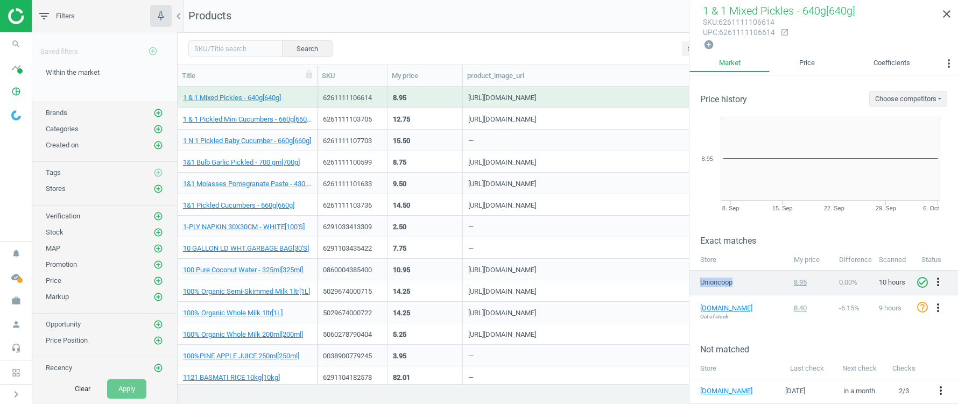
drag, startPoint x: 702, startPoint y: 279, endPoint x: 745, endPoint y: 280, distance: 43.1
click at [745, 280] on span "Unioncoop" at bounding box center [727, 283] width 54 height 10
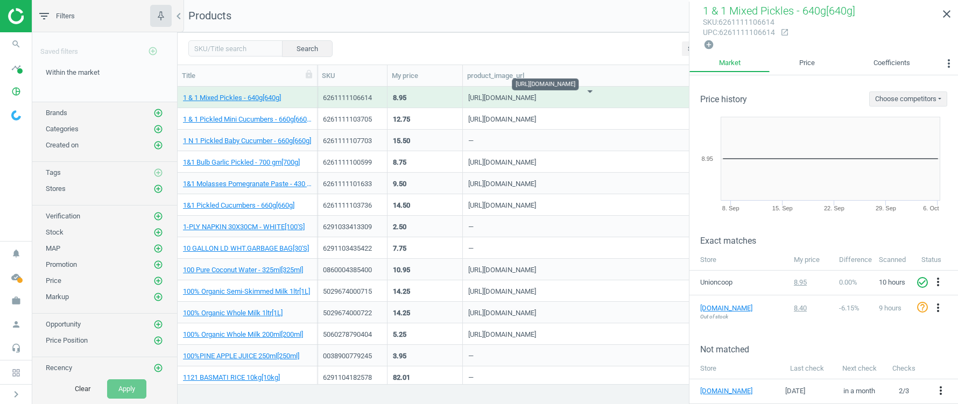
click at [536, 95] on div "https://www.unioncoop.ae/media/catalog/product/6/2/6261111106614_1.jpg" at bounding box center [502, 99] width 68 height 13
copy div "https://www.unioncoop.ae/media/catalog/product/6/2/6261111106614_1.jpg"
click at [329, 116] on div "6261111103705" at bounding box center [352, 120] width 59 height 10
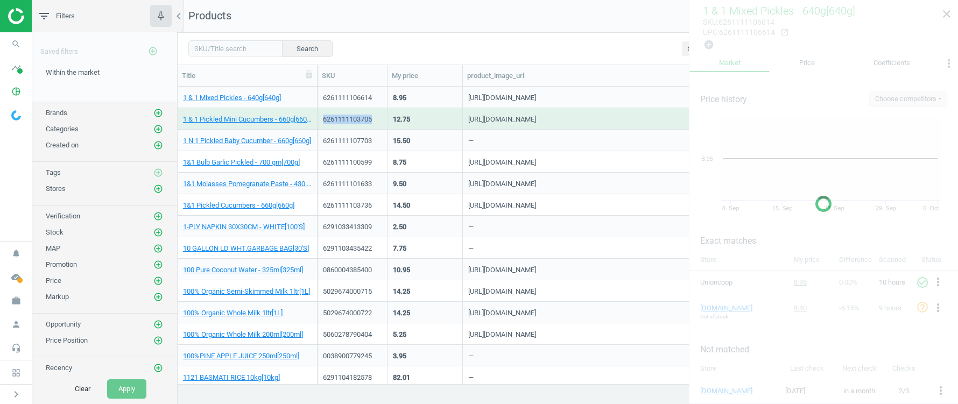
click at [329, 116] on div "6261111103705" at bounding box center [352, 120] width 59 height 10
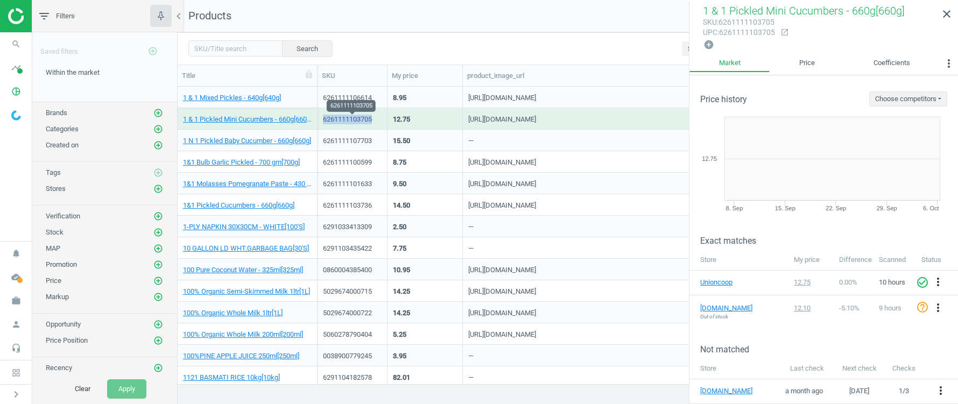
copy div "6261111103705"
click at [339, 94] on div "6261111106614" at bounding box center [352, 98] width 59 height 10
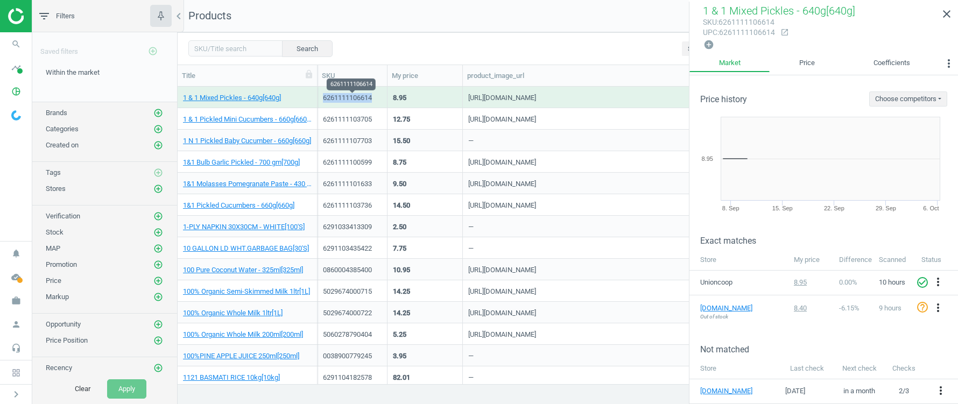
copy div "6261111106614"
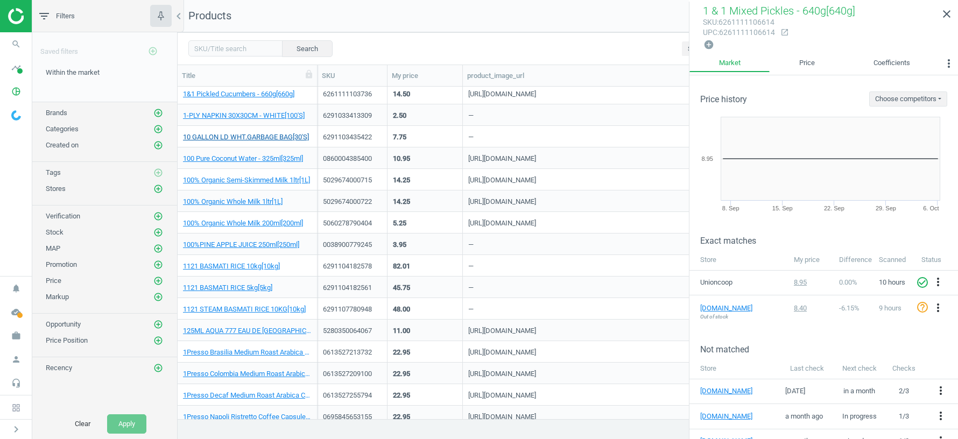
scroll to position [0, 0]
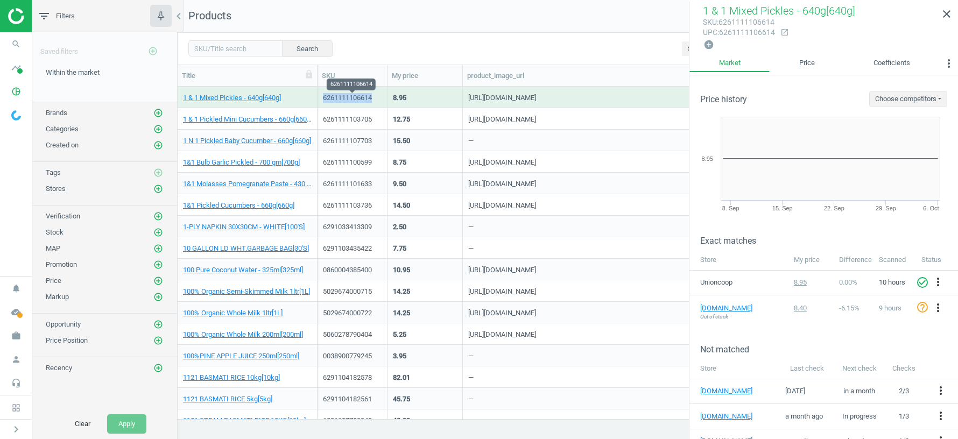
click at [344, 97] on div "6261111106614" at bounding box center [352, 98] width 59 height 10
click at [944, 21] on link "close" at bounding box center [946, 14] width 23 height 23
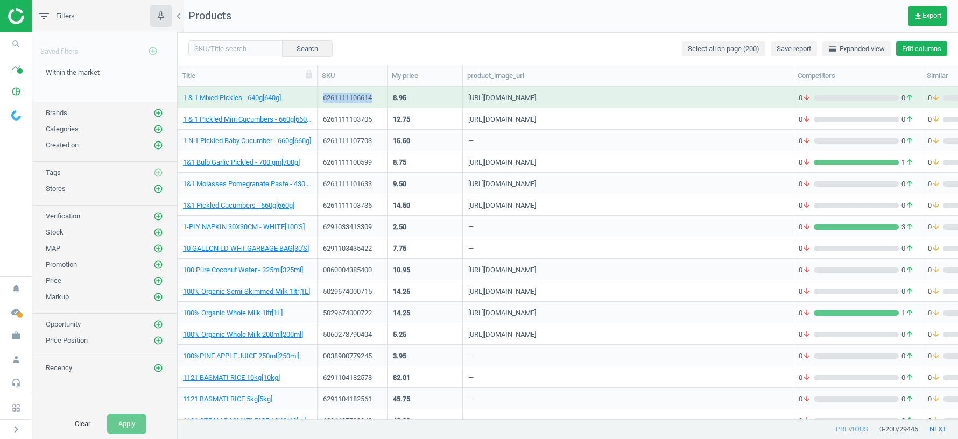
click at [933, 46] on button "Edit columns" at bounding box center [921, 48] width 51 height 15
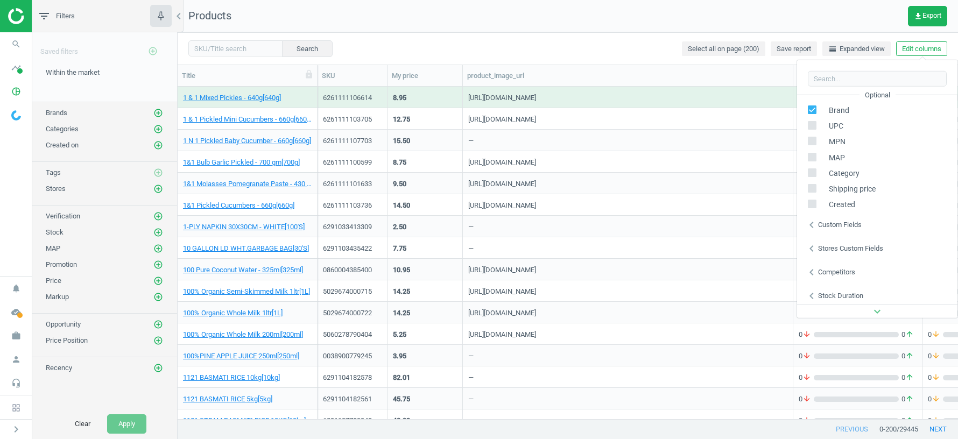
scroll to position [146, 0]
click at [844, 220] on div "Custom fields" at bounding box center [840, 222] width 44 height 10
click at [614, 45] on div "Search Select all on page (200) Save report horizontal_split Expanded view Edit…" at bounding box center [568, 48] width 780 height 32
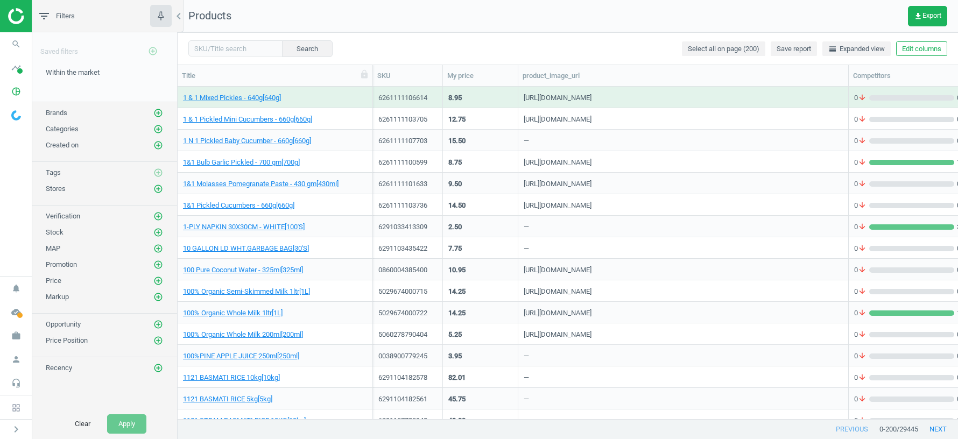
drag, startPoint x: 315, startPoint y: 73, endPoint x: 371, endPoint y: 72, distance: 56.0
click at [371, 72] on div at bounding box center [372, 75] width 11 height 21
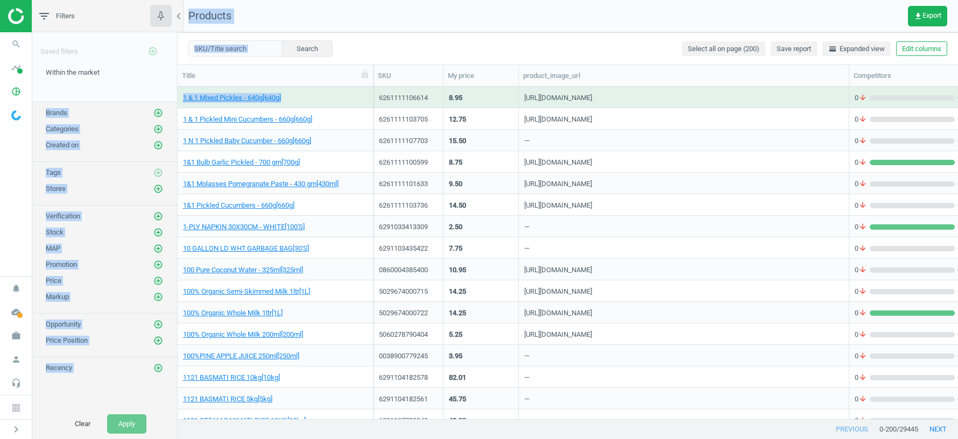
drag, startPoint x: 311, startPoint y: 96, endPoint x: 178, endPoint y: 100, distance: 133.5
click at [177, 100] on div "filter_list Filters chevron_left Saved filters add_circle_outline Within the ma…" at bounding box center [495, 219] width 926 height 439
click at [303, 100] on span "1 & 1 Mixed Pickles - 640g[640g]" at bounding box center [275, 98] width 185 height 10
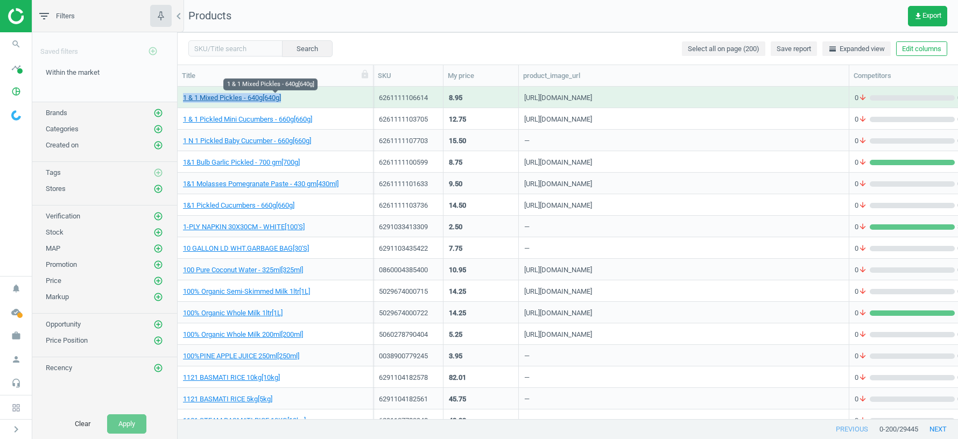
drag, startPoint x: 300, startPoint y: 97, endPoint x: 183, endPoint y: 100, distance: 117.4
click at [183, 100] on span "1 & 1 Mixed Pickles - 640g[640g]" at bounding box center [275, 98] width 185 height 10
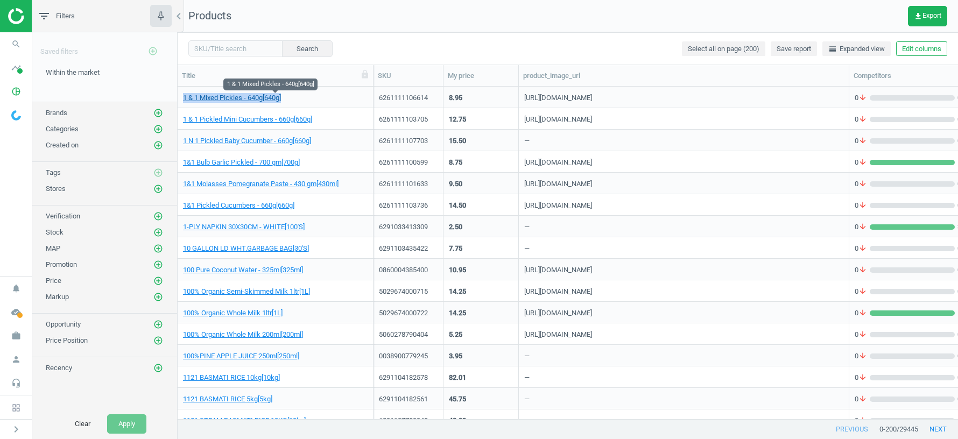
copy link "1 & 1 Mixed Pickles - 640g[640g]"
click at [18, 361] on icon "person" at bounding box center [16, 359] width 20 height 20
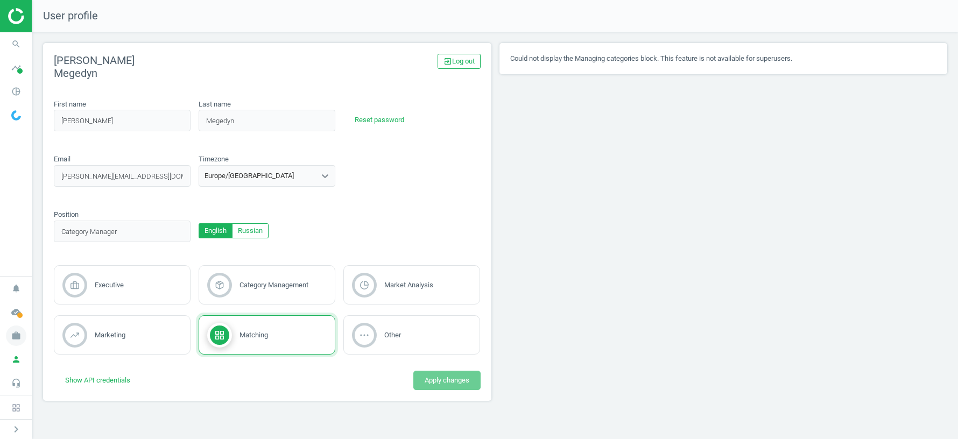
click at [11, 336] on icon "work" at bounding box center [16, 336] width 20 height 20
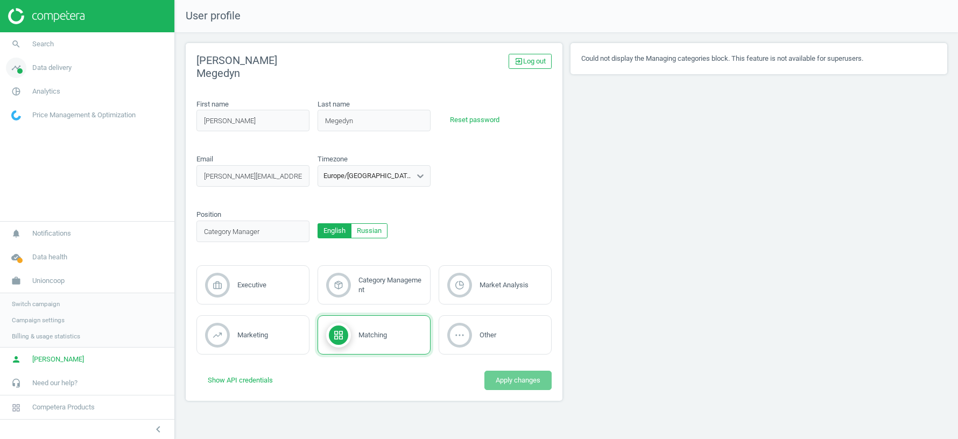
click at [44, 66] on span "Data delivery" at bounding box center [51, 68] width 39 height 10
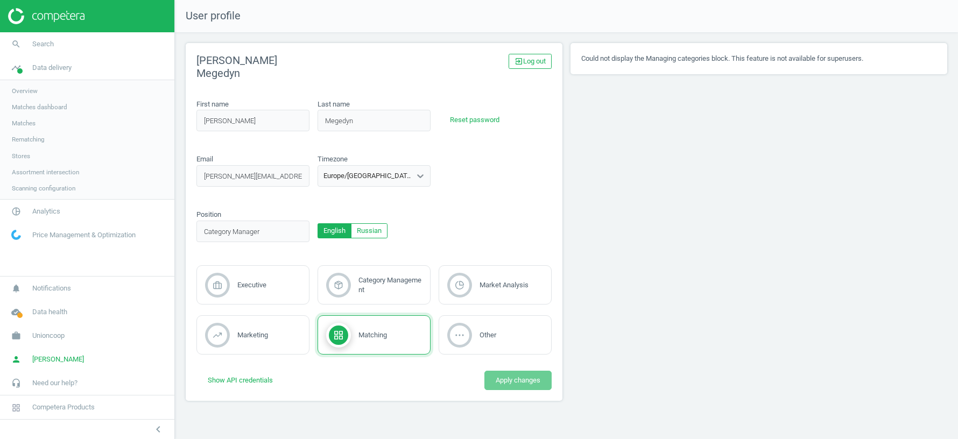
click at [26, 124] on span "Matches" at bounding box center [24, 123] width 24 height 9
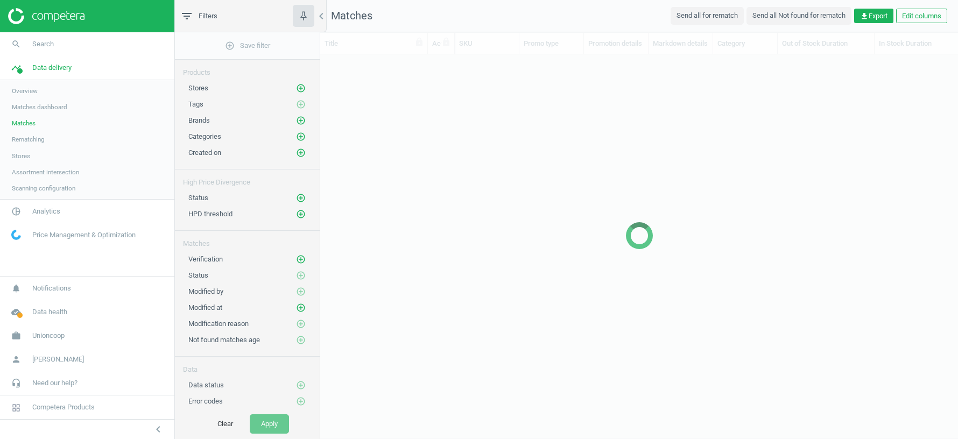
scroll to position [365, 638]
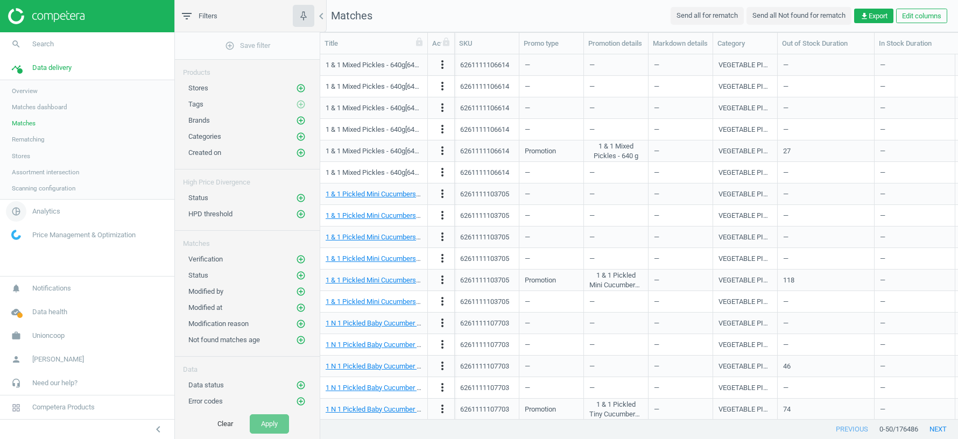
click at [44, 212] on span "Analytics" at bounding box center [46, 212] width 28 height 10
click at [24, 130] on span "Products" at bounding box center [24, 130] width 25 height 9
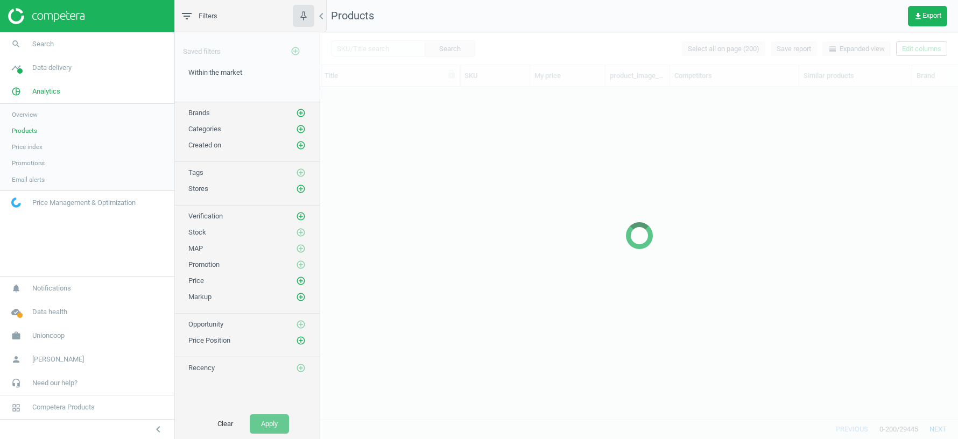
scroll to position [333, 638]
click at [53, 337] on span "Unioncoop" at bounding box center [48, 336] width 32 height 10
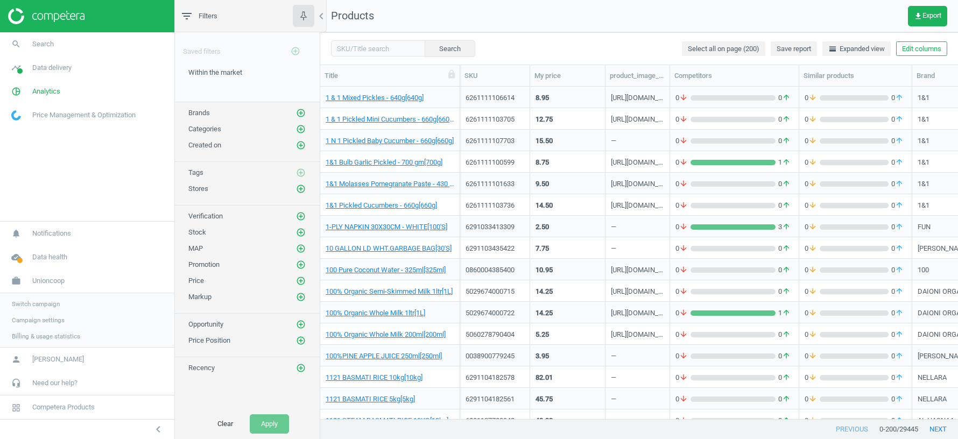
click at [42, 300] on link "Switch campaign" at bounding box center [87, 304] width 174 height 16
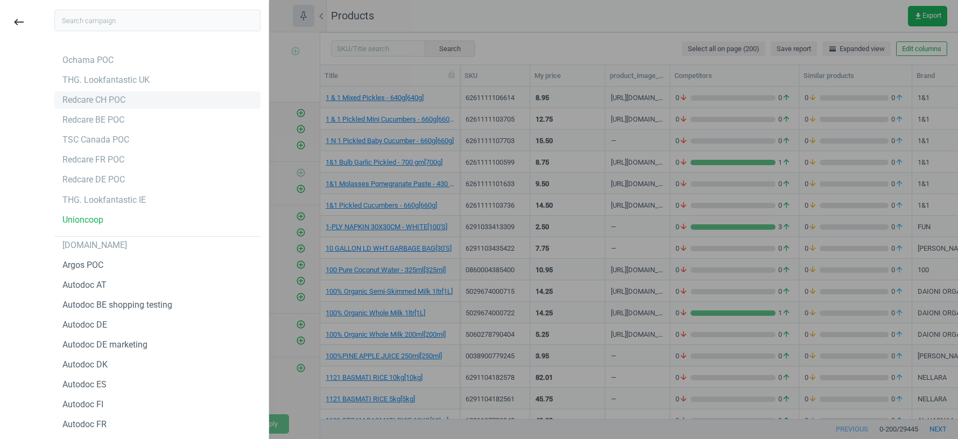
click at [109, 103] on div "Redcare CH POC" at bounding box center [93, 100] width 63 height 12
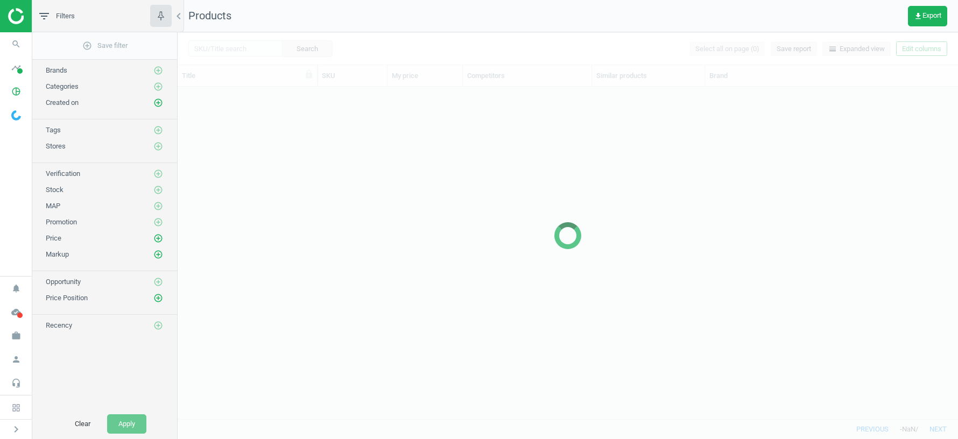
scroll to position [333, 780]
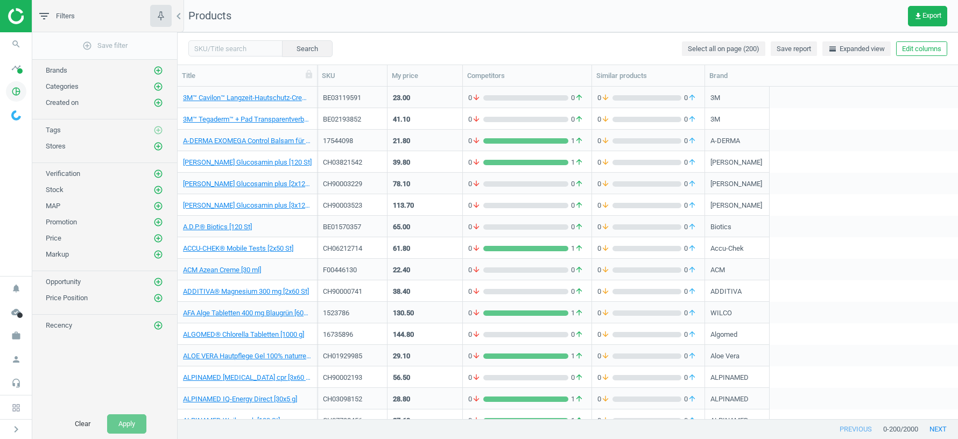
click at [16, 95] on icon "pie_chart_outlined" at bounding box center [16, 91] width 20 height 20
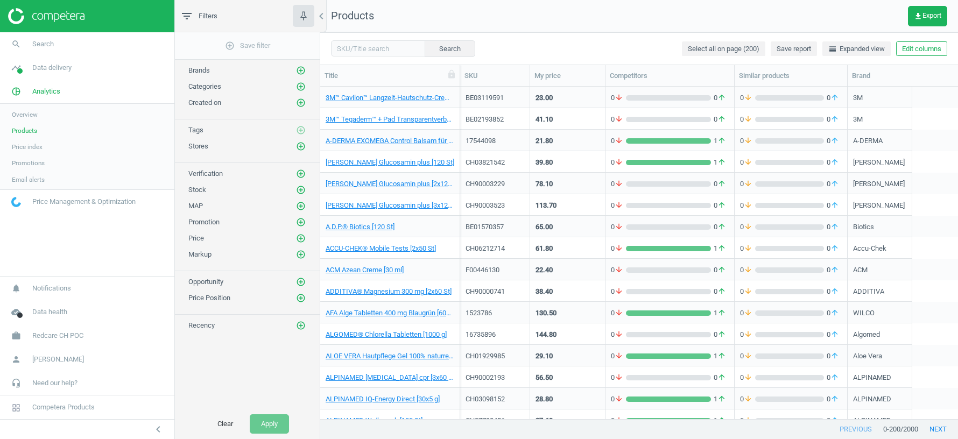
scroll to position [1, 1]
click at [59, 70] on span "Data delivery" at bounding box center [51, 68] width 39 height 10
click at [28, 120] on span "Matches" at bounding box center [24, 123] width 24 height 9
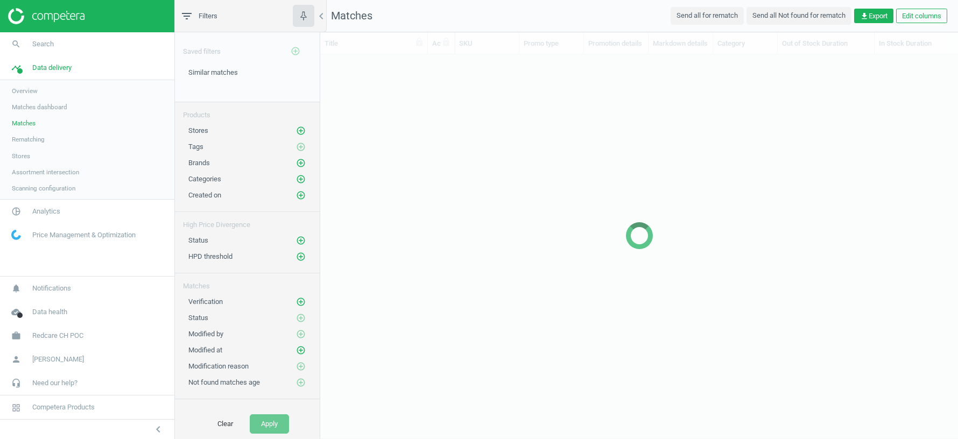
scroll to position [365, 638]
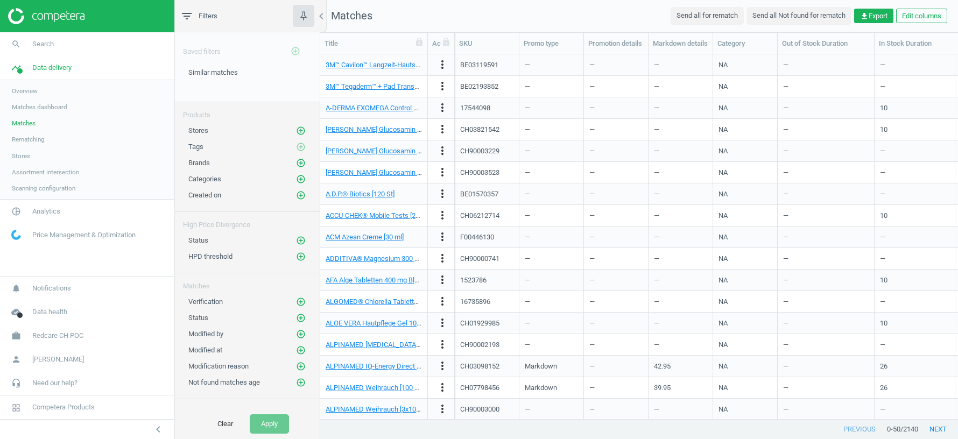
click at [53, 108] on span "Matches dashboard" at bounding box center [39, 107] width 55 height 9
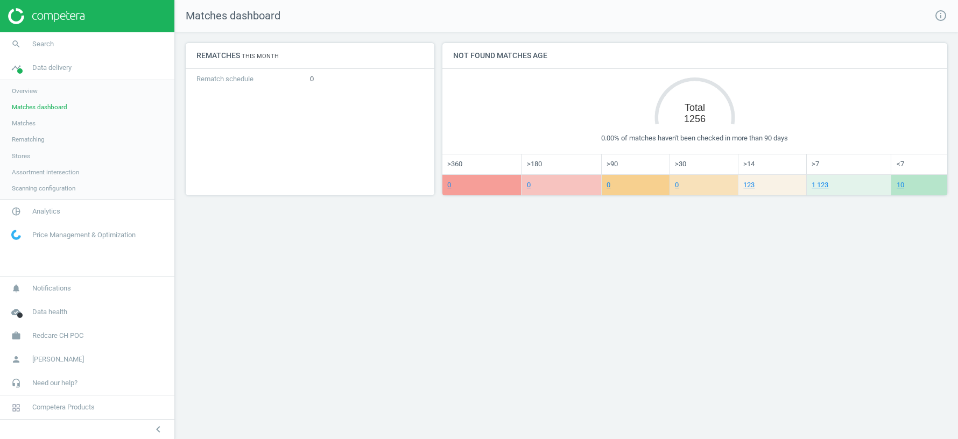
click at [20, 123] on span "Matches" at bounding box center [24, 123] width 24 height 9
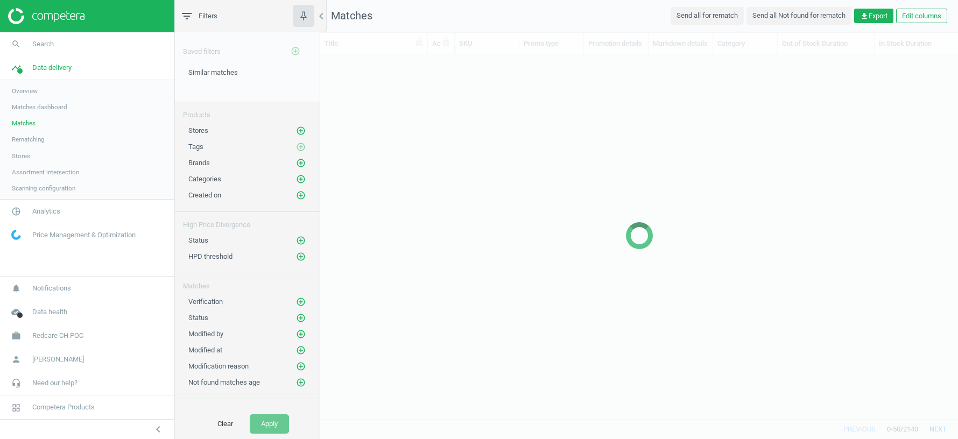
scroll to position [365, 638]
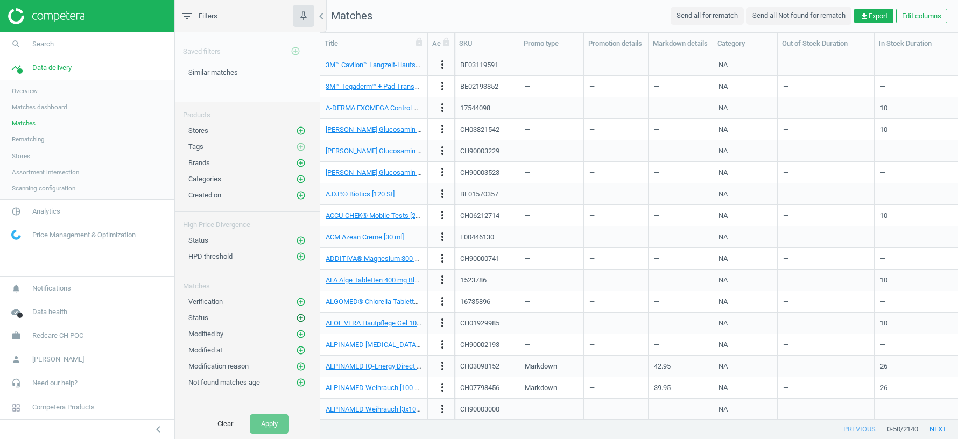
click at [305, 313] on icon "add_circle_outline" at bounding box center [301, 318] width 10 height 10
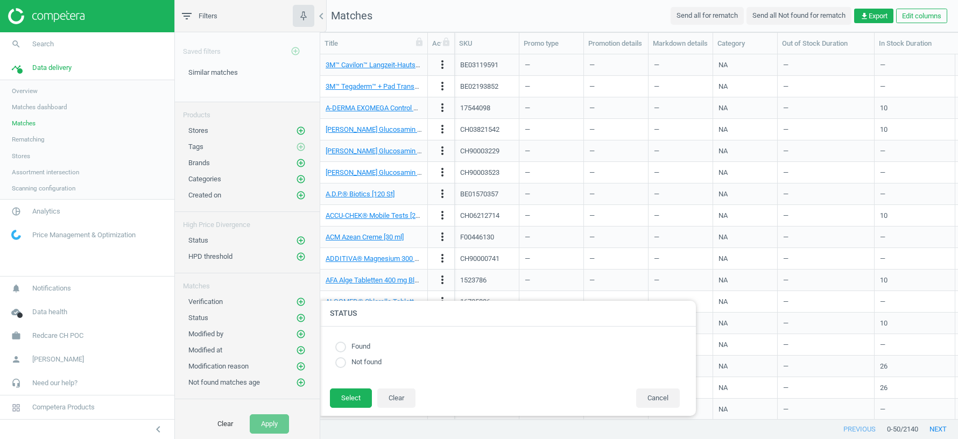
click at [337, 349] on input "radio" at bounding box center [340, 347] width 11 height 11
radio input "true"
click at [352, 402] on button "Select" at bounding box center [351, 398] width 42 height 19
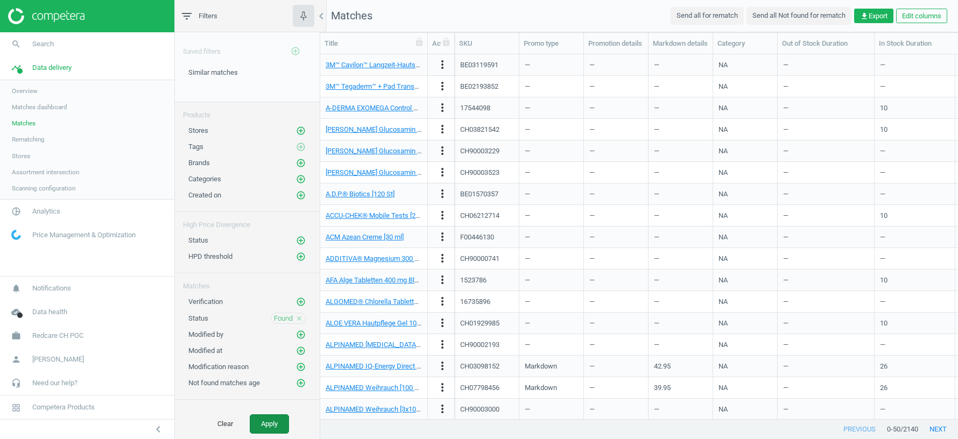
click at [276, 424] on button "Apply" at bounding box center [269, 423] width 39 height 19
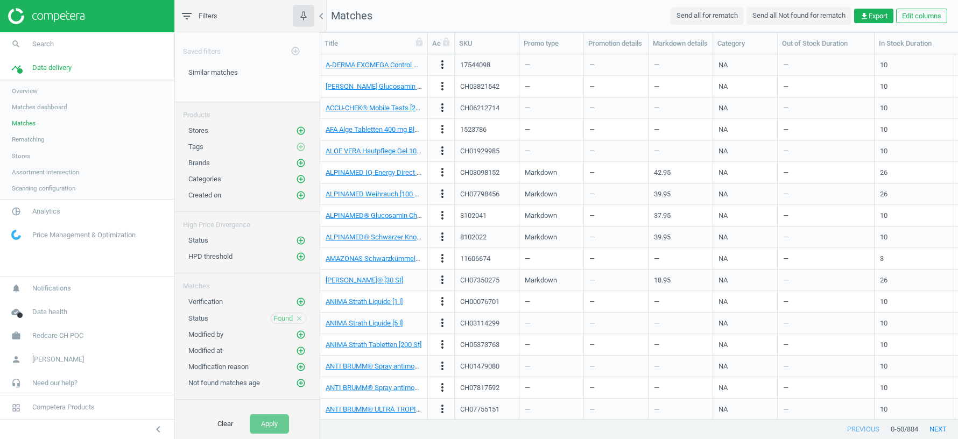
click at [20, 89] on span "Overview" at bounding box center [25, 91] width 26 height 9
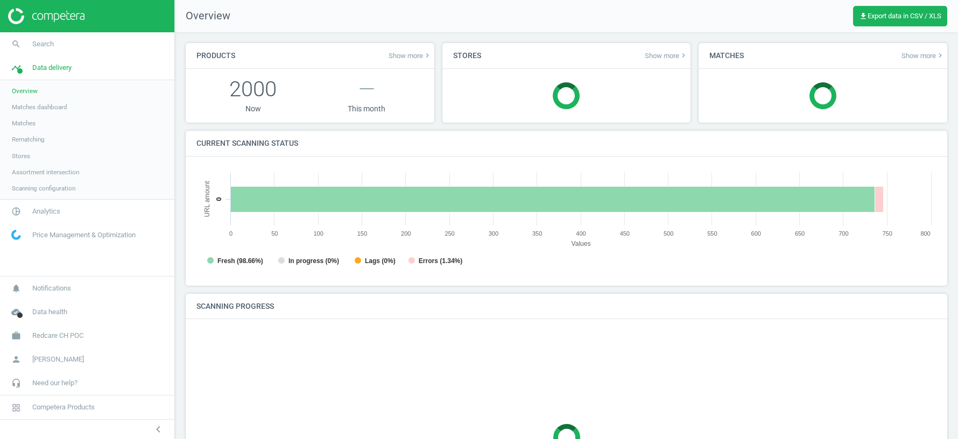
scroll to position [215, 740]
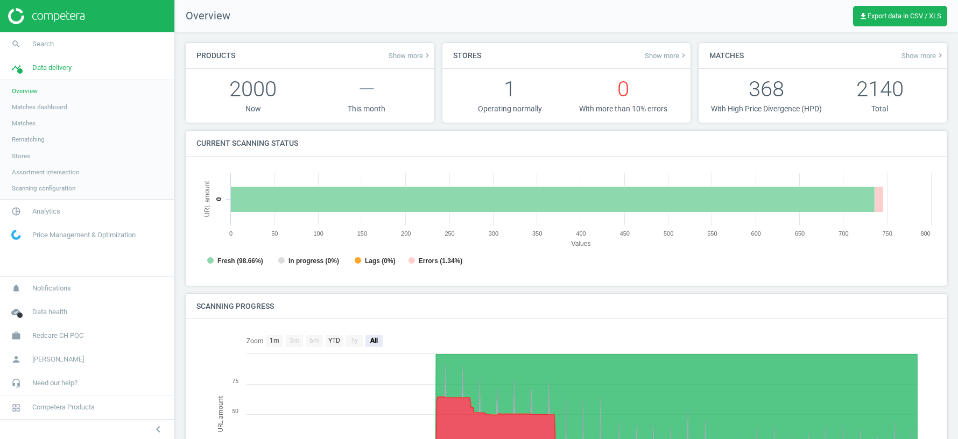
click at [23, 103] on span "Matches dashboard" at bounding box center [39, 107] width 55 height 9
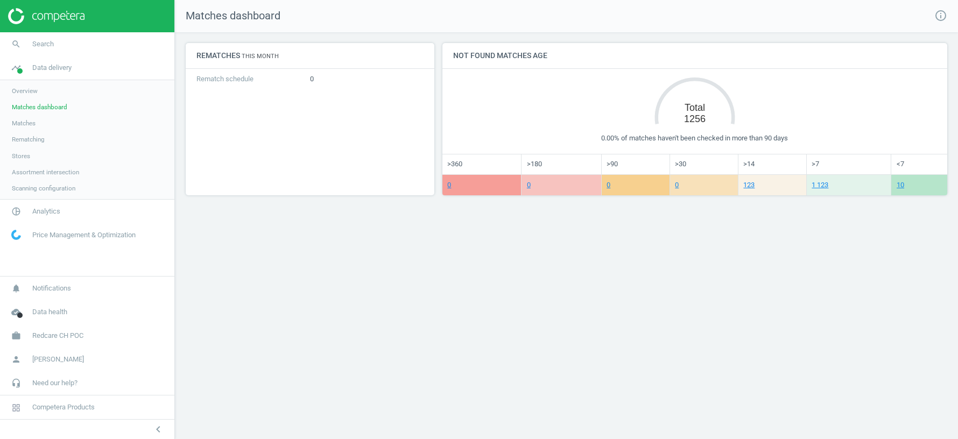
click at [33, 121] on span "Matches" at bounding box center [24, 123] width 24 height 9
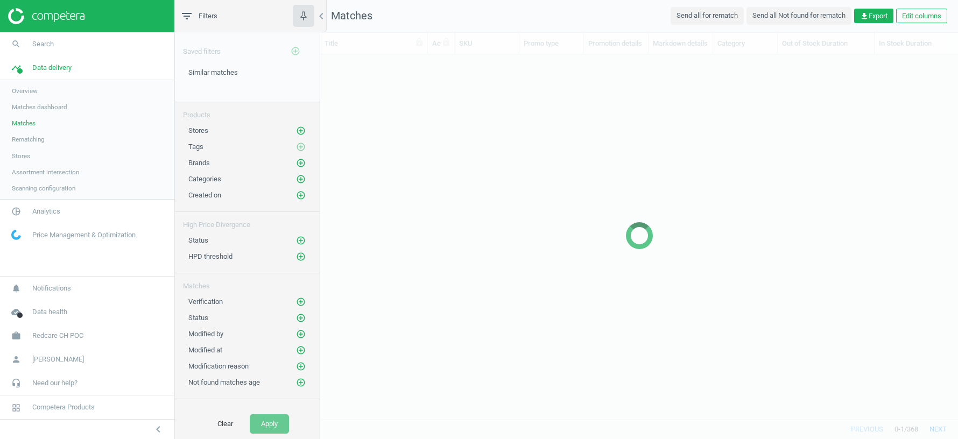
scroll to position [365, 638]
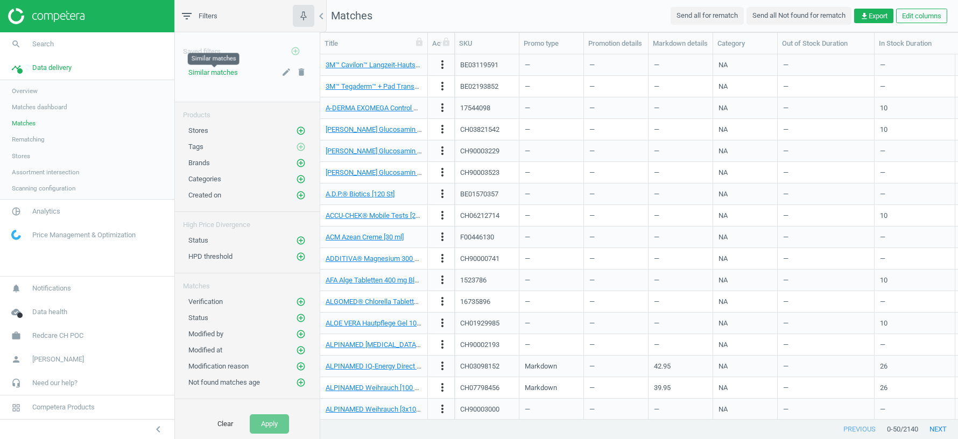
click at [202, 70] on span "Similar matches" at bounding box center [213, 72] width 50 height 8
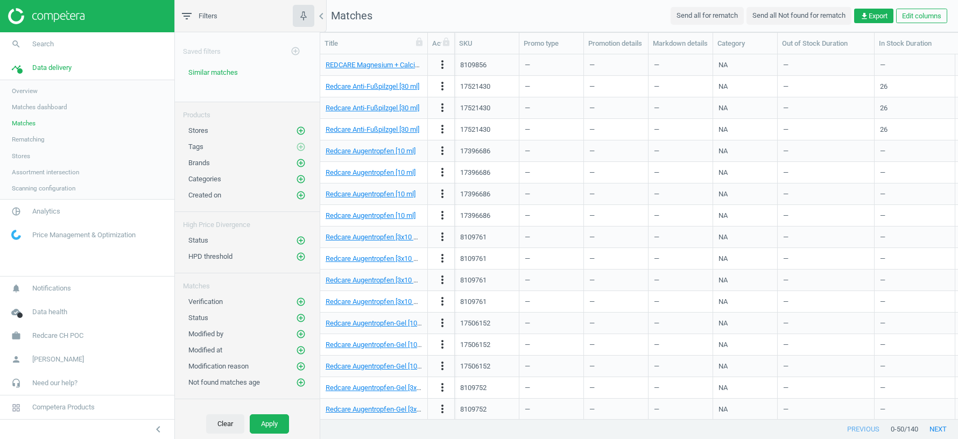
click at [222, 428] on button "Clear" at bounding box center [225, 423] width 38 height 19
click at [301, 313] on icon "add_circle_outline" at bounding box center [301, 318] width 10 height 10
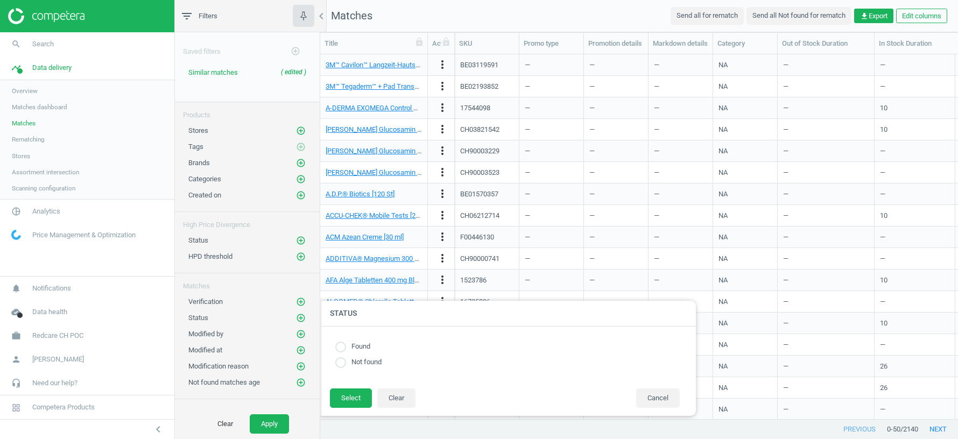
click at [339, 349] on input "radio" at bounding box center [340, 347] width 11 height 11
radio input "true"
click at [349, 396] on button "Select" at bounding box center [351, 398] width 42 height 19
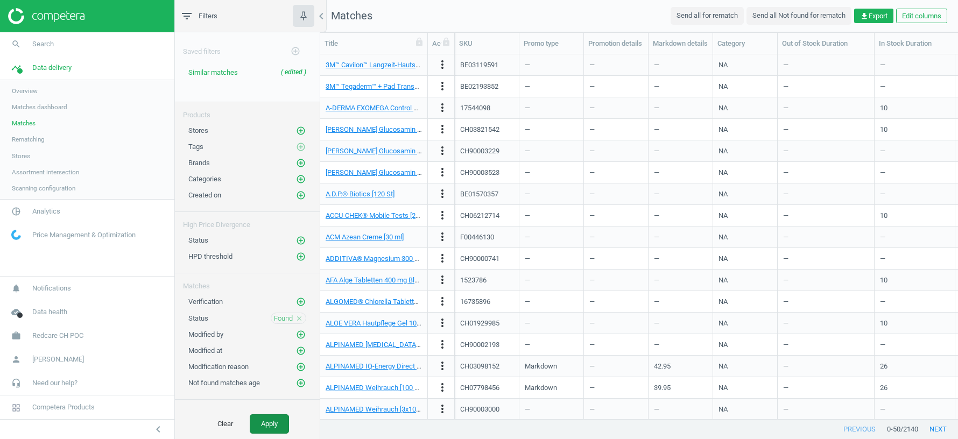
click at [266, 428] on button "Apply" at bounding box center [269, 423] width 39 height 19
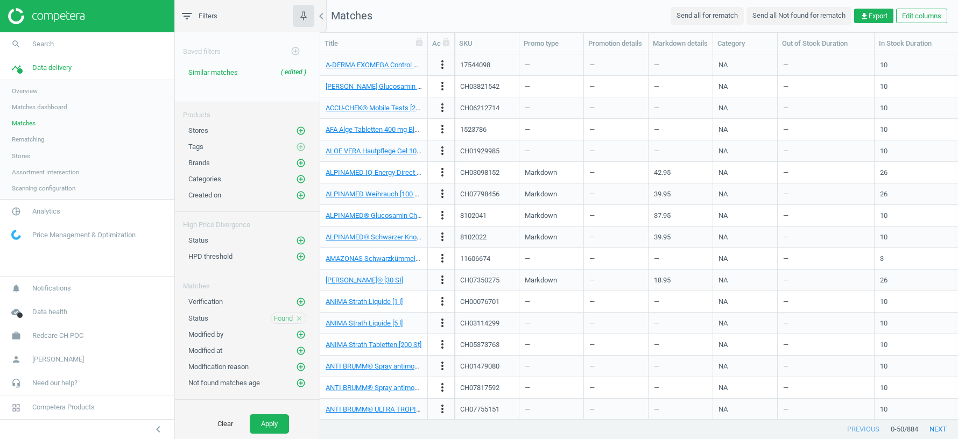
click at [23, 173] on span "Assortment intersection" at bounding box center [45, 172] width 67 height 9
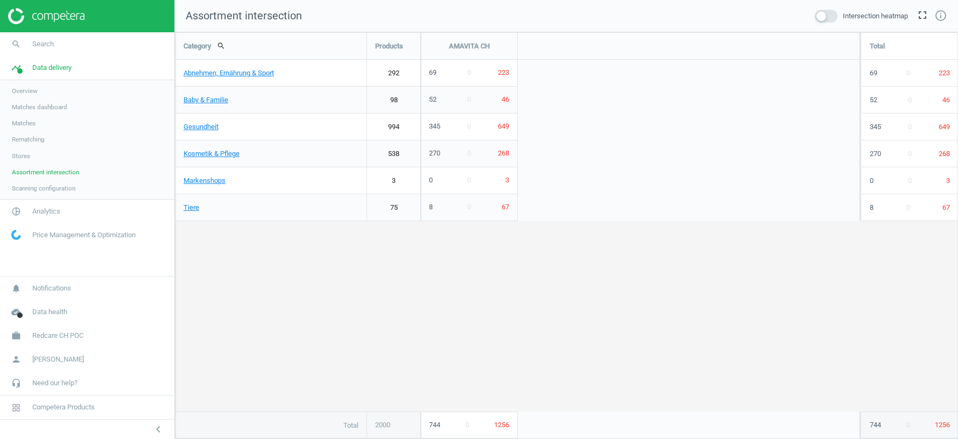
scroll to position [407, 783]
click at [827, 15] on span at bounding box center [826, 16] width 23 height 13
click at [0, 0] on input "checkbox" at bounding box center [0, 0] width 0 height 0
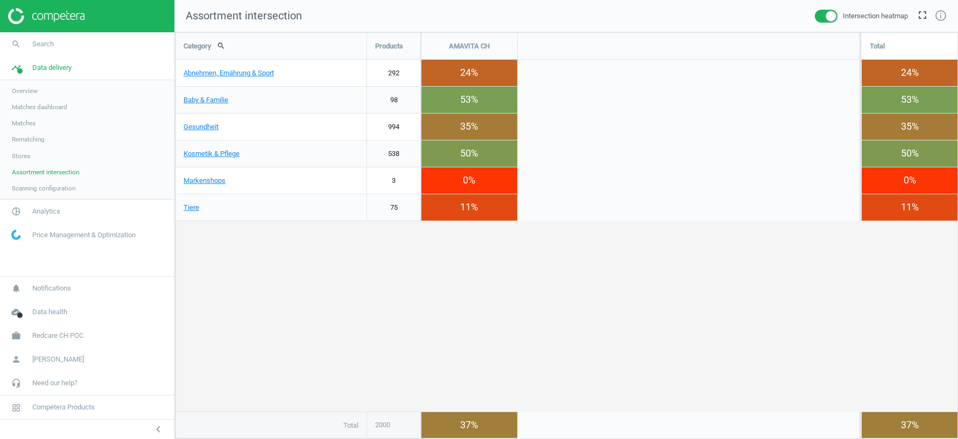
click at [818, 14] on span at bounding box center [826, 16] width 23 height 13
click at [0, 0] on input "checkbox" at bounding box center [0, 0] width 0 height 0
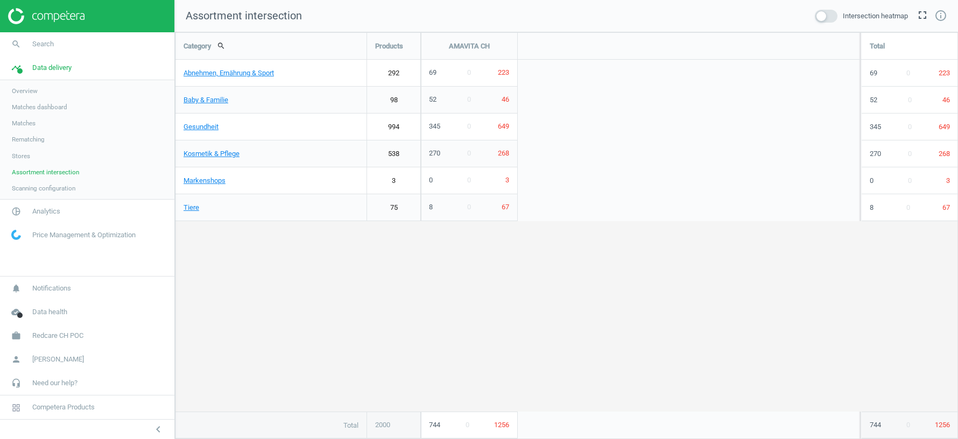
click at [29, 124] on span "Matches" at bounding box center [24, 123] width 24 height 9
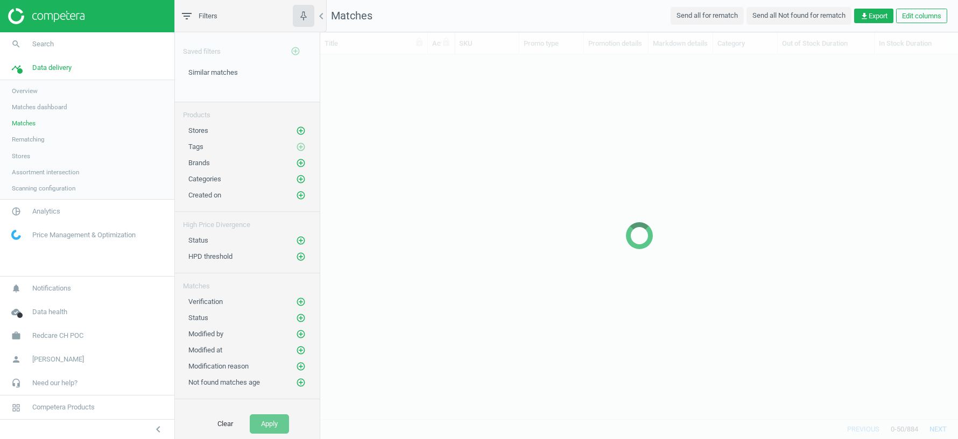
scroll to position [365, 638]
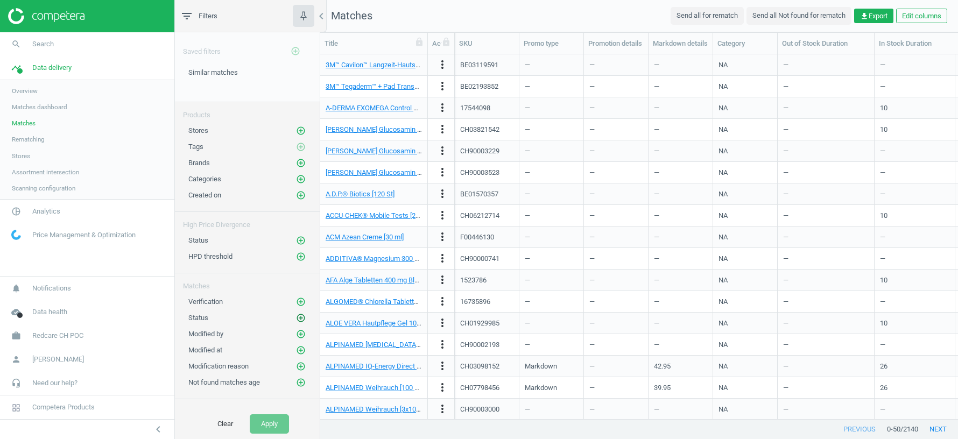
click at [301, 313] on icon "add_circle_outline" at bounding box center [301, 318] width 10 height 10
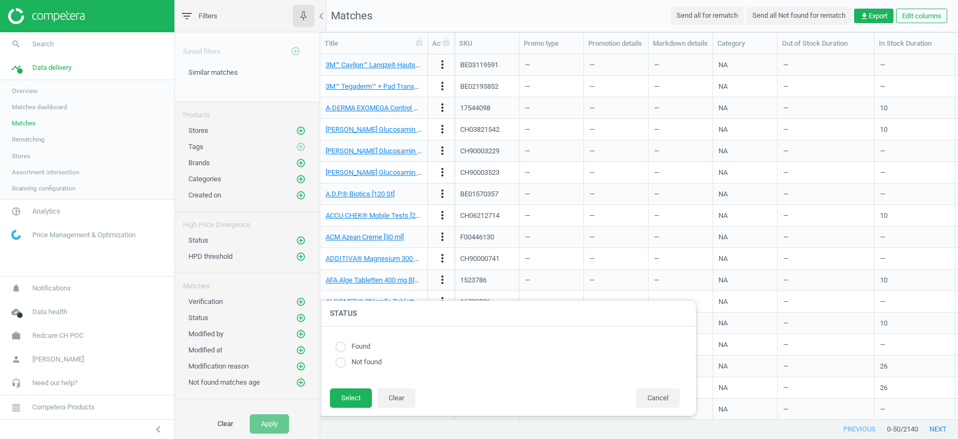
click at [341, 343] on input "radio" at bounding box center [340, 347] width 11 height 11
radio input "true"
click at [350, 397] on button "Select" at bounding box center [351, 398] width 42 height 19
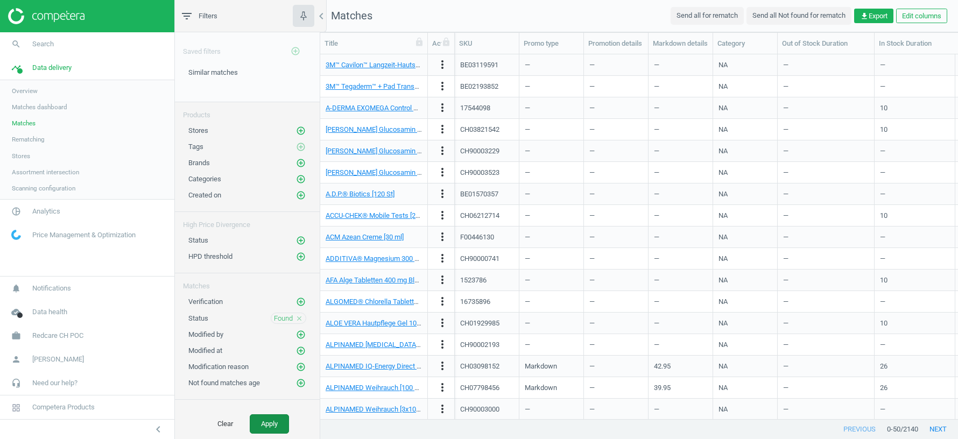
click at [266, 423] on button "Apply" at bounding box center [269, 423] width 39 height 19
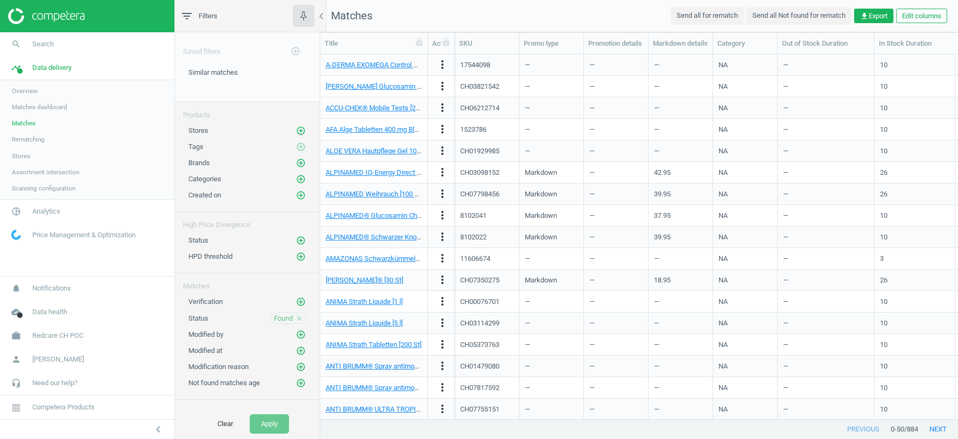
click at [37, 156] on link "Stores" at bounding box center [87, 156] width 174 height 16
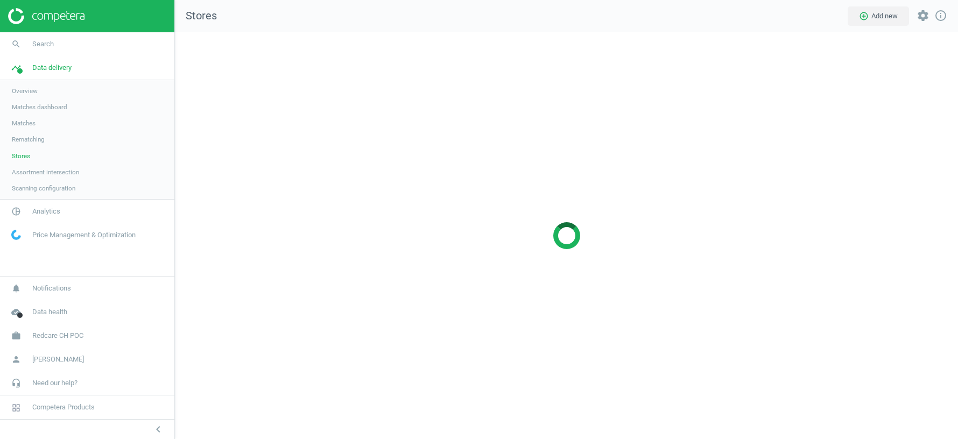
scroll to position [407, 783]
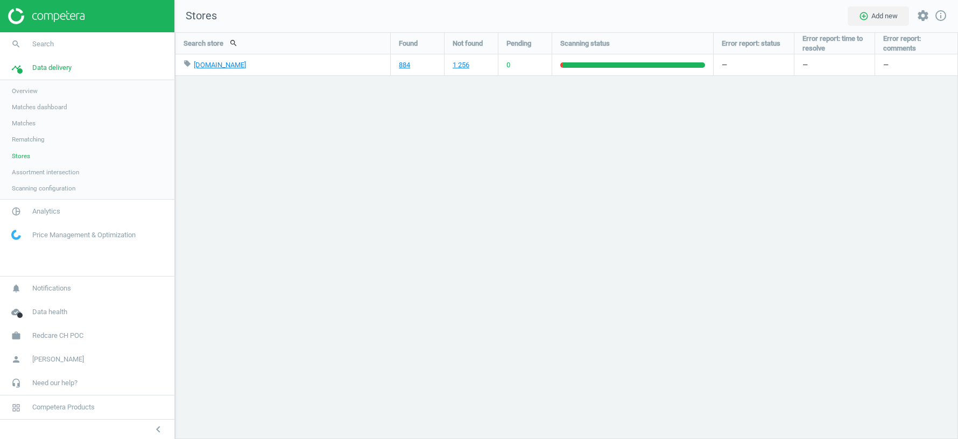
click at [39, 176] on link "Assortment intersection" at bounding box center [87, 172] width 174 height 16
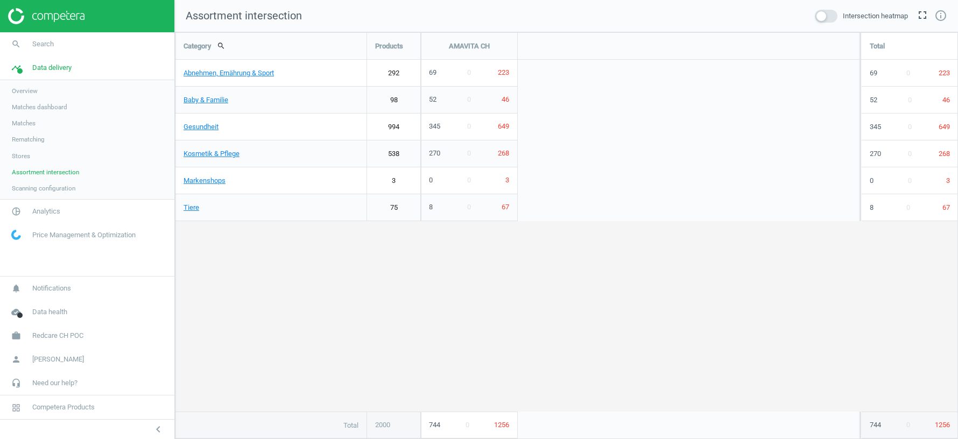
scroll to position [407, 783]
click at [28, 109] on span "Matches dashboard" at bounding box center [39, 107] width 55 height 9
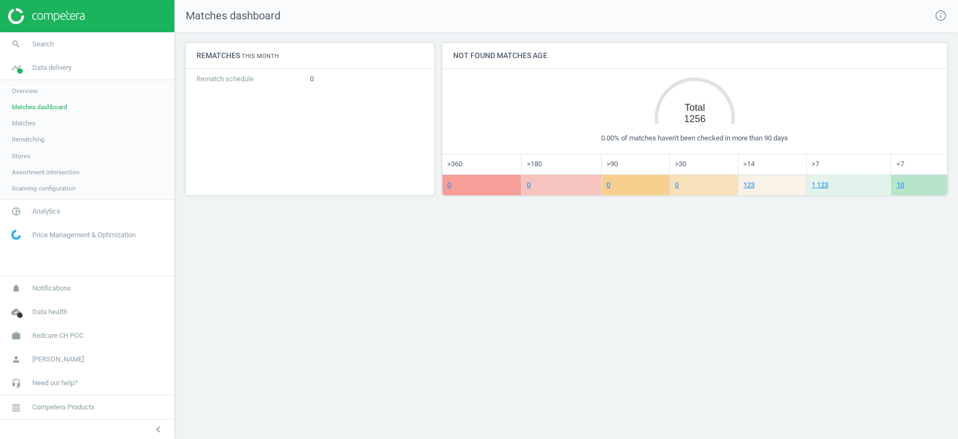
click at [33, 93] on span "Overview" at bounding box center [25, 91] width 26 height 9
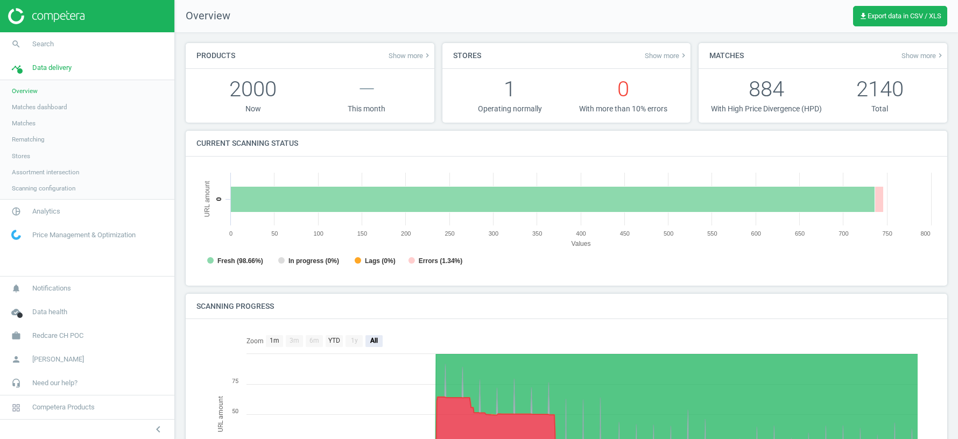
scroll to position [215, 740]
click at [917, 57] on span "Show more keyboard_arrow_right" at bounding box center [923, 55] width 43 height 9
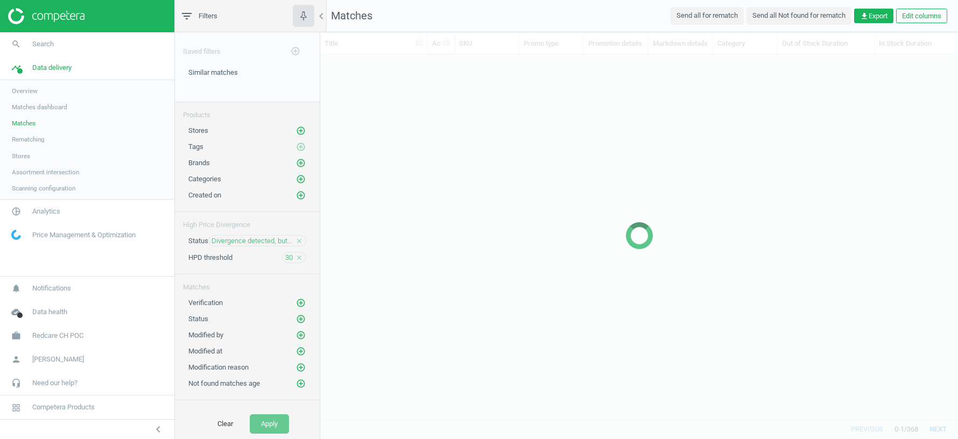
scroll to position [365, 638]
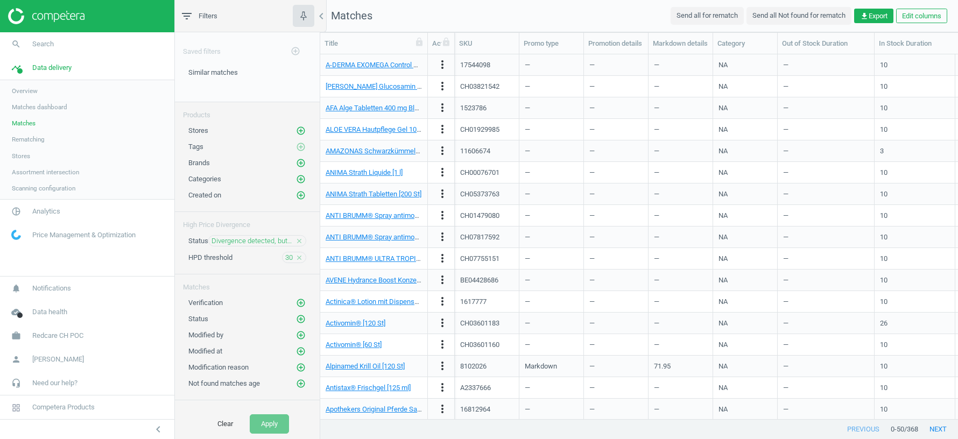
click at [300, 255] on icon "close" at bounding box center [299, 258] width 8 height 8
click at [299, 238] on icon "close" at bounding box center [299, 241] width 8 height 8
click at [46, 173] on span "Assortment intersection" at bounding box center [45, 172] width 67 height 9
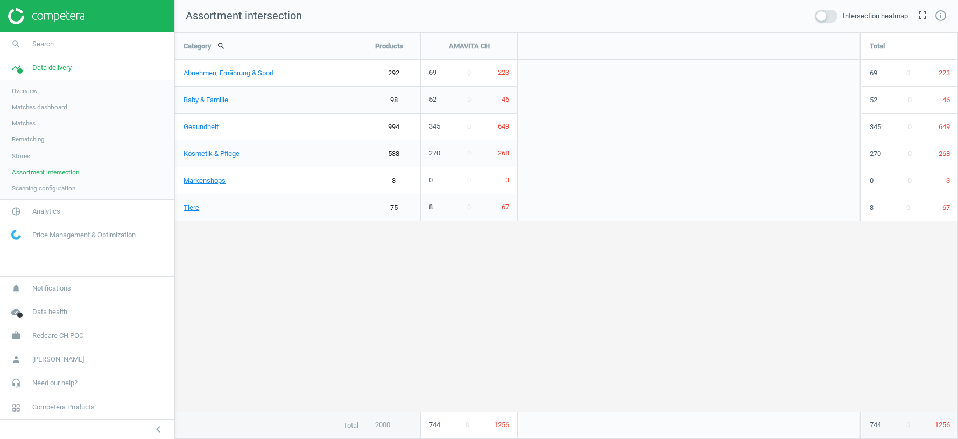
scroll to position [407, 783]
click at [29, 121] on span "Matches" at bounding box center [24, 123] width 24 height 9
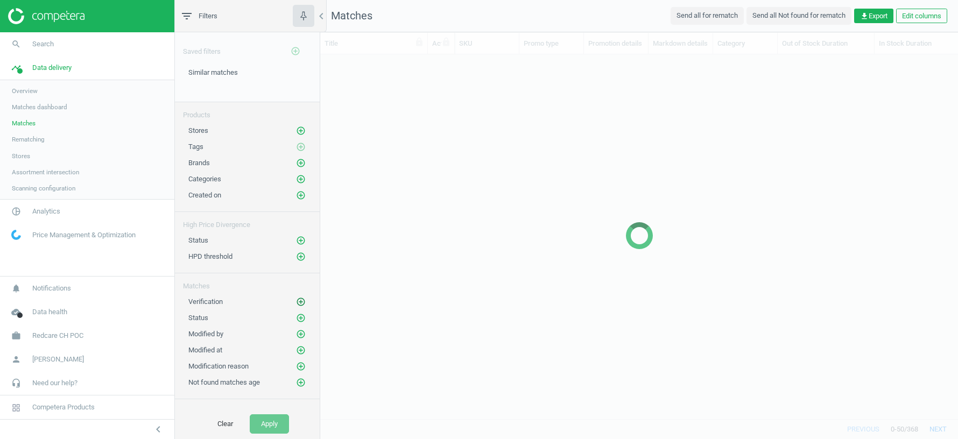
scroll to position [365, 638]
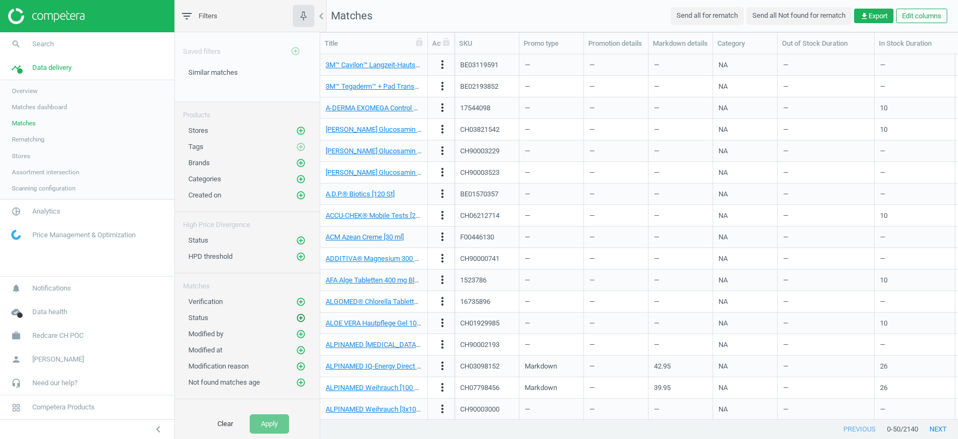
click at [299, 313] on icon "add_circle_outline" at bounding box center [301, 318] width 10 height 10
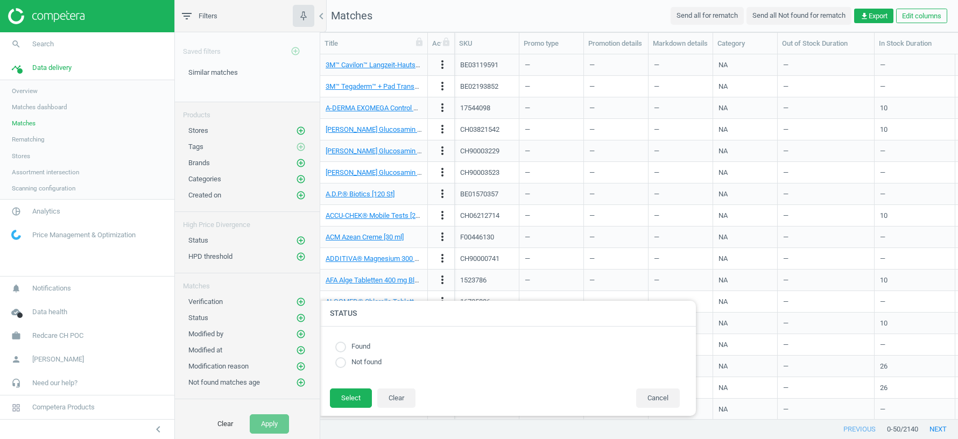
click at [340, 364] on input "radio" at bounding box center [340, 362] width 11 height 11
radio input "true"
click at [339, 349] on input "radio" at bounding box center [340, 347] width 11 height 11
radio input "true"
click at [347, 395] on button "Select" at bounding box center [351, 398] width 42 height 19
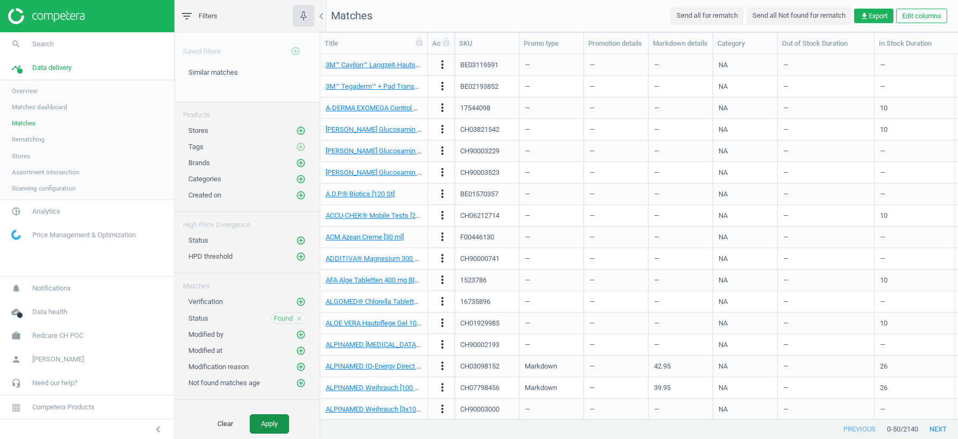
click at [280, 423] on button "Apply" at bounding box center [269, 423] width 39 height 19
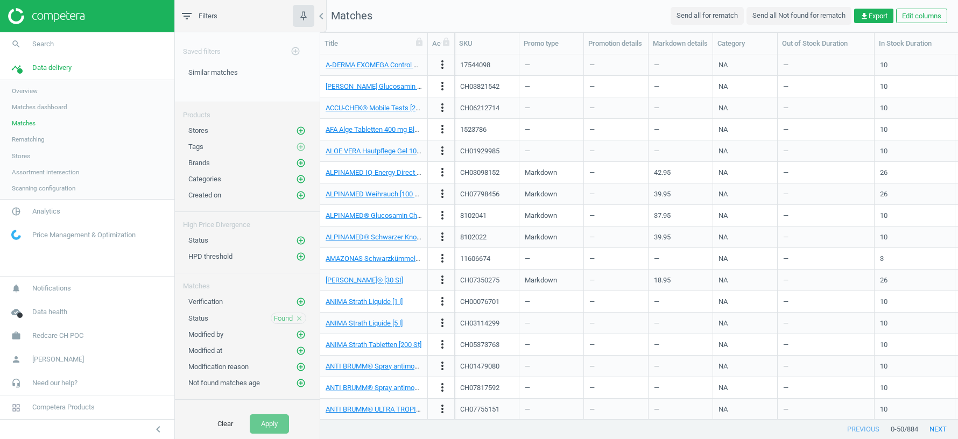
click at [38, 172] on span "Assortment intersection" at bounding box center [45, 172] width 67 height 9
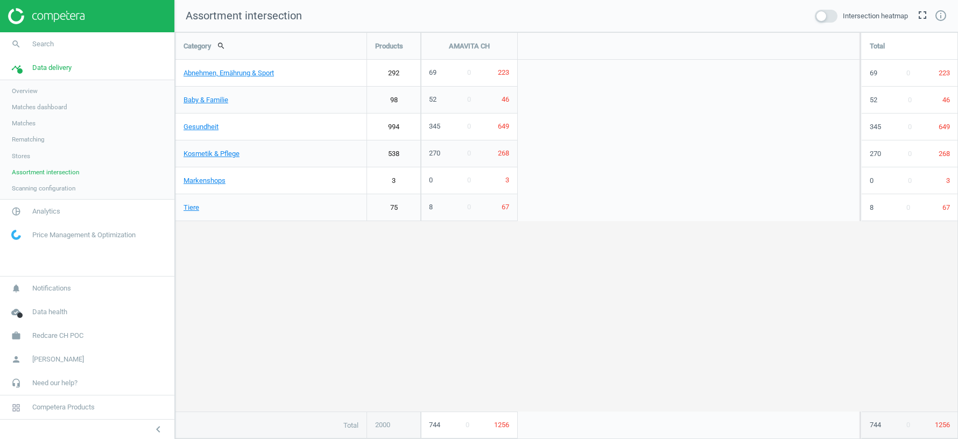
scroll to position [407, 783]
click at [315, 260] on div "Category search Products AMAVITA CH Total Abnehmen, Ernährung & Sport 292 unfol…" at bounding box center [566, 236] width 782 height 406
click at [25, 93] on span "Overview" at bounding box center [25, 91] width 26 height 9
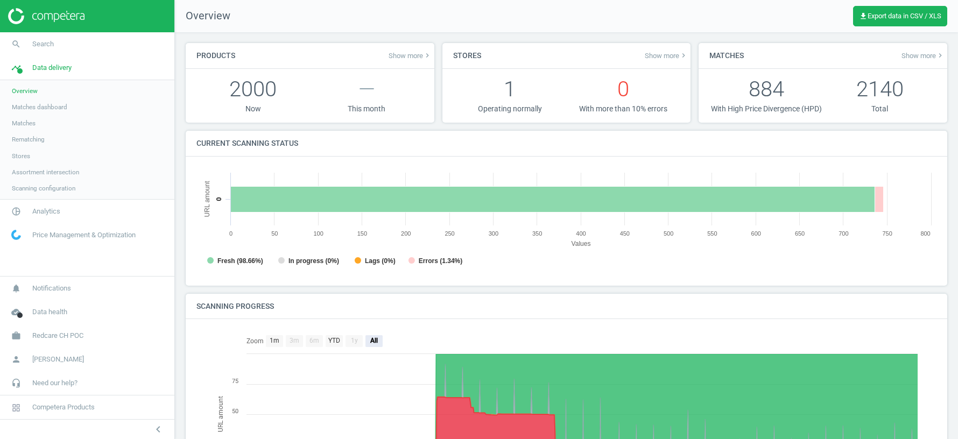
scroll to position [215, 740]
click at [25, 123] on span "Matches" at bounding box center [24, 123] width 24 height 9
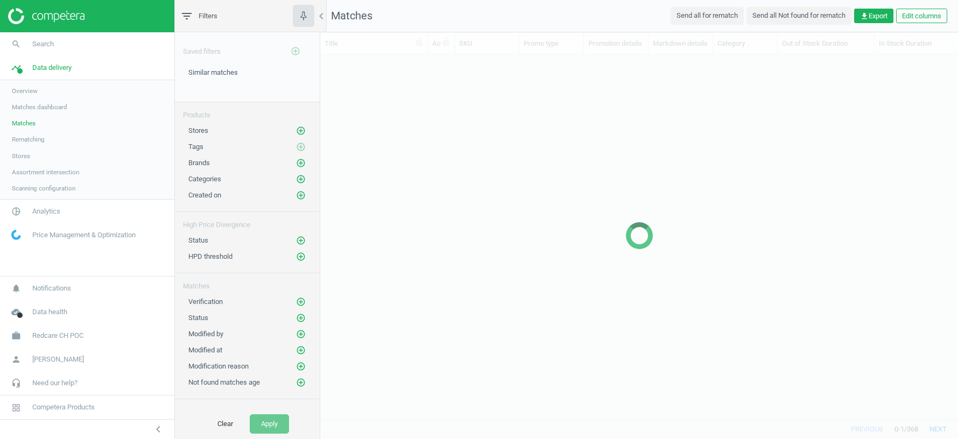
scroll to position [365, 638]
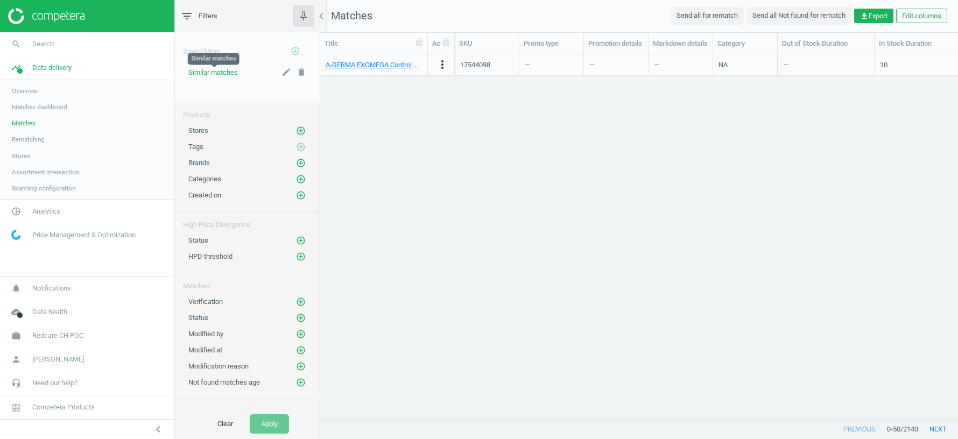
click at [215, 73] on span "Similar matches" at bounding box center [213, 72] width 50 height 8
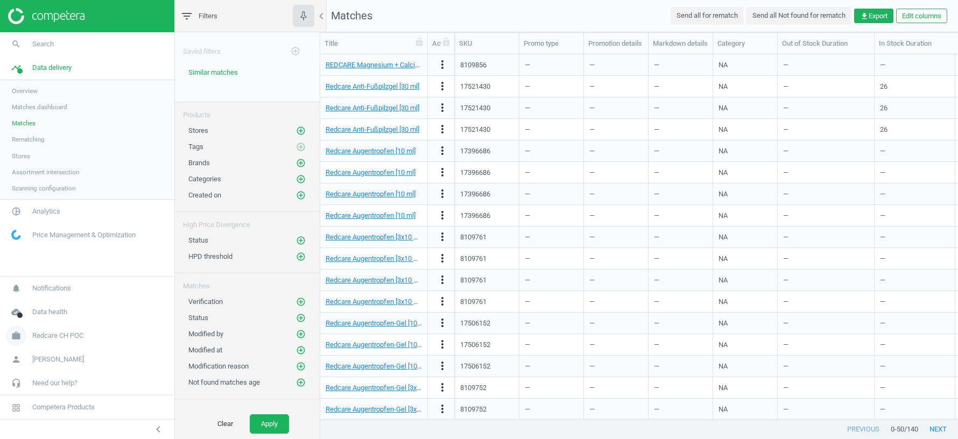
click at [59, 338] on span "Redcare CH POC" at bounding box center [57, 336] width 51 height 10
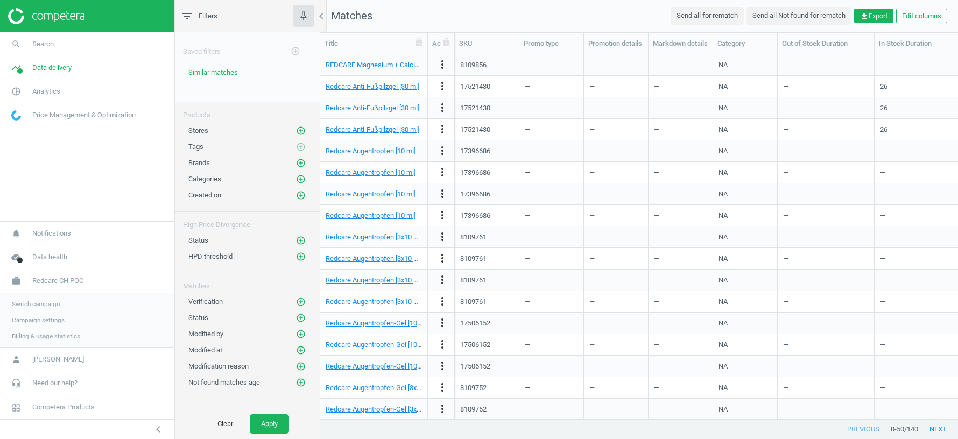
click at [36, 302] on span "Switch campaign" at bounding box center [36, 304] width 48 height 9
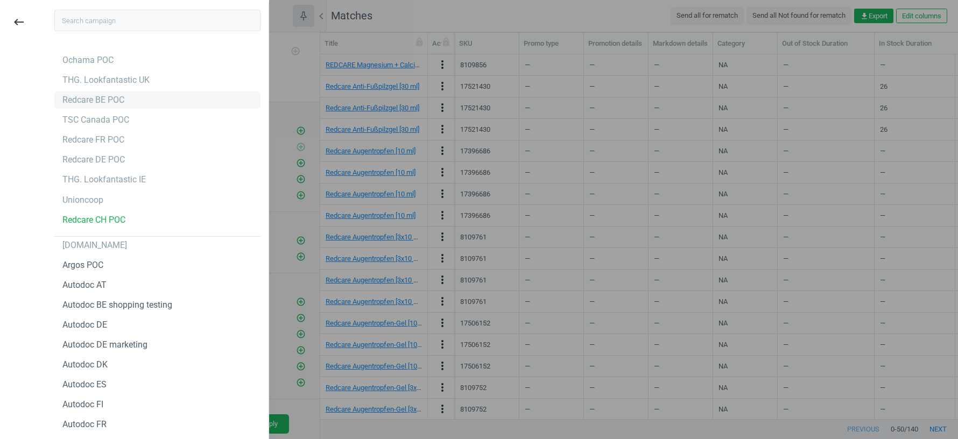
click at [97, 98] on div "Redcare BE POC" at bounding box center [93, 100] width 62 height 12
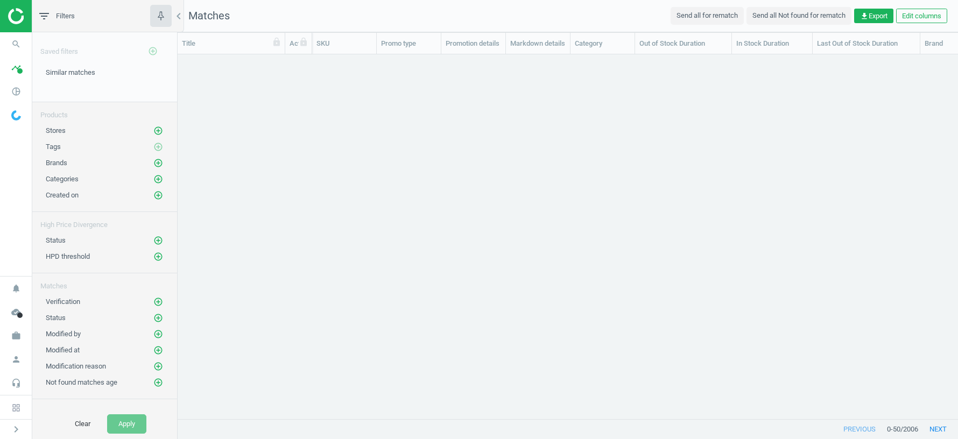
scroll to position [365, 780]
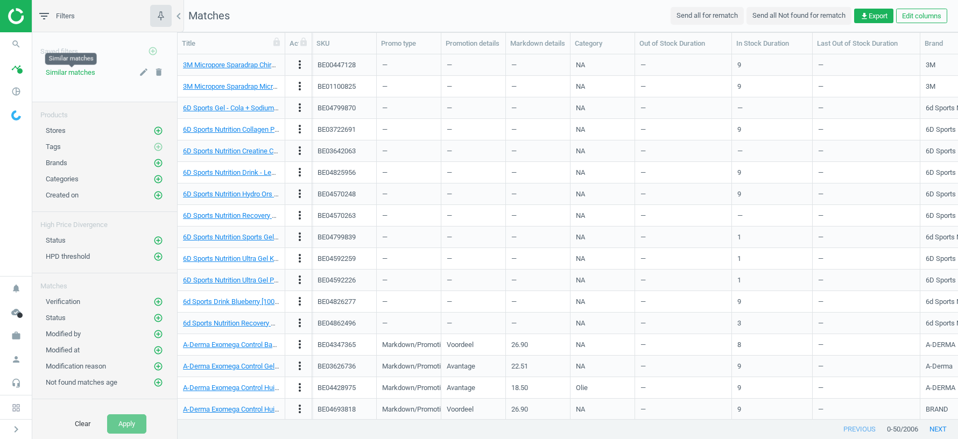
click at [75, 75] on span "Similar matches" at bounding box center [71, 72] width 50 height 8
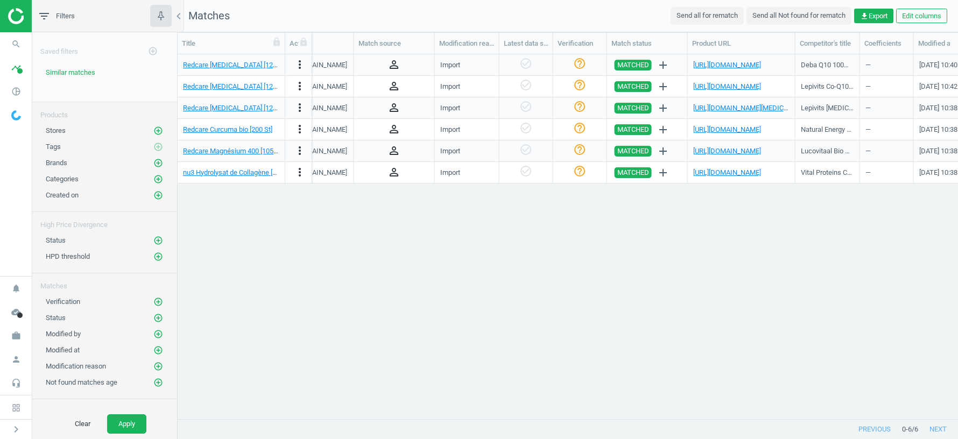
scroll to position [0, 1151]
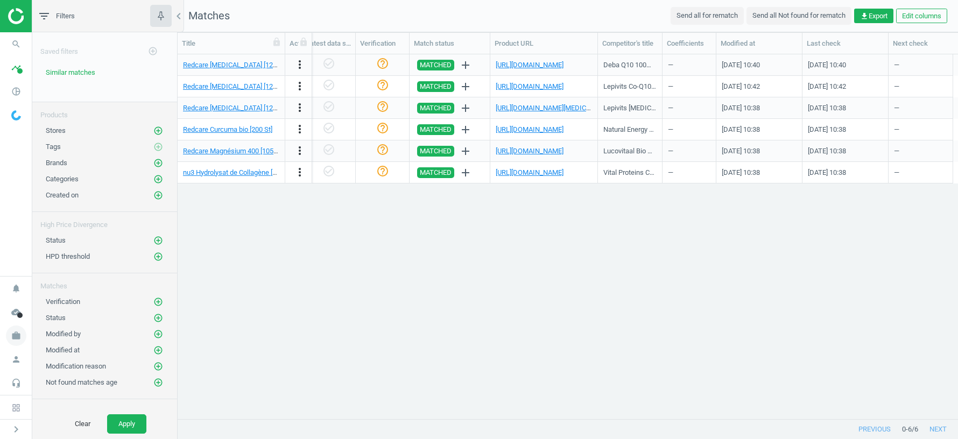
click at [11, 339] on icon "work" at bounding box center [16, 336] width 20 height 20
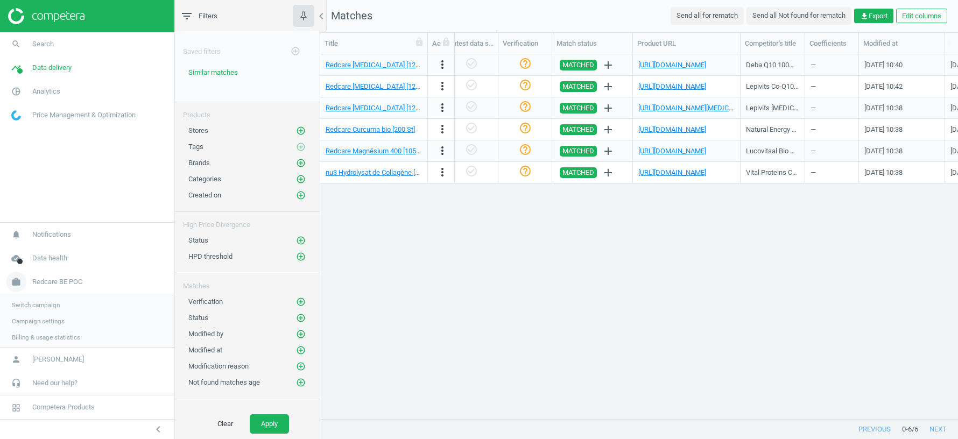
scroll to position [1, 1]
click at [44, 304] on span "Switch campaign" at bounding box center [36, 304] width 48 height 9
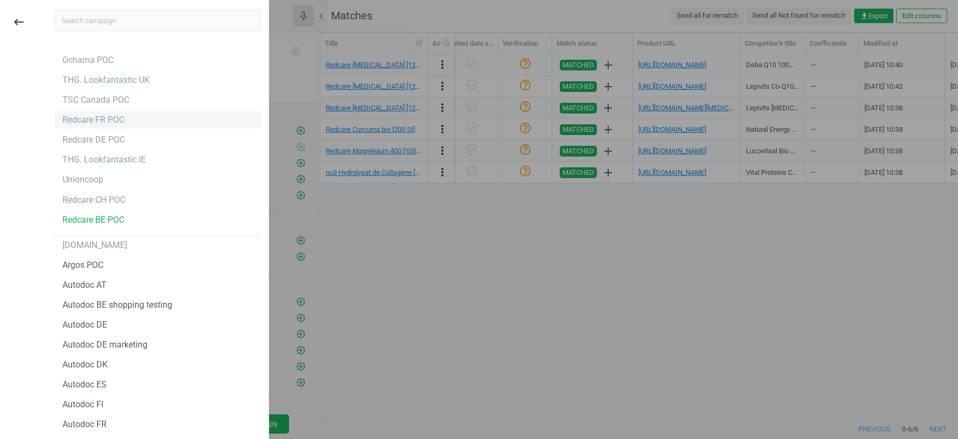
click at [94, 122] on div "Redcare FR POC" at bounding box center [93, 120] width 62 height 12
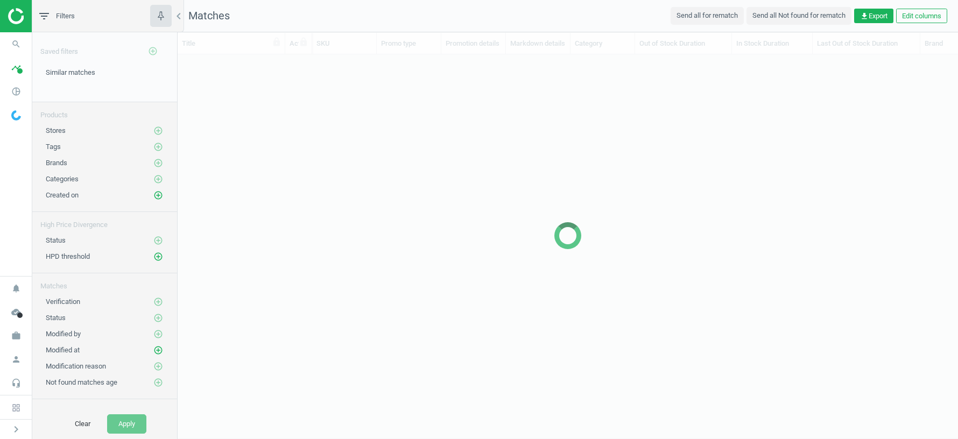
scroll to position [365, 780]
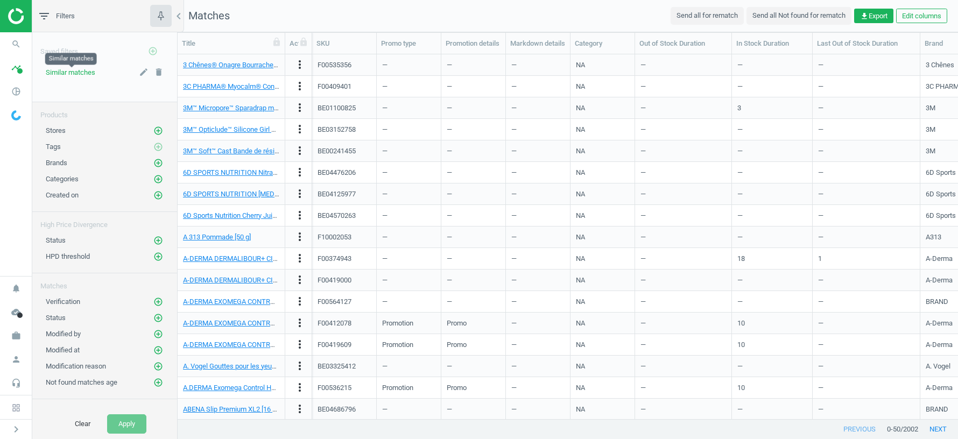
click at [82, 70] on span "Similar matches" at bounding box center [71, 72] width 50 height 8
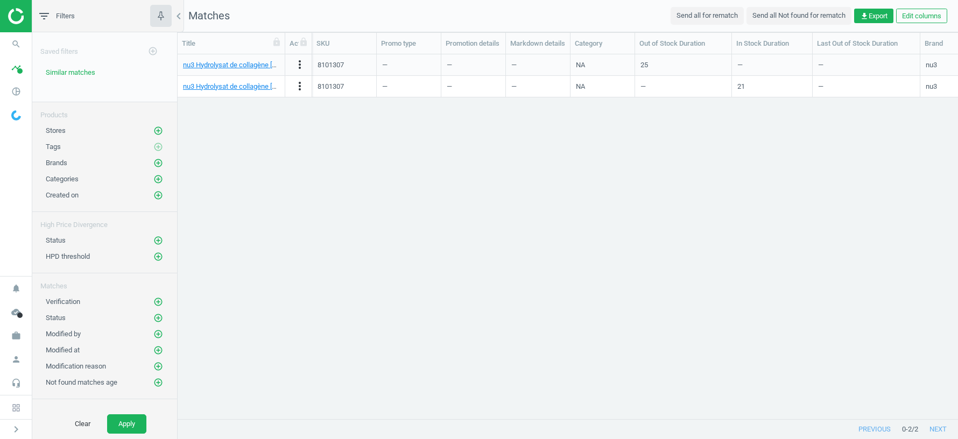
click at [400, 66] on div "—" at bounding box center [408, 64] width 53 height 19
click at [256, 62] on link "nu3 Hydrolysat de collagène [320 g]" at bounding box center [236, 65] width 107 height 8
click at [335, 65] on div "8101307" at bounding box center [331, 65] width 26 height 10
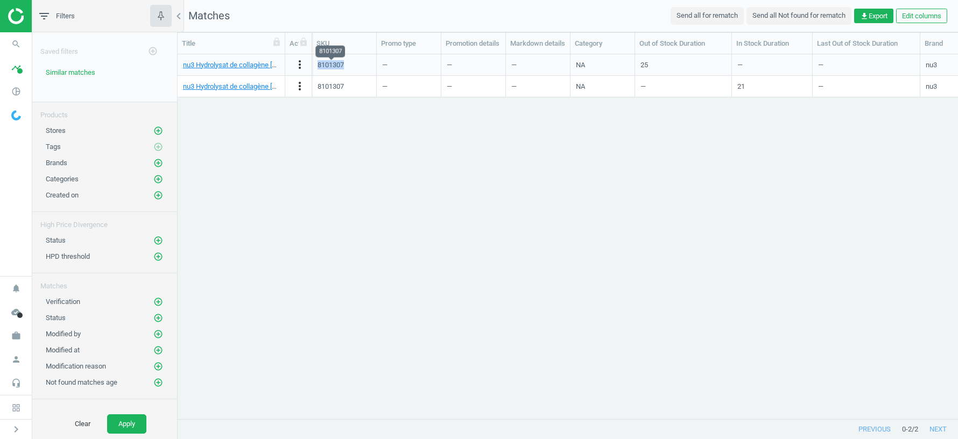
copy div "8101307"
click at [17, 88] on icon "pie_chart_outlined" at bounding box center [16, 91] width 20 height 20
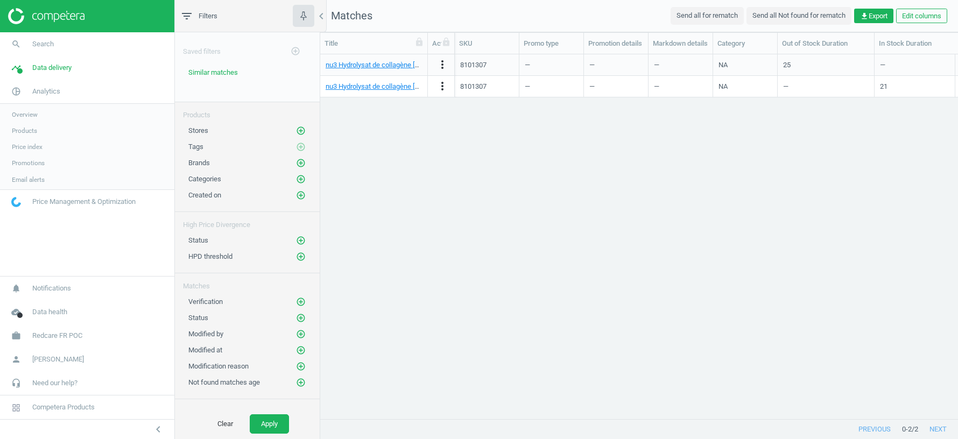
scroll to position [1, 1]
click at [477, 86] on div "8101307" at bounding box center [473, 87] width 26 height 10
copy div "8101307"
click at [55, 386] on span "Need our help?" at bounding box center [54, 383] width 45 height 10
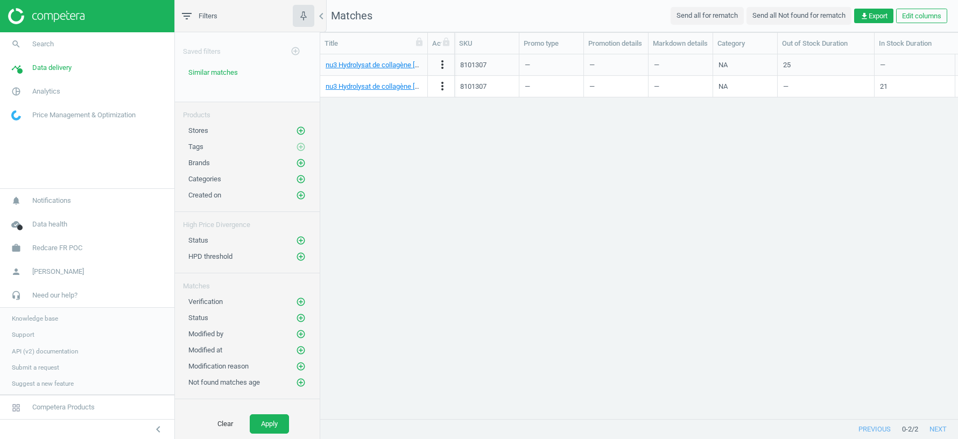
click at [18, 331] on link "Support" at bounding box center [87, 335] width 174 height 16
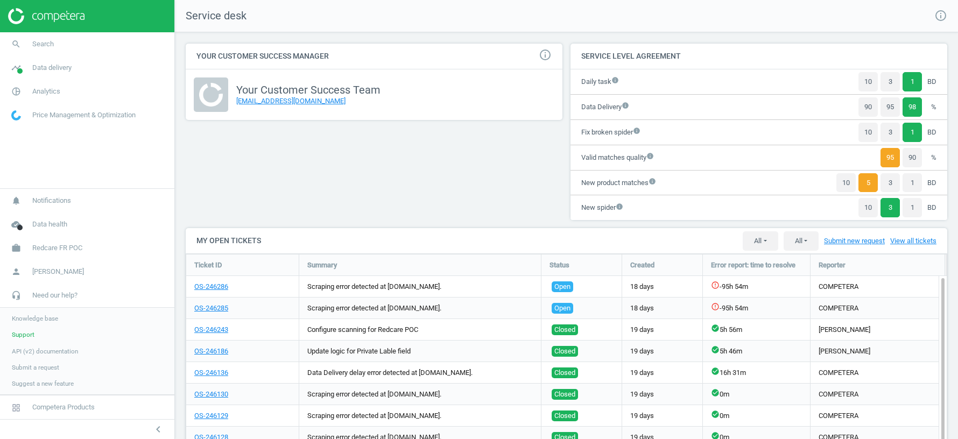
scroll to position [323, 762]
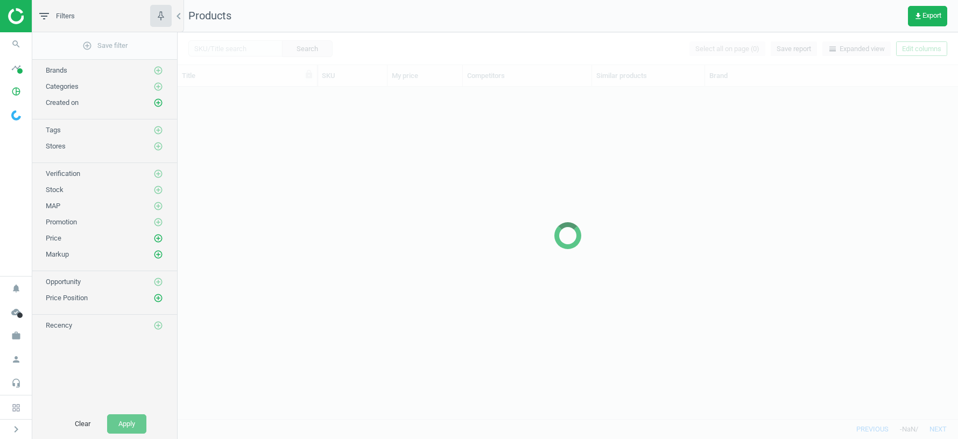
scroll to position [1, 1]
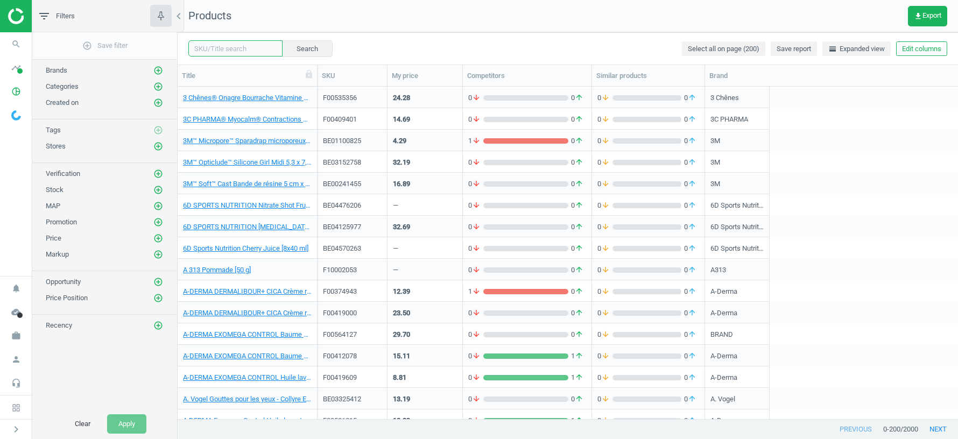
click at [231, 47] on input "text" at bounding box center [235, 48] width 94 height 16
paste input "8101307"
type input "8101307"
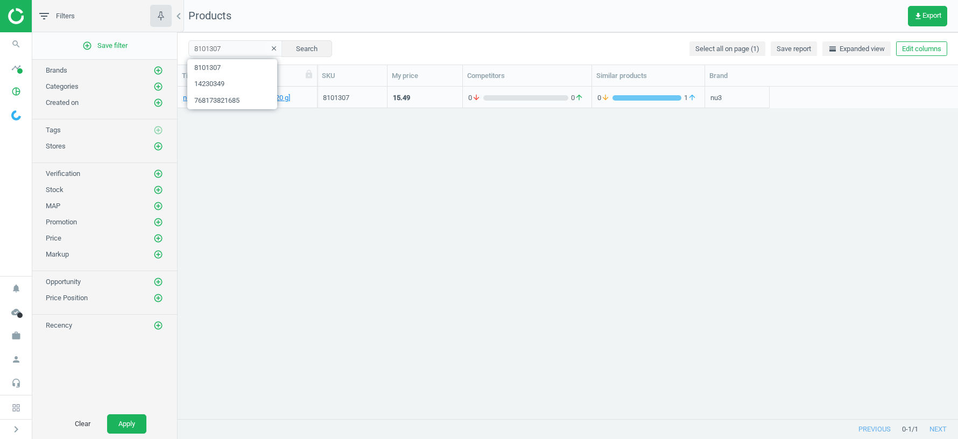
click at [477, 277] on div "nu3 Hydrolysat de collagène [320 g] 8101307 15.49 0 arrow_downward 0 arrow_upwa…" at bounding box center [568, 253] width 780 height 333
click at [16, 341] on icon "work" at bounding box center [16, 336] width 20 height 20
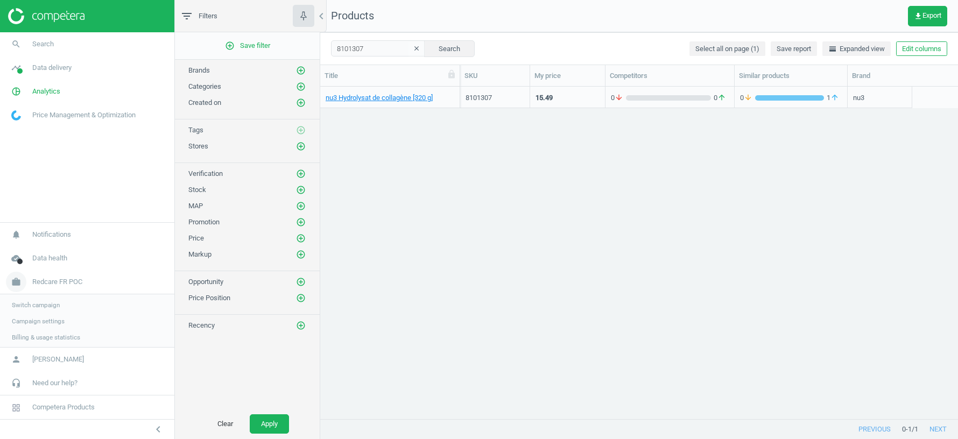
scroll to position [333, 638]
click at [227, 423] on button "Clear" at bounding box center [225, 423] width 38 height 19
click at [47, 93] on span "Analytics" at bounding box center [46, 92] width 28 height 10
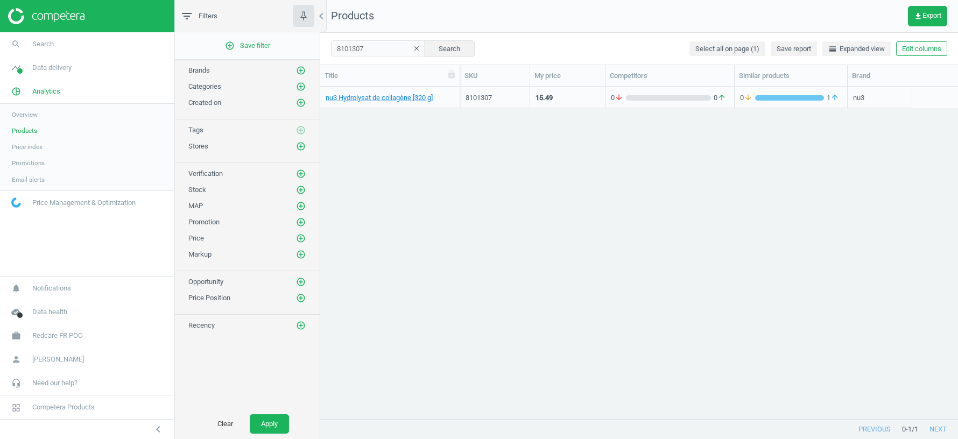
click at [29, 127] on span "Products" at bounding box center [24, 130] width 25 height 9
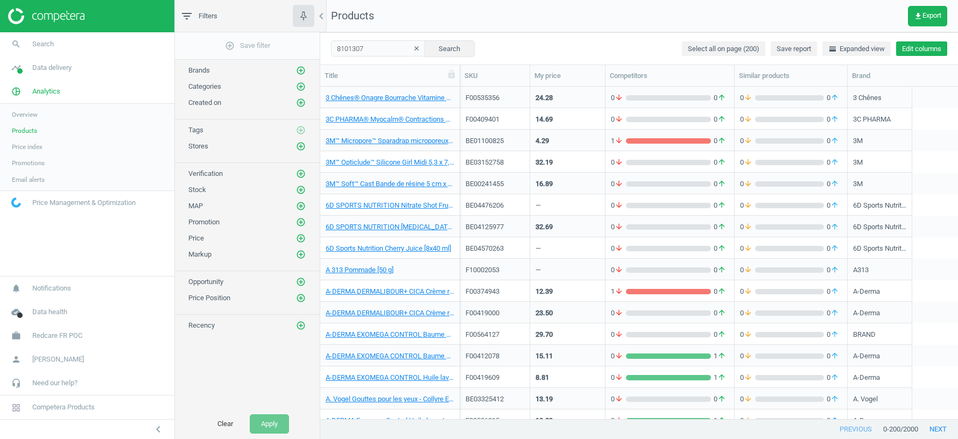
click at [929, 52] on button "Edit columns" at bounding box center [921, 48] width 51 height 15
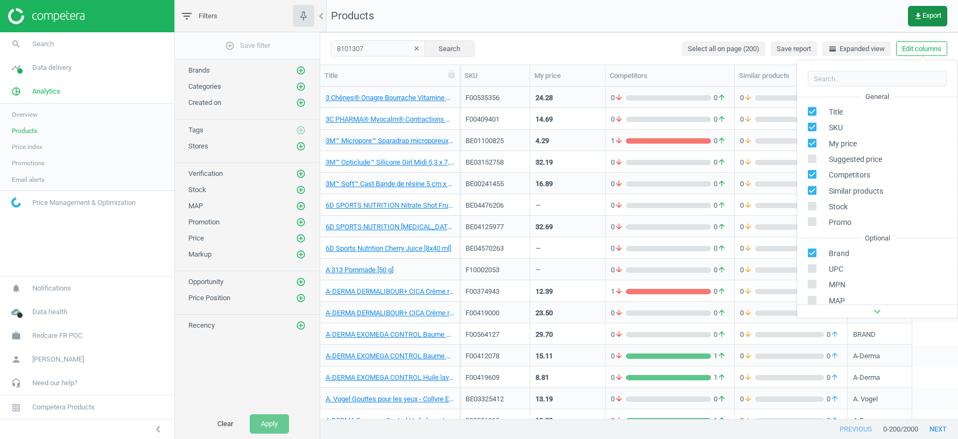
click at [924, 12] on span "get_app Export" at bounding box center [927, 16] width 27 height 9
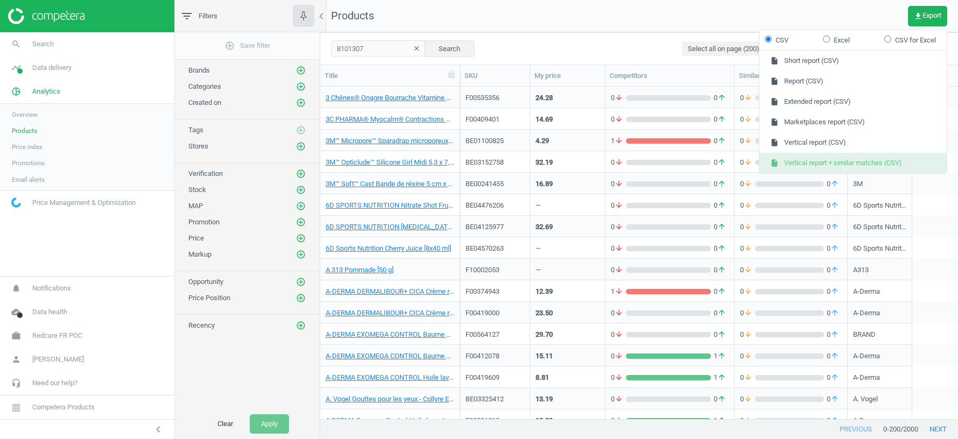
click at [857, 166] on button "insert_drive_file Vertical report + similar matches (CSV)" at bounding box center [852, 163] width 187 height 20
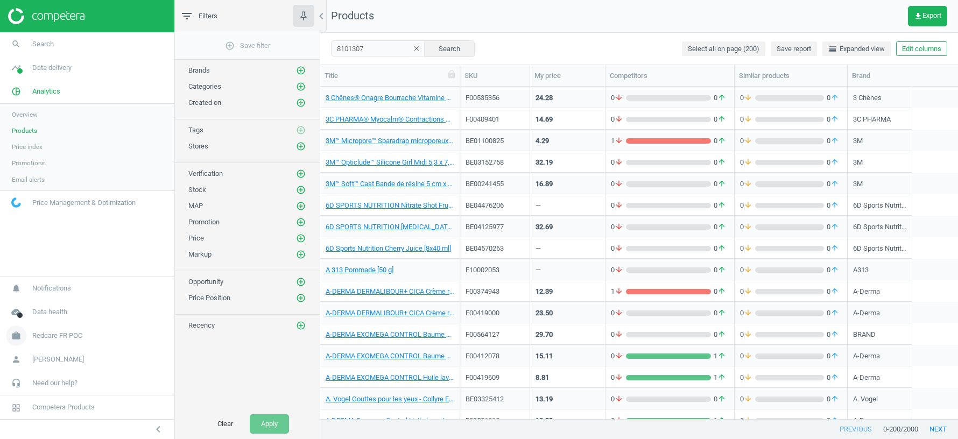
click at [57, 339] on span "Redcare FR POC" at bounding box center [57, 336] width 50 height 10
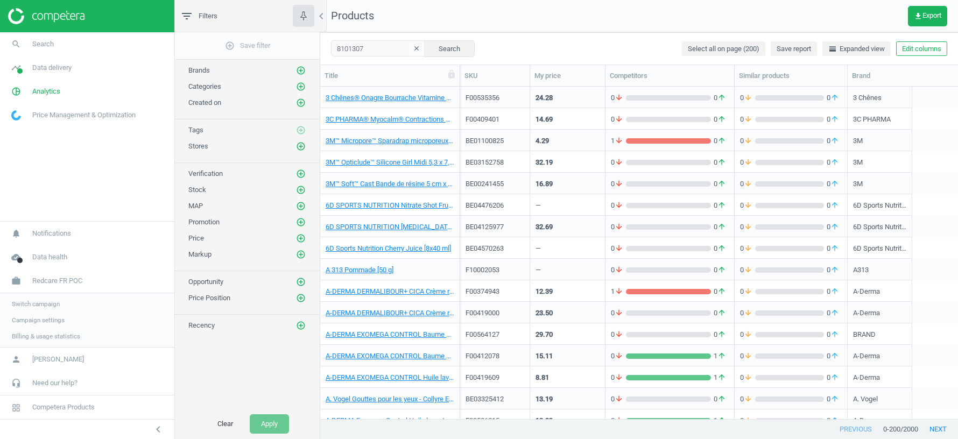
click at [40, 304] on span "Switch campaign" at bounding box center [36, 304] width 48 height 9
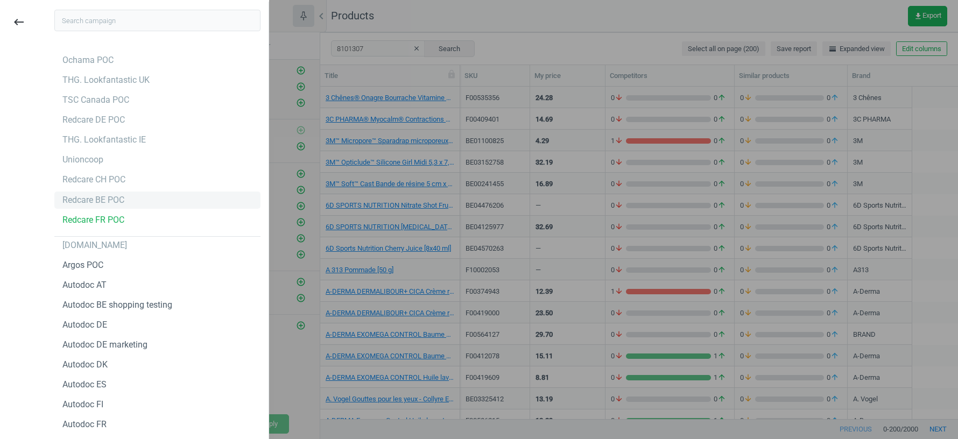
click at [101, 201] on div "Redcare BE POC" at bounding box center [93, 200] width 62 height 12
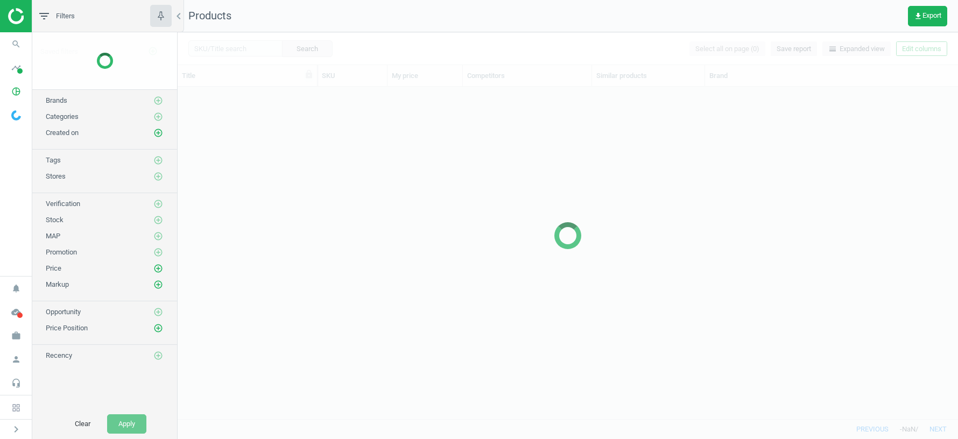
scroll to position [333, 780]
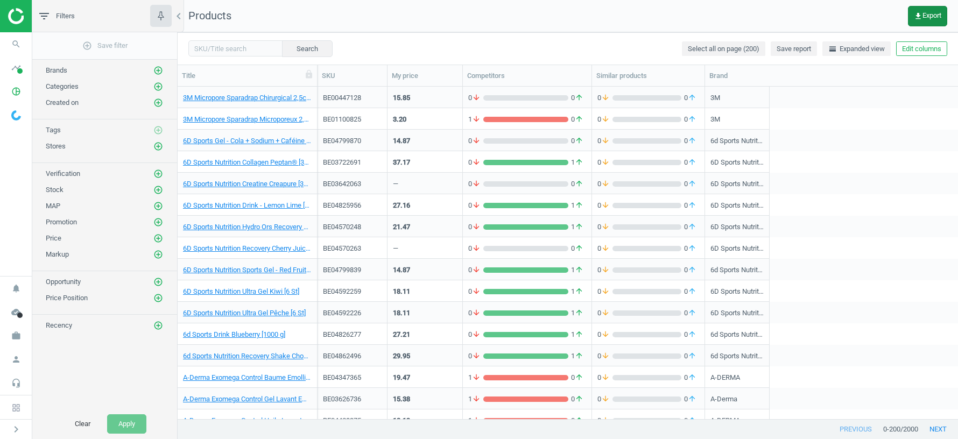
click at [923, 16] on span "get_app Export" at bounding box center [927, 16] width 27 height 9
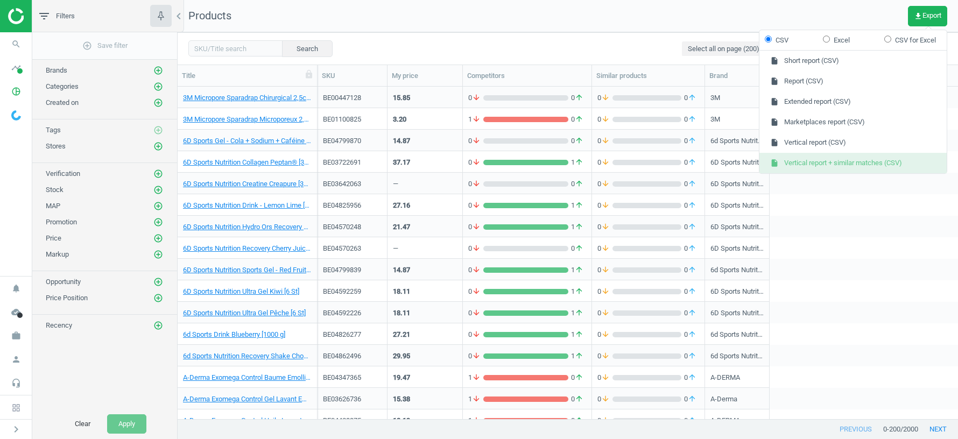
click at [812, 164] on button "insert_drive_file Vertical report + similar matches (CSV)" at bounding box center [852, 163] width 187 height 20
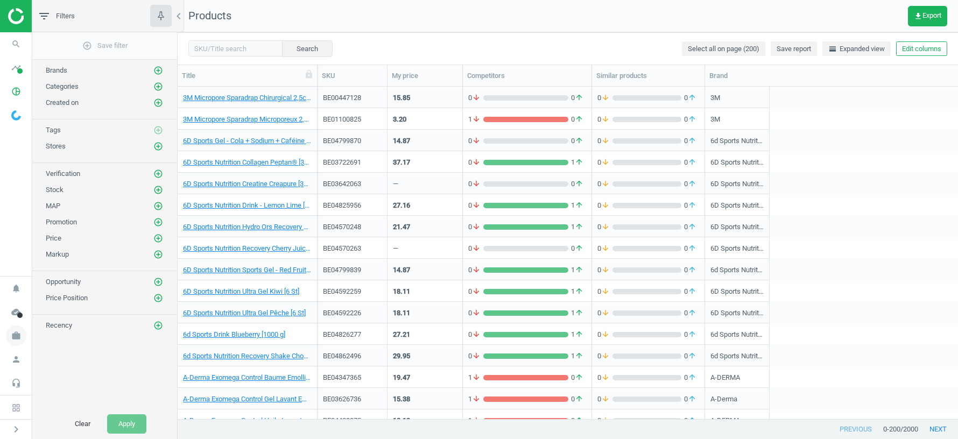
click at [23, 335] on icon "work" at bounding box center [16, 336] width 20 height 20
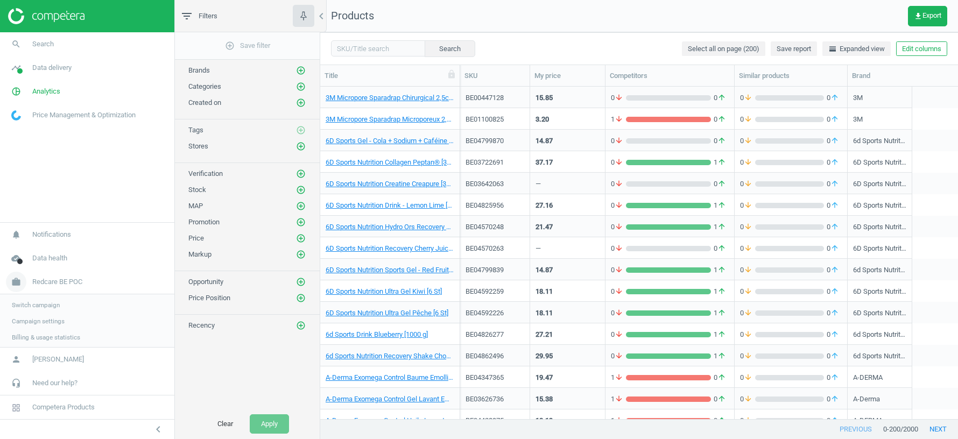
scroll to position [1, 1]
click at [26, 305] on span "Switch campaign" at bounding box center [36, 304] width 48 height 9
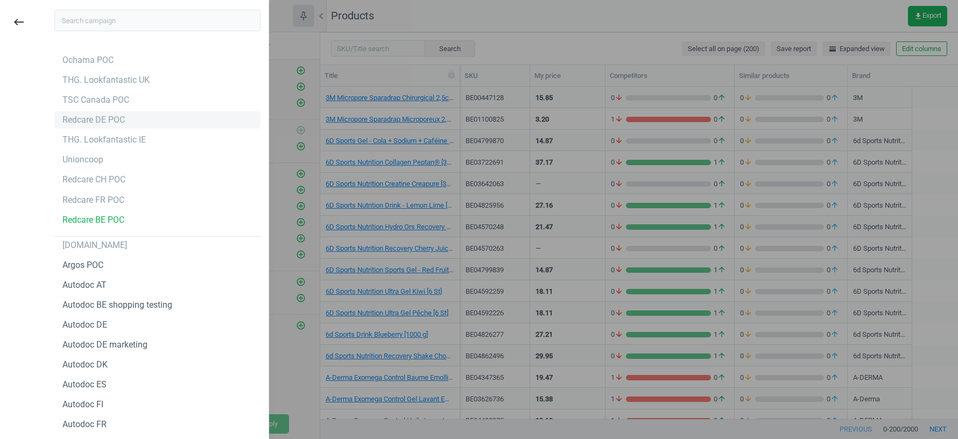
click at [108, 121] on div "Redcare DE POC" at bounding box center [93, 120] width 62 height 12
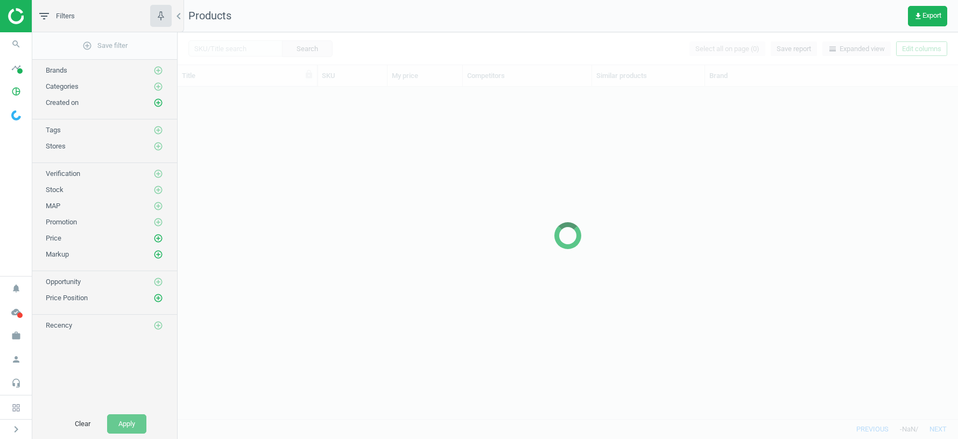
scroll to position [333, 780]
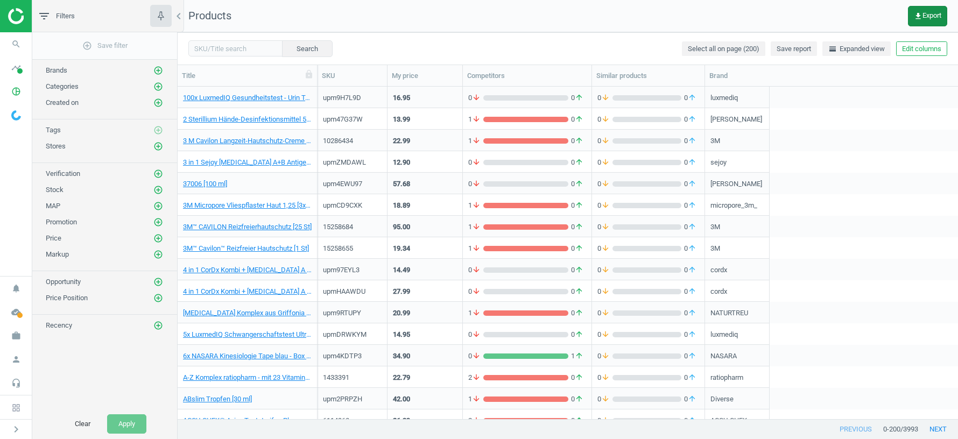
click at [930, 14] on span "get_app Export" at bounding box center [927, 16] width 27 height 9
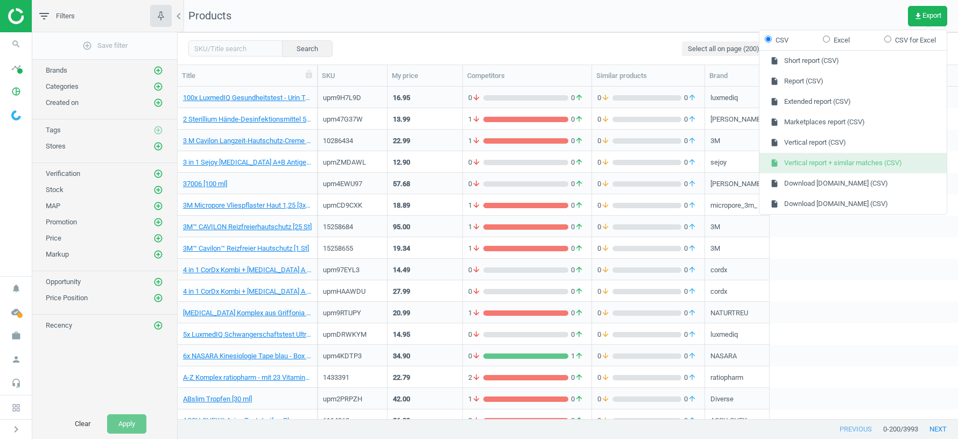
click at [823, 161] on button "insert_drive_file Vertical report + similar matches (CSV)" at bounding box center [852, 163] width 187 height 20
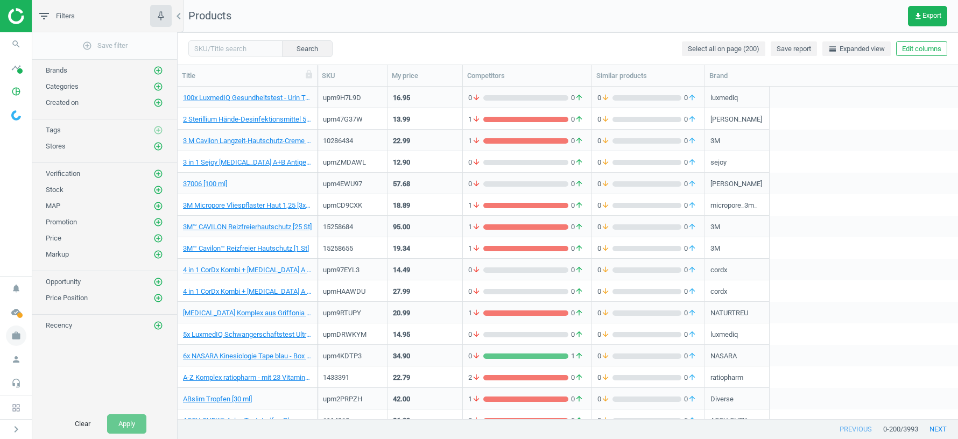
click at [18, 336] on icon "work" at bounding box center [16, 336] width 20 height 20
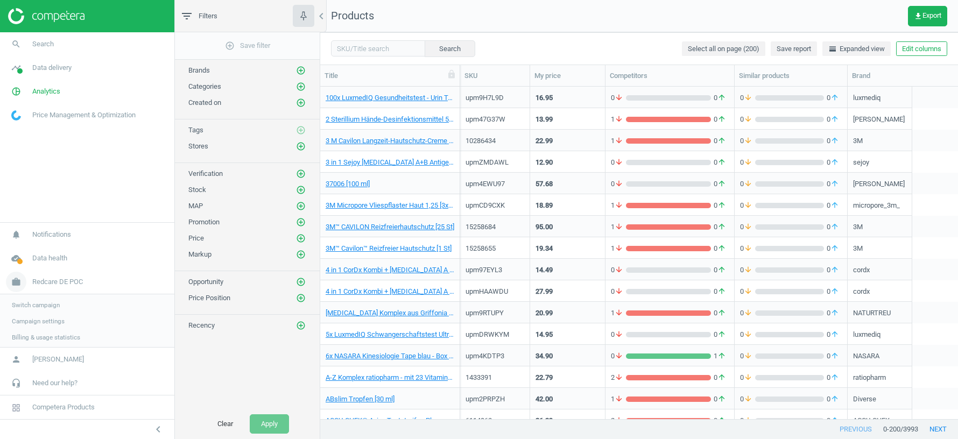
scroll to position [333, 638]
click at [46, 305] on span "Switch campaign" at bounding box center [36, 304] width 48 height 9
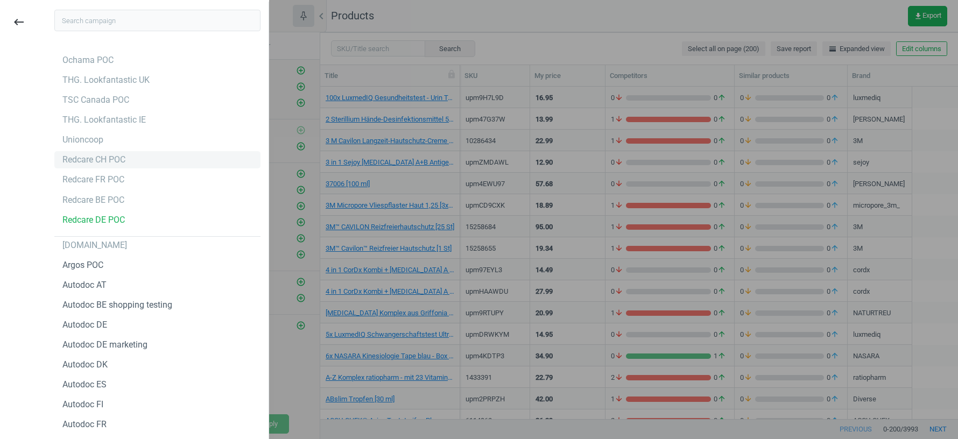
click at [106, 157] on div "Redcare CH POC" at bounding box center [93, 160] width 63 height 12
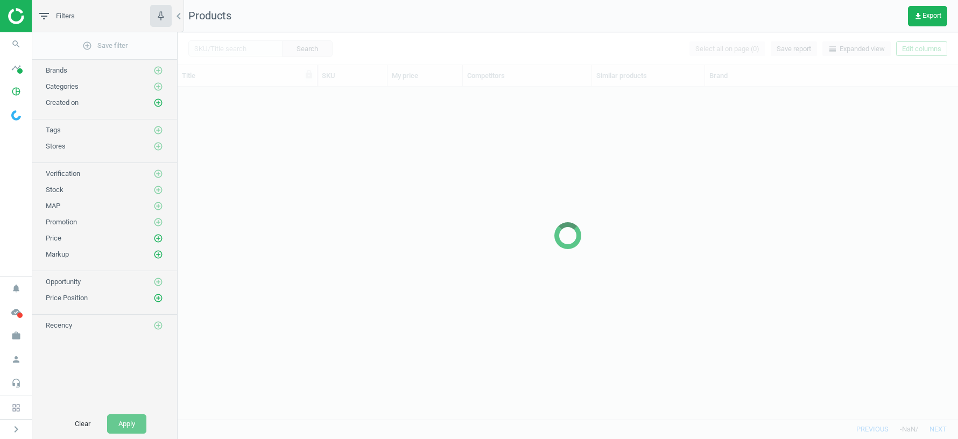
scroll to position [333, 780]
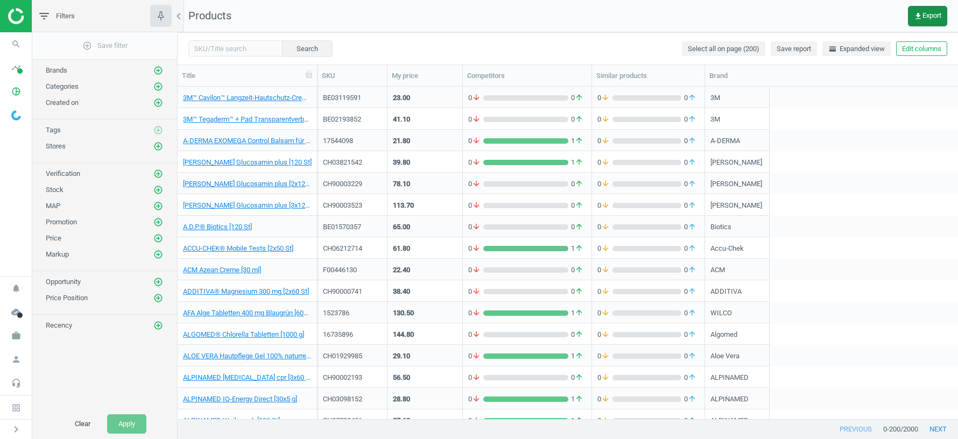
click at [923, 13] on span "get_app Export" at bounding box center [927, 16] width 27 height 9
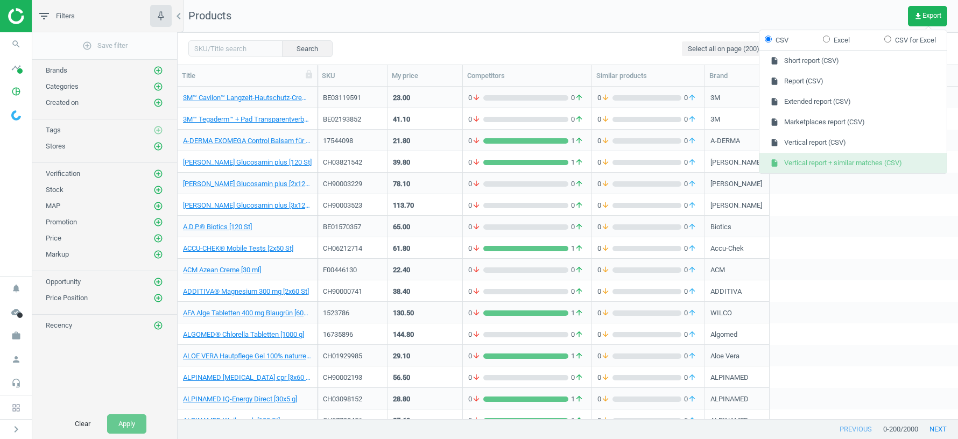
click at [836, 156] on button "insert_drive_file Vertical report + similar matches (CSV)" at bounding box center [852, 163] width 187 height 20
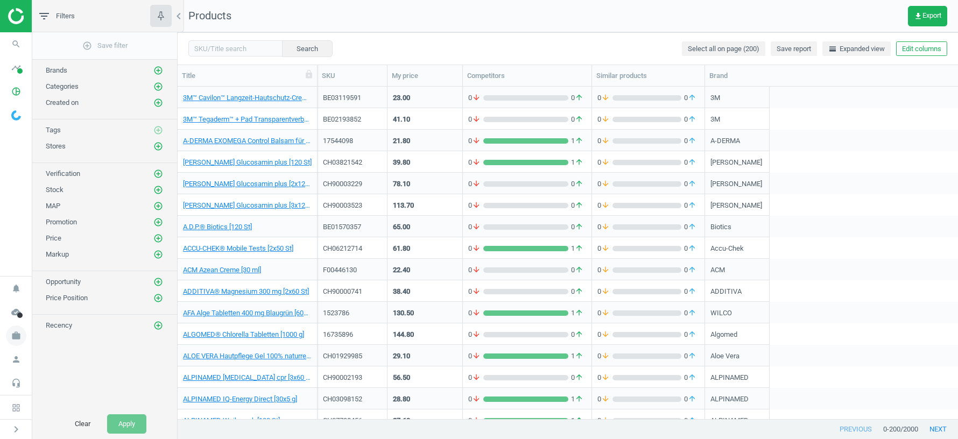
click at [16, 341] on icon "work" at bounding box center [16, 336] width 20 height 20
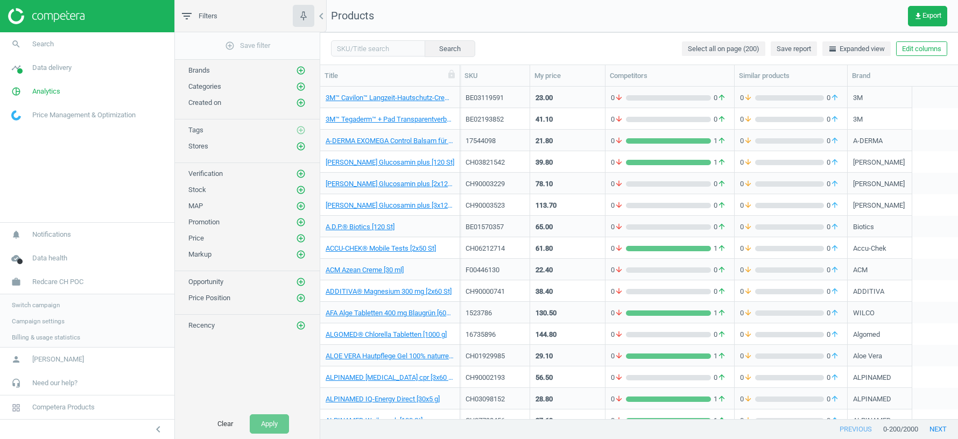
scroll to position [1, 1]
click at [40, 305] on span "Switch campaign" at bounding box center [36, 304] width 48 height 9
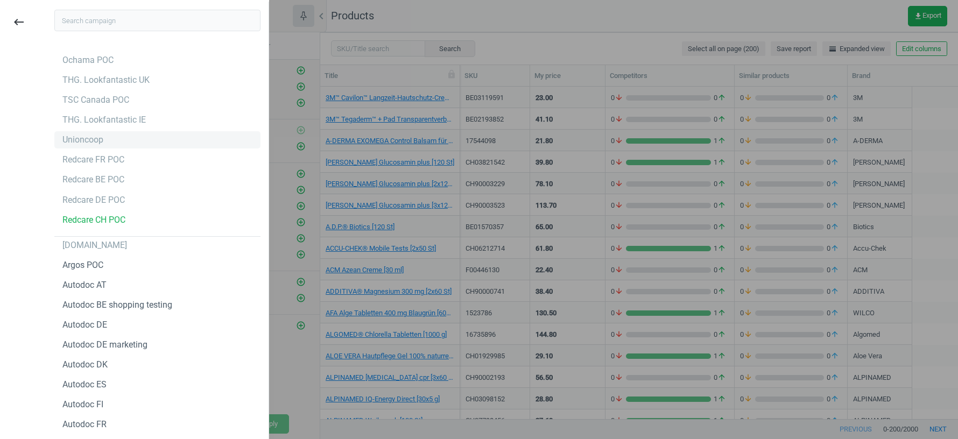
click at [105, 140] on div "Unioncoop" at bounding box center [157, 139] width 206 height 17
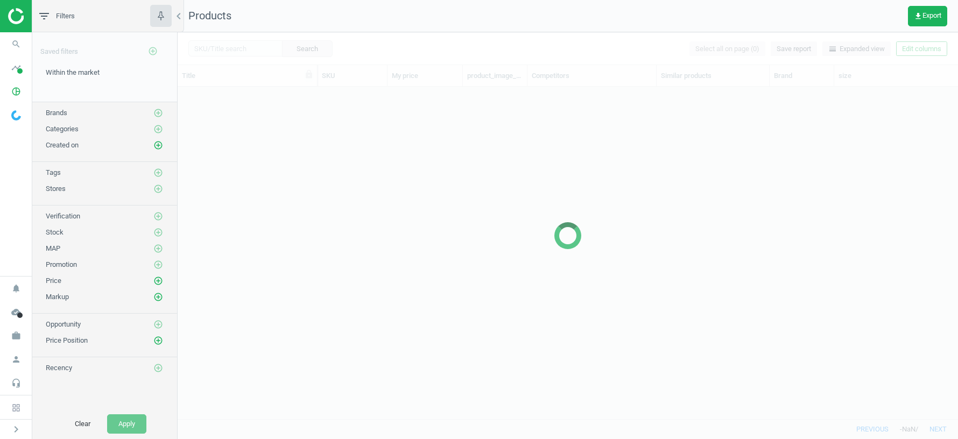
scroll to position [333, 780]
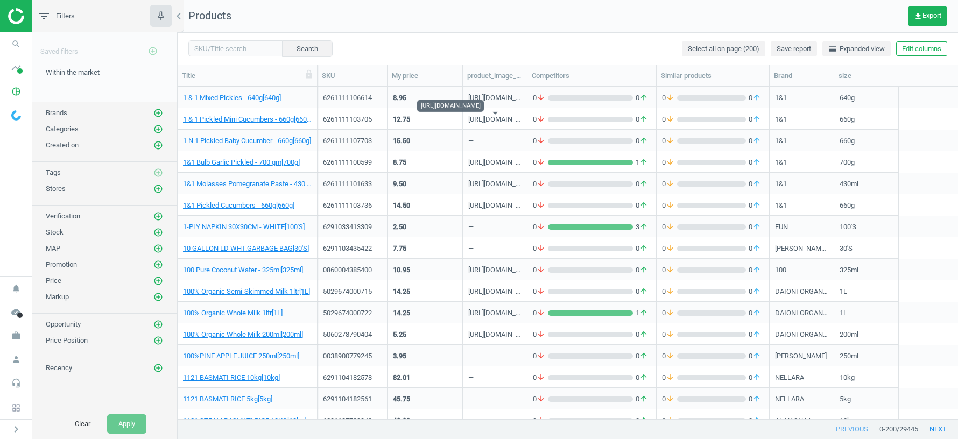
click at [477, 118] on div "[URL][DOMAIN_NAME]" at bounding box center [494, 121] width 53 height 13
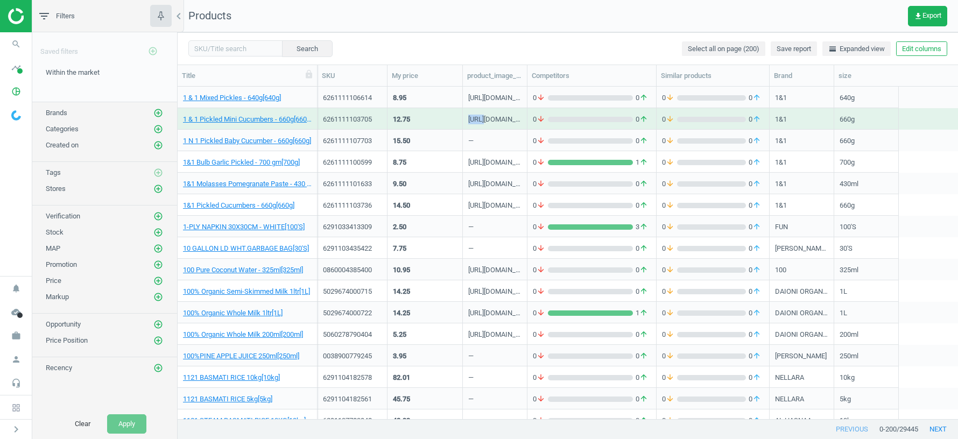
click at [477, 118] on div "[URL][DOMAIN_NAME]" at bounding box center [494, 121] width 53 height 13
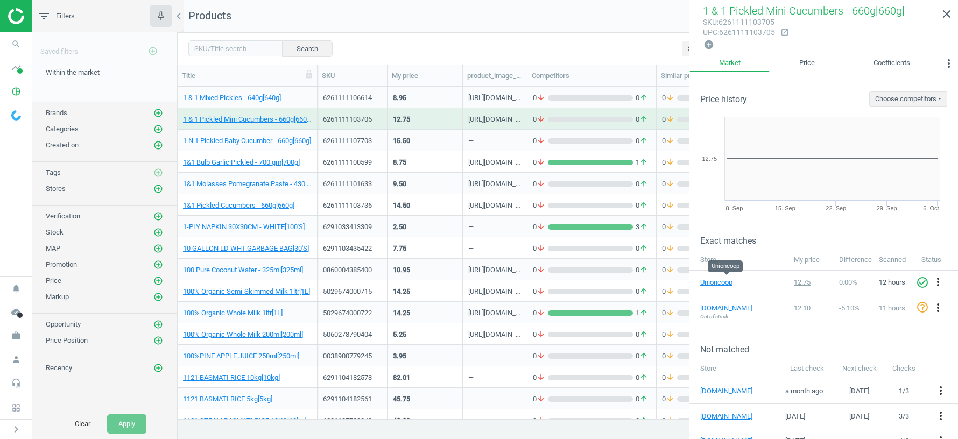
click at [740, 23] on div "sku : 6261111103705" at bounding box center [739, 22] width 72 height 10
copy div "6261111103705"
click at [945, 9] on icon "close" at bounding box center [946, 14] width 13 height 13
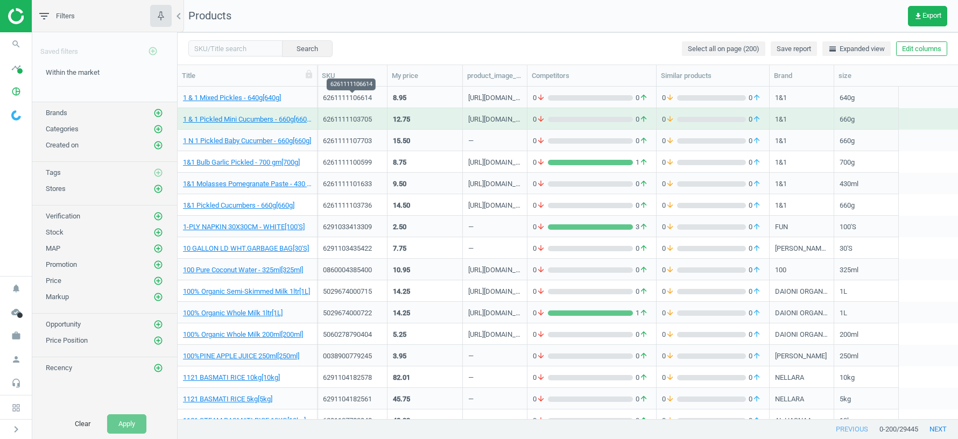
click at [360, 98] on div "6261111106614" at bounding box center [352, 98] width 59 height 10
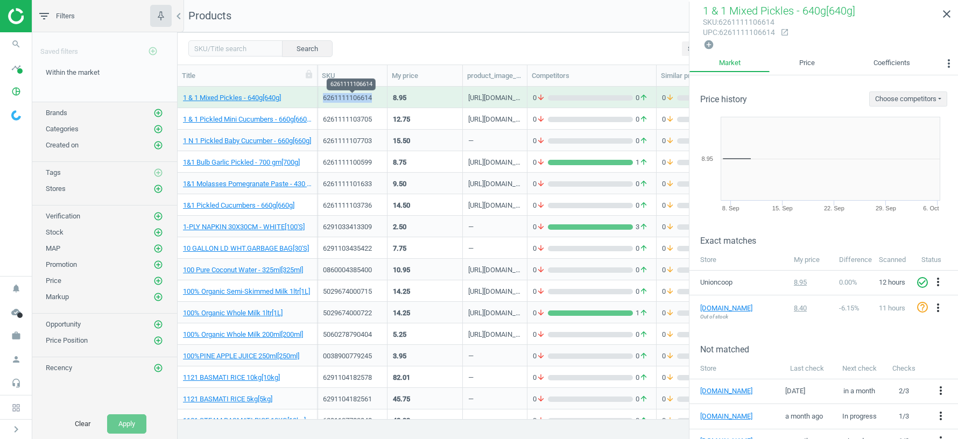
copy div "6261111106614"
